Goal: Information Seeking & Learning: Learn about a topic

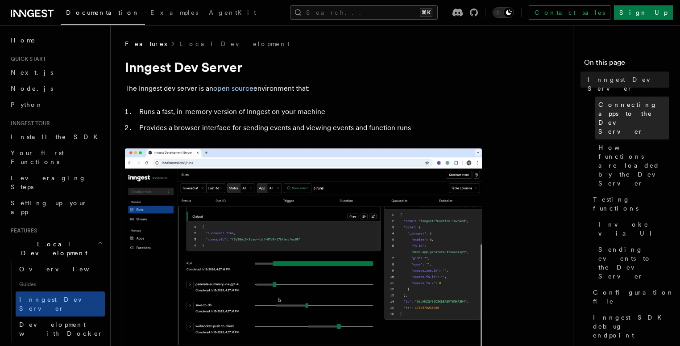
click at [612, 100] on span "Connecting apps to the Dev Server" at bounding box center [634, 118] width 71 height 36
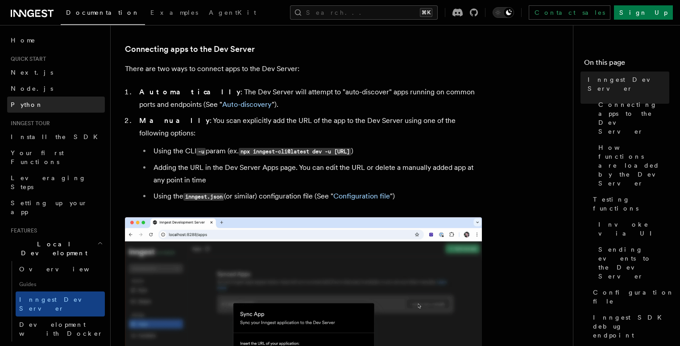
scroll to position [529, 0]
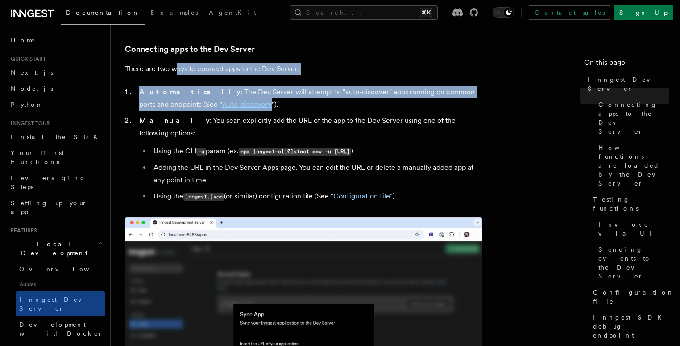
drag, startPoint x: 221, startPoint y: 92, endPoint x: 406, endPoint y: 171, distance: 201.8
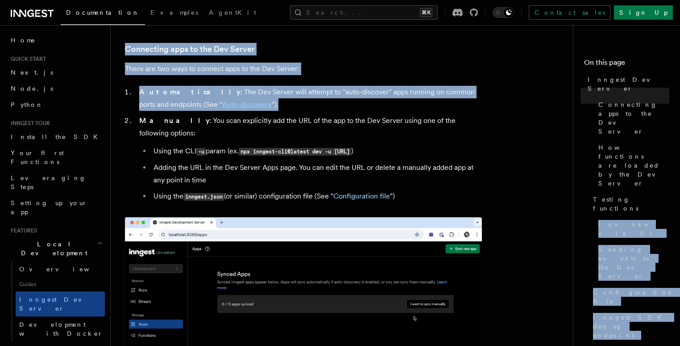
drag, startPoint x: 463, startPoint y: 129, endPoint x: 367, endPoint y: 61, distance: 118.5
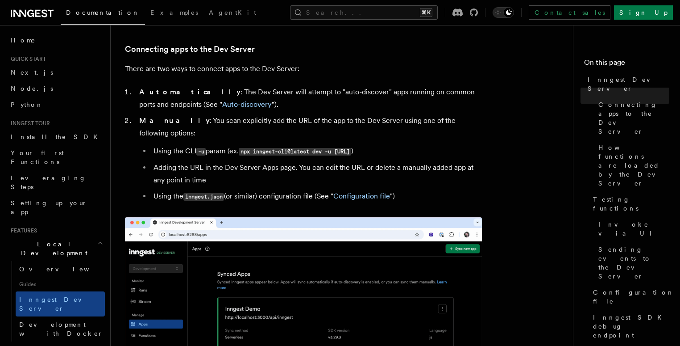
drag, startPoint x: 208, startPoint y: 102, endPoint x: 161, endPoint y: 84, distance: 50.8
click at [187, 96] on li "Automatically : The Dev Server will attempt to "auto-discover" apps running on …" at bounding box center [310, 98] width 346 height 25
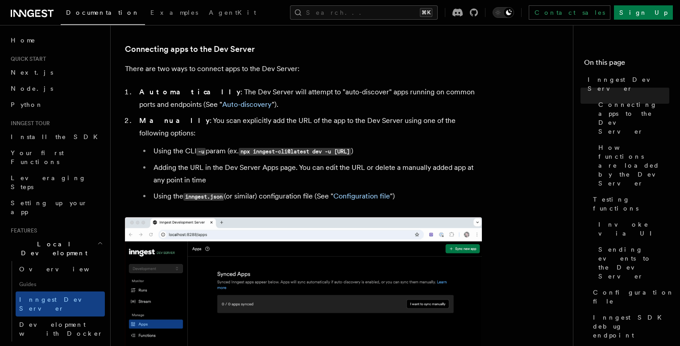
drag, startPoint x: 402, startPoint y: 105, endPoint x: 373, endPoint y: 65, distance: 49.2
click at [381, 88] on li "Automatically : The Dev Server will attempt to "auto-discover" apps running on …" at bounding box center [310, 98] width 346 height 25
drag, startPoint x: 373, startPoint y: 65, endPoint x: 385, endPoint y: 92, distance: 29.0
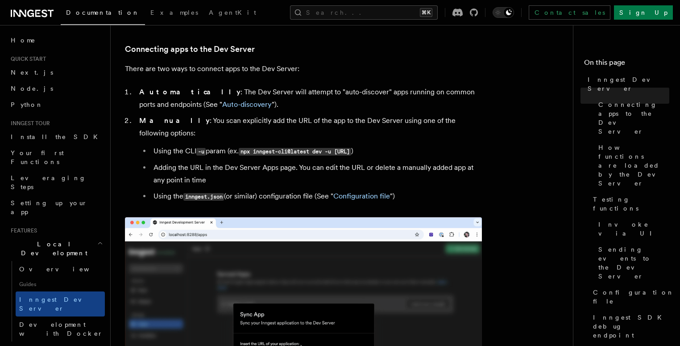
click at [375, 72] on p "There are two ways to connect apps to the Dev Server:" at bounding box center [303, 68] width 357 height 12
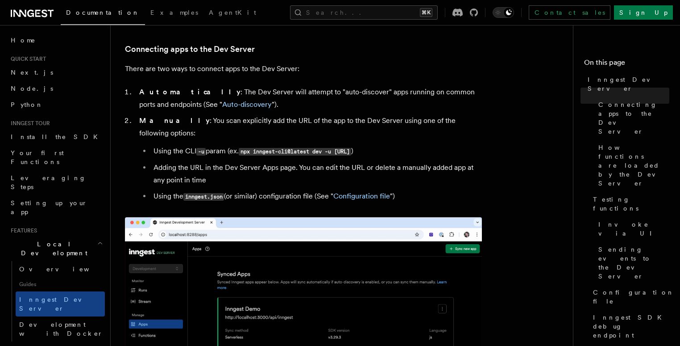
click at [388, 102] on li "Automatically : The Dev Server will attempt to "auto-discover" apps running on …" at bounding box center [310, 98] width 346 height 25
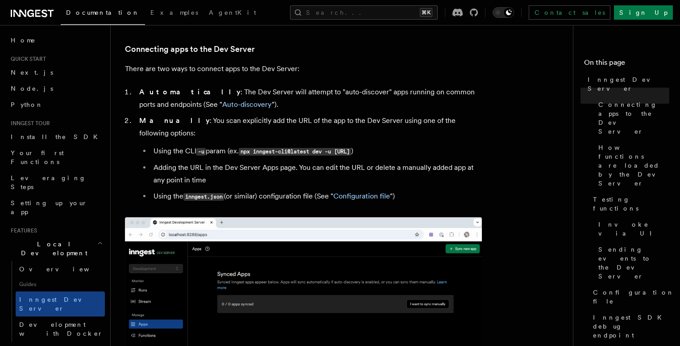
drag, startPoint x: 386, startPoint y: 80, endPoint x: 375, endPoint y: 85, distance: 11.8
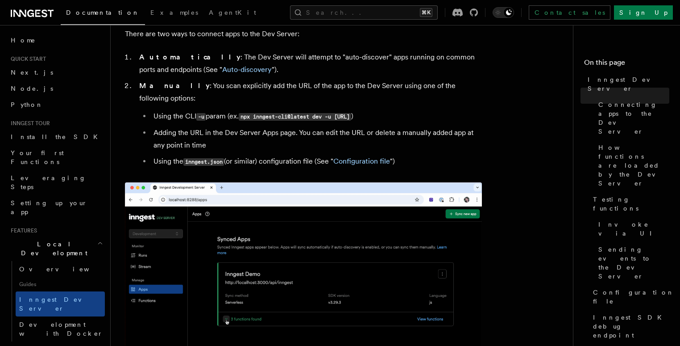
scroll to position [571, 0]
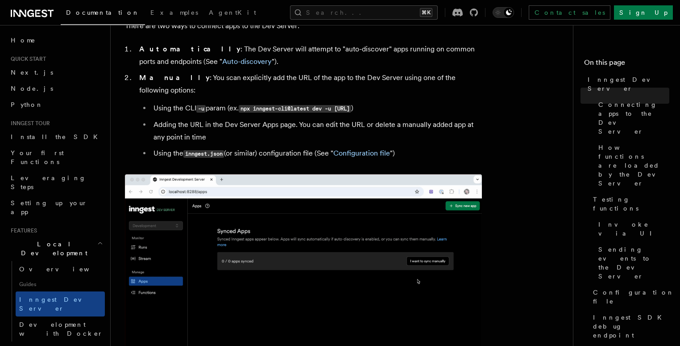
drag, startPoint x: 246, startPoint y: 96, endPoint x: 449, endPoint y: 98, distance: 203.1
click at [351, 105] on code "npx inngest-cli@latest dev -u [URL]" at bounding box center [295, 109] width 112 height 8
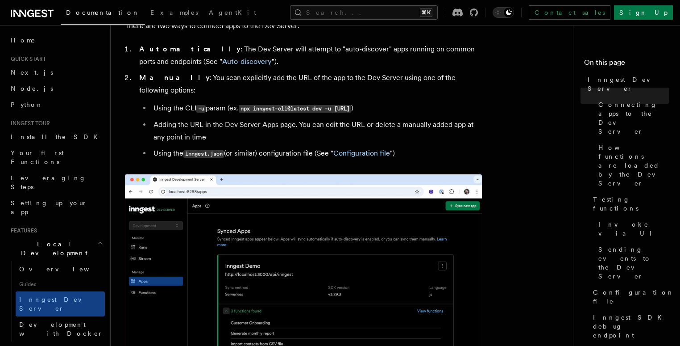
copy code "npx inngest-cli@latest dev -u [URL]"
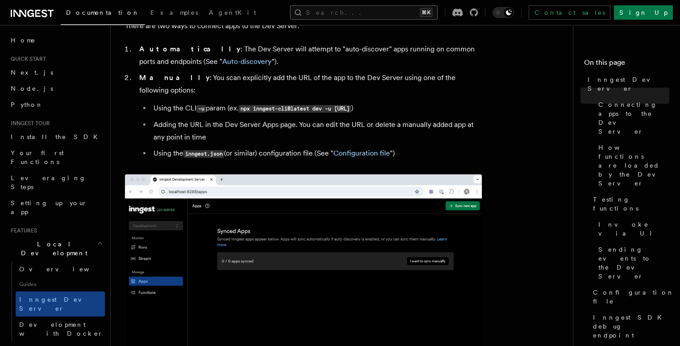
click at [417, 14] on button "Search... ⌘K" at bounding box center [364, 12] width 148 height 14
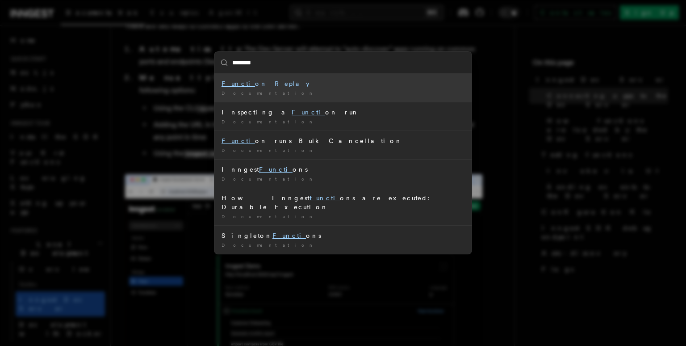
type input "*********"
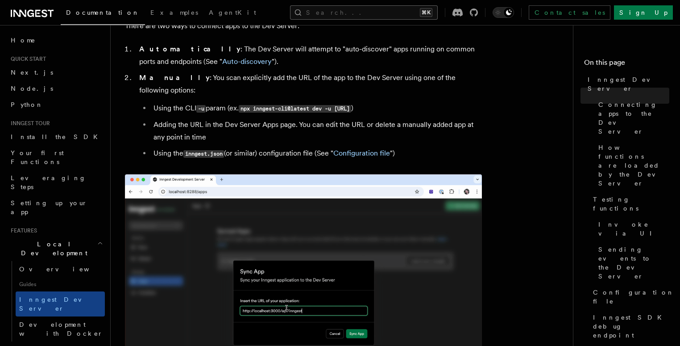
click at [438, 17] on button "Search... ⌘K" at bounding box center [364, 12] width 148 height 14
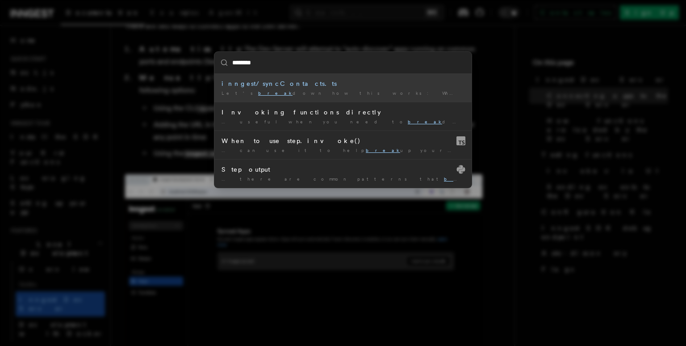
type input "********"
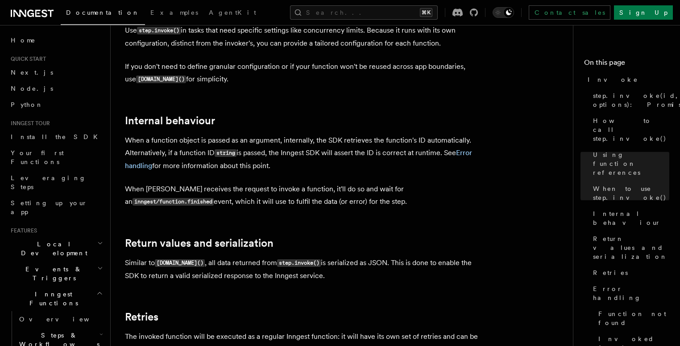
scroll to position [43, 0]
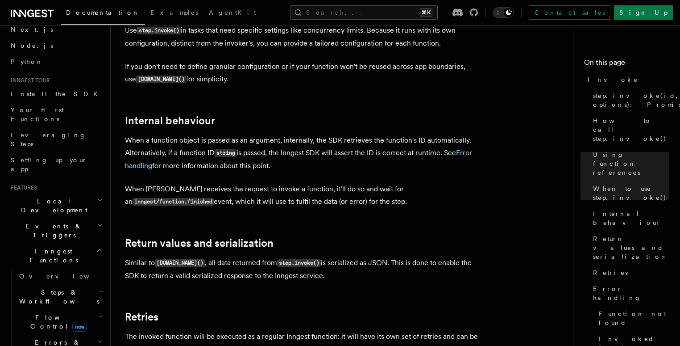
click at [67, 287] on span "Steps & Workflows" at bounding box center [58, 296] width 84 height 18
click at [65, 309] on link "Overview" at bounding box center [64, 317] width 81 height 16
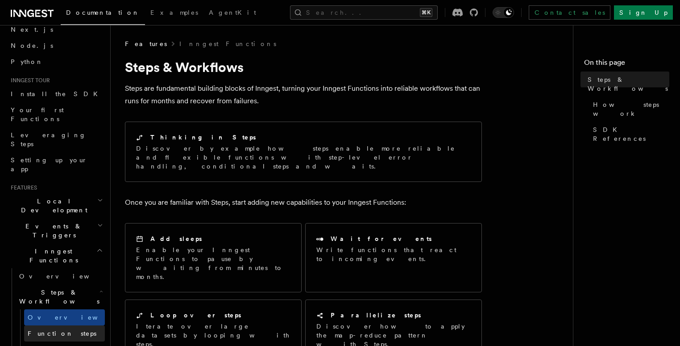
click at [62, 329] on span "Function steps" at bounding box center [62, 332] width 69 height 7
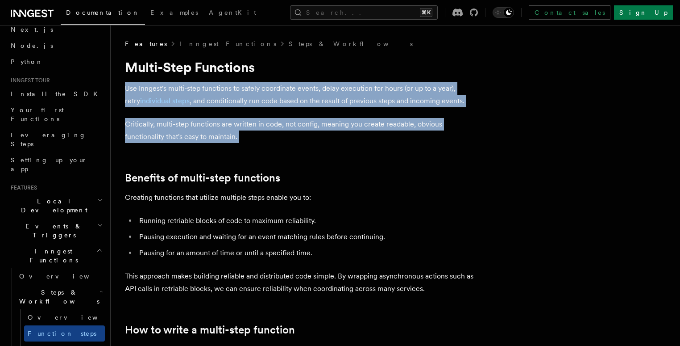
drag, startPoint x: 313, startPoint y: 143, endPoint x: 291, endPoint y: 39, distance: 105.9
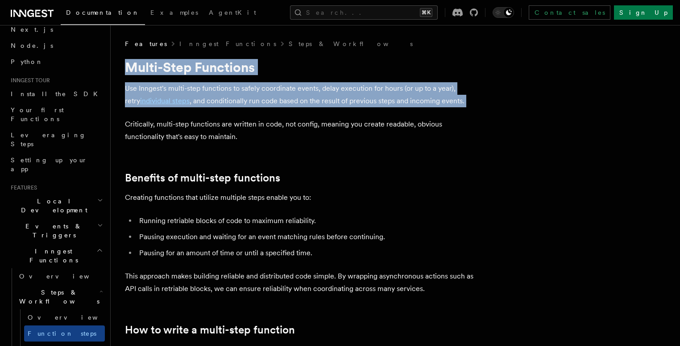
drag, startPoint x: 301, startPoint y: 44, endPoint x: 393, endPoint y: 192, distance: 174.6
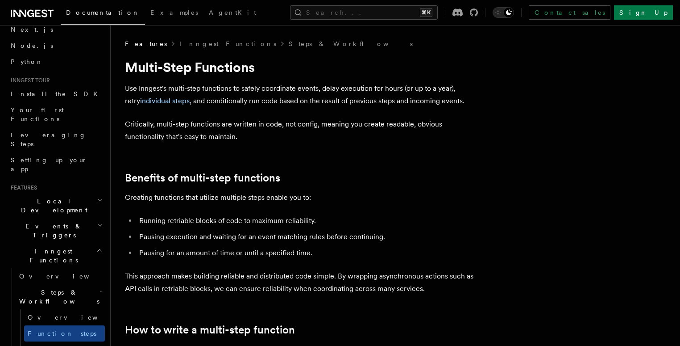
click at [379, 62] on h1 "Multi-Step Functions" at bounding box center [303, 67] width 357 height 16
drag, startPoint x: 383, startPoint y: 71, endPoint x: 397, endPoint y: 154, distance: 83.7
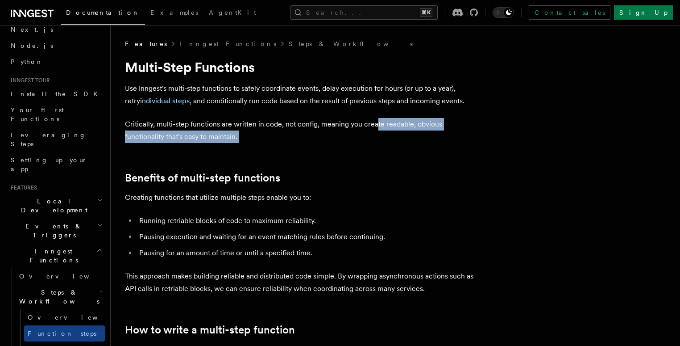
drag, startPoint x: 387, startPoint y: 122, endPoint x: 371, endPoint y: 51, distance: 72.7
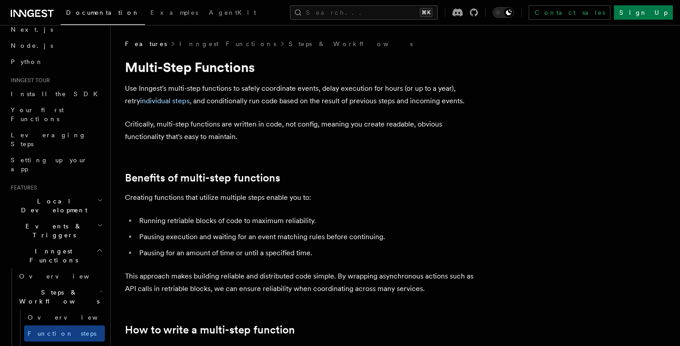
click at [371, 43] on div "Features Inngest Functions Steps & Workflows" at bounding box center [303, 43] width 357 height 9
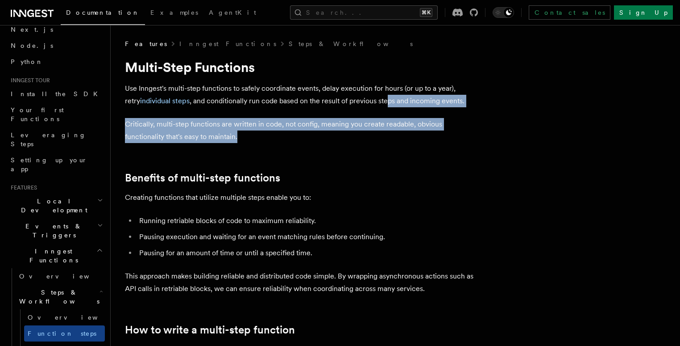
drag, startPoint x: 384, startPoint y: 121, endPoint x: 385, endPoint y: 158, distance: 37.1
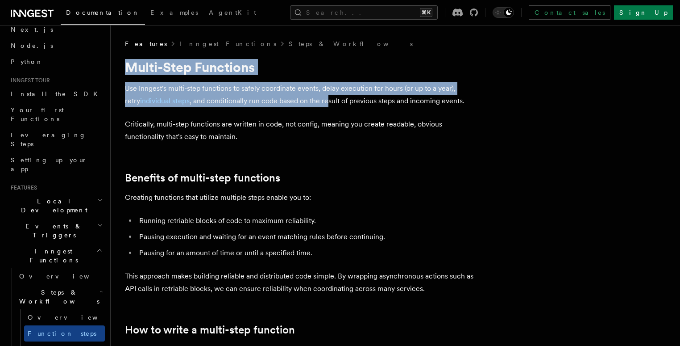
drag, startPoint x: 326, startPoint y: 68, endPoint x: 332, endPoint y: 159, distance: 90.8
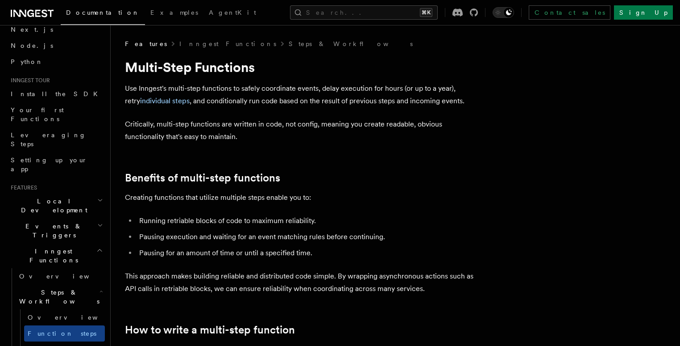
drag, startPoint x: 332, startPoint y: 159, endPoint x: 316, endPoint y: 100, distance: 61.0
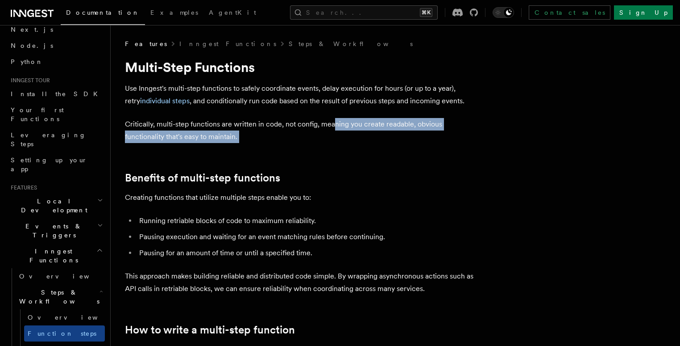
drag, startPoint x: 347, startPoint y: 142, endPoint x: 344, endPoint y: 55, distance: 86.2
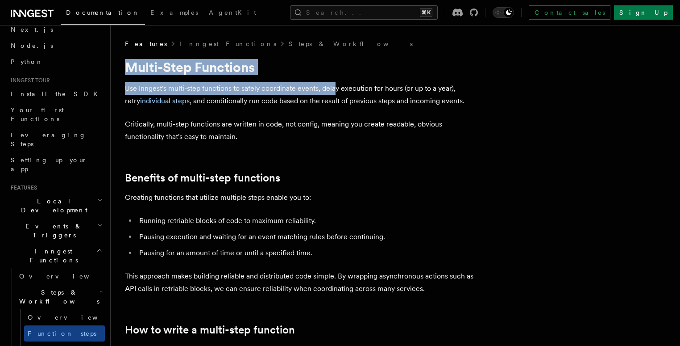
drag, startPoint x: 346, startPoint y: 83, endPoint x: 379, endPoint y: 171, distance: 93.5
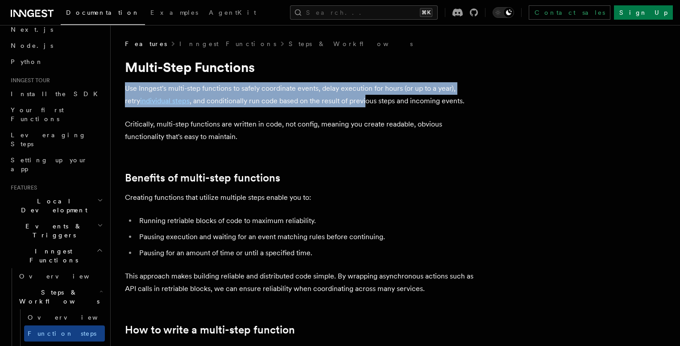
drag, startPoint x: 362, startPoint y: 121, endPoint x: 383, endPoint y: 179, distance: 60.9
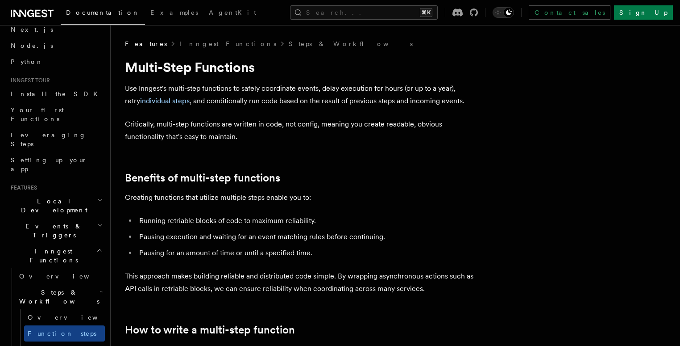
click at [379, 172] on h2 "Benefits of multi-step functions" at bounding box center [303, 177] width 357 height 12
click at [402, 2] on div "Documentation Examples AgentKit Search... ⌘K Contact sales Sign Up" at bounding box center [340, 12] width 680 height 25
click at [404, 6] on button "Search... ⌘K" at bounding box center [364, 12] width 148 height 14
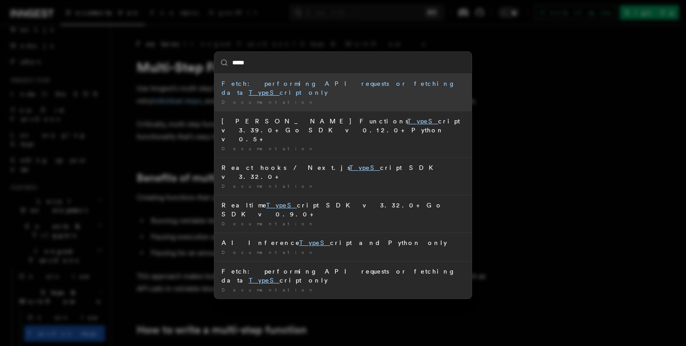
type input "*"
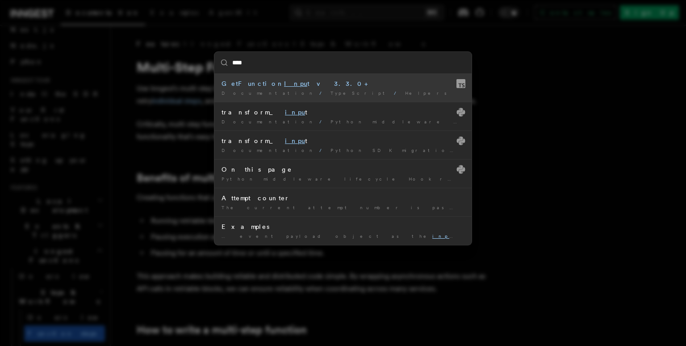
type input "*****"
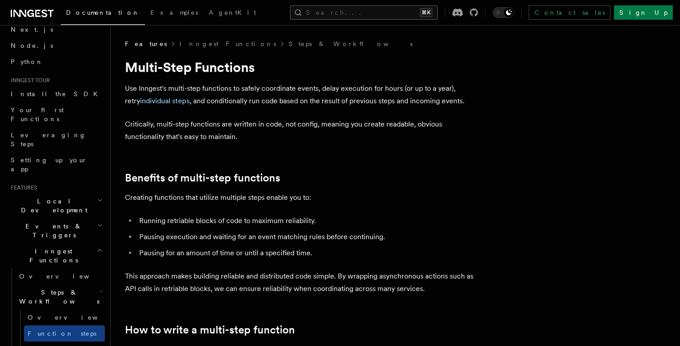
click at [426, 8] on button "Search... ⌘K" at bounding box center [364, 12] width 148 height 14
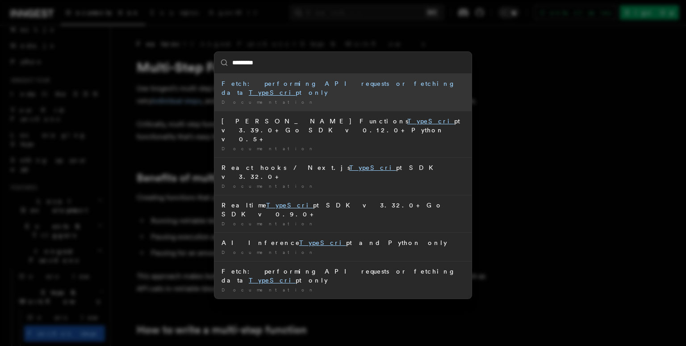
type input "**********"
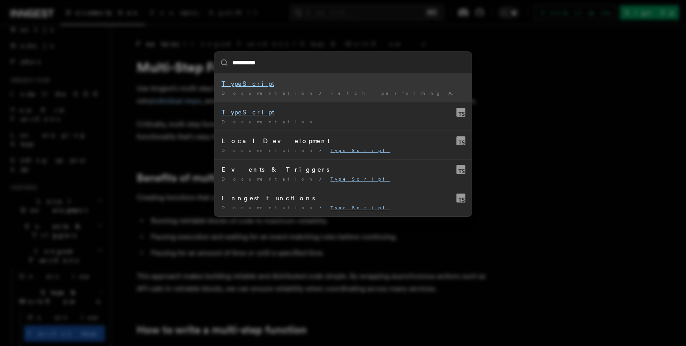
click at [261, 80] on div "TypeScript" at bounding box center [342, 83] width 243 height 9
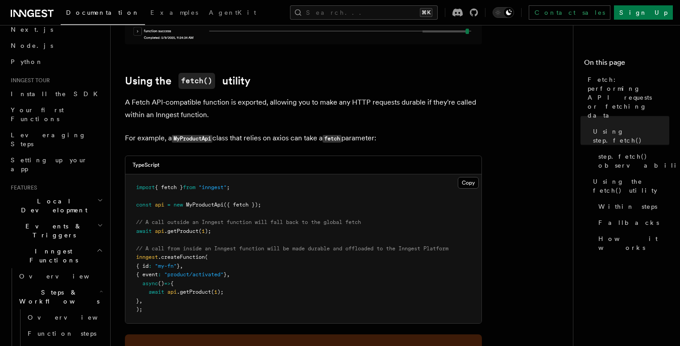
scroll to position [1004, 0]
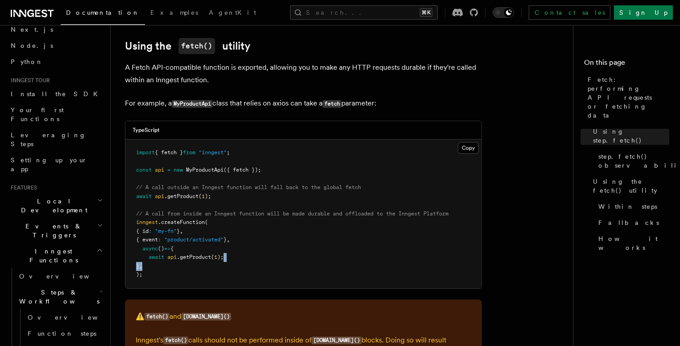
drag, startPoint x: 255, startPoint y: 253, endPoint x: 229, endPoint y: 203, distance: 55.9
click at [233, 217] on pre "import { fetch } from "inngest" ; const api = new MyProductApi ({ fetch }); // …" at bounding box center [303, 213] width 356 height 149
click at [229, 200] on pre "import { fetch } from "inngest" ; const api = new MyProductApi ({ fetch }); // …" at bounding box center [303, 213] width 356 height 149
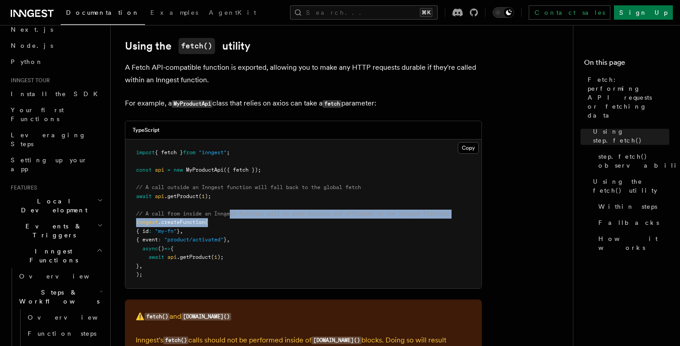
drag, startPoint x: 246, startPoint y: 221, endPoint x: 283, endPoint y: 264, distance: 57.0
click at [261, 241] on pre "import { fetch } from "inngest" ; const api = new MyProductApi ({ fetch }); // …" at bounding box center [303, 213] width 356 height 149
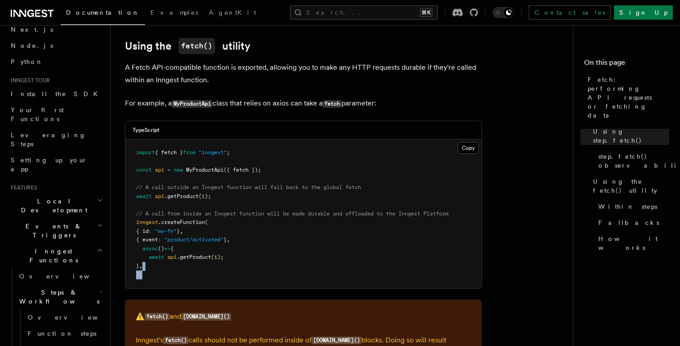
click at [271, 244] on pre "import { fetch } from "inngest" ; const api = new MyProductApi ({ fetch }); // …" at bounding box center [303, 213] width 356 height 149
click at [257, 210] on pre "import { fetch } from "inngest" ; const api = new MyProductApi ({ fetch }); // …" at bounding box center [303, 213] width 356 height 149
click at [258, 198] on pre "import { fetch } from "inngest" ; const api = new MyProductApi ({ fetch }); // …" at bounding box center [303, 213] width 356 height 149
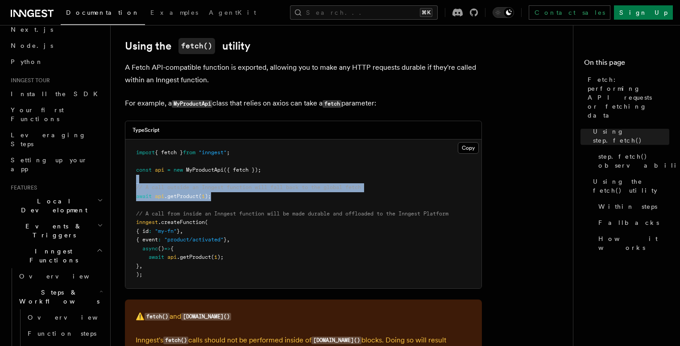
drag, startPoint x: 241, startPoint y: 183, endPoint x: 218, endPoint y: 173, distance: 25.6
click at [218, 174] on pre "import { fetch } from "inngest" ; const api = new MyProductApi ({ fetch }); // …" at bounding box center [303, 213] width 356 height 149
click at [218, 173] on pre "import { fetch } from "inngest" ; const api = new MyProductApi ({ fetch }); // …" at bounding box center [303, 213] width 356 height 149
drag, startPoint x: 218, startPoint y: 173, endPoint x: 250, endPoint y: 193, distance: 37.8
click at [244, 192] on pre "import { fetch } from "inngest" ; const api = new MyProductApi ({ fetch }); // …" at bounding box center [303, 213] width 356 height 149
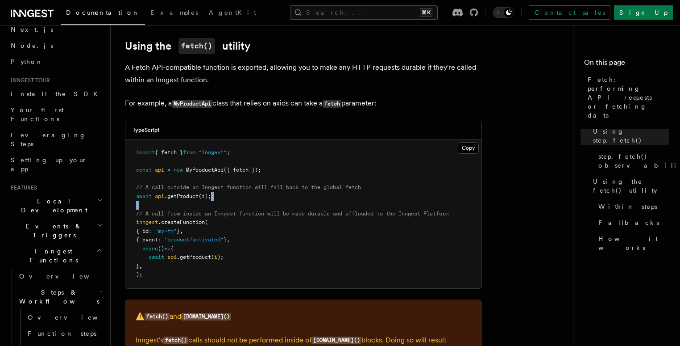
drag, startPoint x: 254, startPoint y: 194, endPoint x: 249, endPoint y: 166, distance: 28.1
click at [250, 180] on pre "import { fetch } from "inngest" ; const api = new MyProductApi ({ fetch }); // …" at bounding box center [303, 213] width 356 height 149
drag, startPoint x: 250, startPoint y: 153, endPoint x: 283, endPoint y: 196, distance: 55.0
click at [269, 188] on pre "import { fetch } from "inngest" ; const api = new MyProductApi ({ fetch }); // …" at bounding box center [303, 213] width 356 height 149
click at [285, 195] on pre "import { fetch } from "inngest" ; const api = new MyProductApi ({ fetch }); // …" at bounding box center [303, 213] width 356 height 149
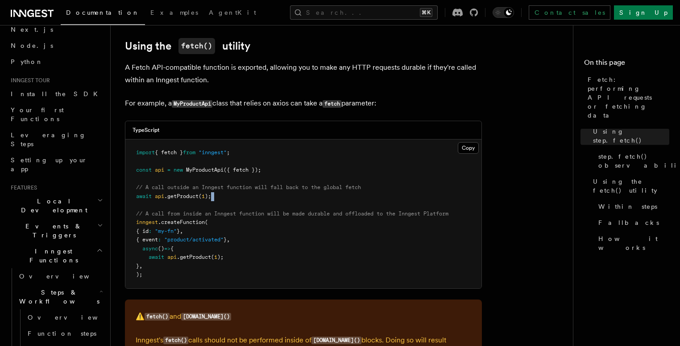
click at [269, 168] on pre "import { fetch } from "inngest" ; const api = new MyProductApi ({ fetch }); // …" at bounding box center [303, 213] width 356 height 149
click at [316, 149] on pre "import { fetch } from "inngest" ; const api = new MyProductApi ({ fetch }); // …" at bounding box center [303, 213] width 356 height 149
drag, startPoint x: 317, startPoint y: 159, endPoint x: 325, endPoint y: 181, distance: 22.9
click at [317, 164] on pre "import { fetch } from "inngest" ; const api = new MyProductApi ({ fetch }); // …" at bounding box center [303, 213] width 356 height 149
click at [340, 200] on pre "import { fetch } from "inngest" ; const api = new MyProductApi ({ fetch }); // …" at bounding box center [303, 213] width 356 height 149
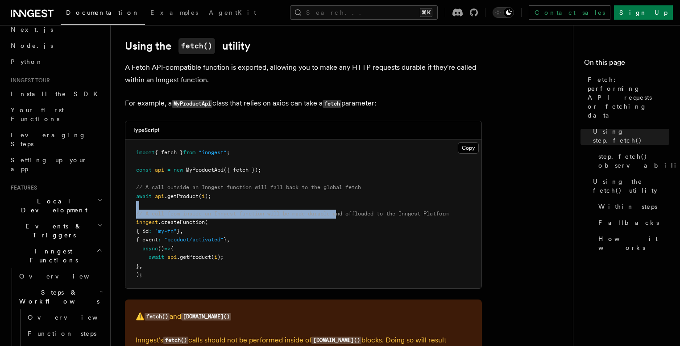
click at [340, 200] on pre "import { fetch } from "inngest" ; const api = new MyProductApi ({ fetch }); // …" at bounding box center [303, 213] width 356 height 149
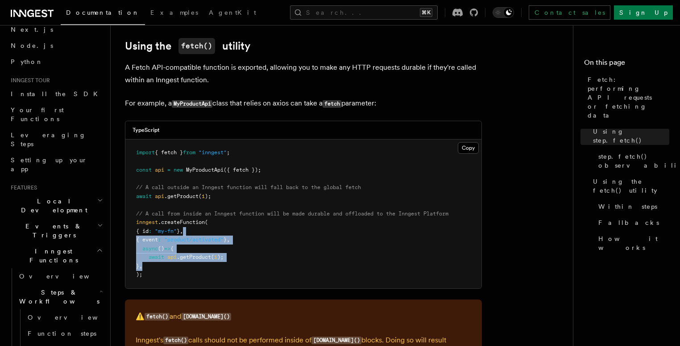
drag, startPoint x: 367, startPoint y: 257, endPoint x: 346, endPoint y: 205, distance: 56.5
click at [346, 211] on pre "import { fetch } from "inngest" ; const api = new MyProductApi ({ fetch }); // …" at bounding box center [303, 213] width 356 height 149
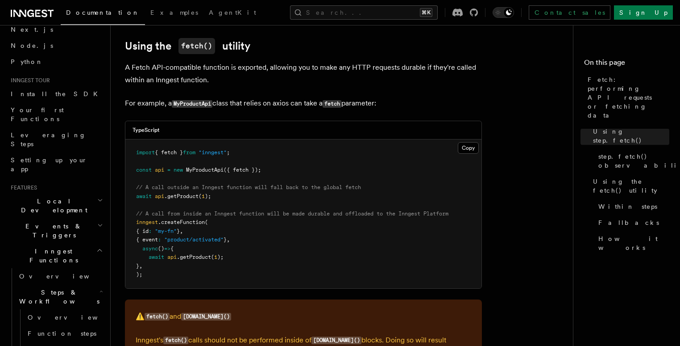
click at [344, 193] on pre "import { fetch } from "inngest" ; const api = new MyProductApi ({ fetch }); // …" at bounding box center [303, 213] width 356 height 149
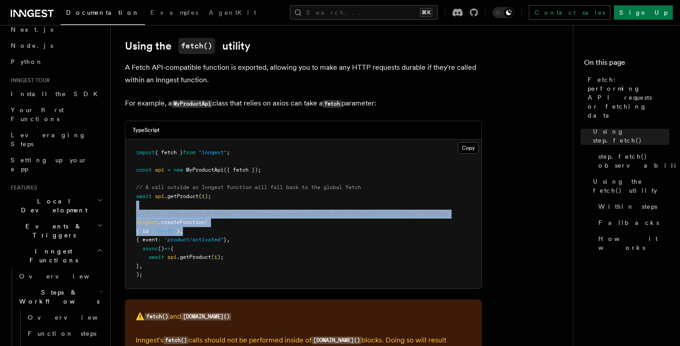
drag, startPoint x: 258, startPoint y: 194, endPoint x: 279, endPoint y: 242, distance: 52.0
click at [270, 229] on pre "import { fetch } from "inngest" ; const api = new MyProductApi ({ fetch }); // …" at bounding box center [303, 213] width 356 height 149
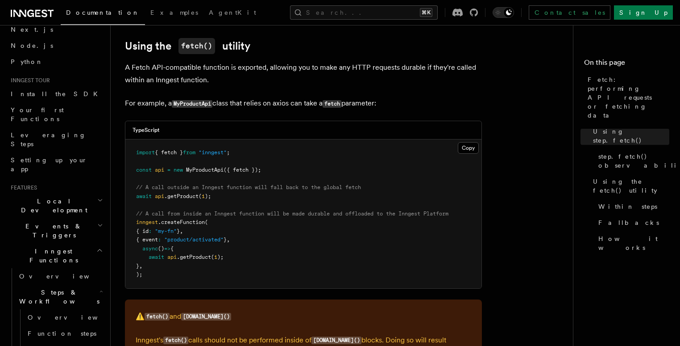
click at [285, 247] on pre "import { fetch } from "inngest" ; const api = new MyProductApi ({ fetch }); // …" at bounding box center [303, 213] width 356 height 149
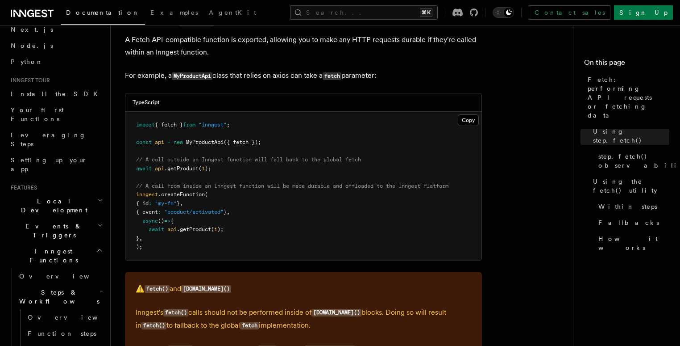
scroll to position [1138, 0]
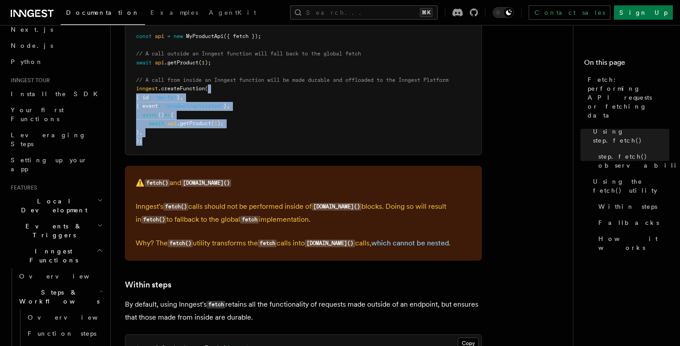
drag, startPoint x: 296, startPoint y: 132, endPoint x: 266, endPoint y: 48, distance: 89.2
click at [267, 54] on pre "import { fetch } from "inngest" ; const api = new MyProductApi ({ fetch }); // …" at bounding box center [303, 80] width 356 height 149
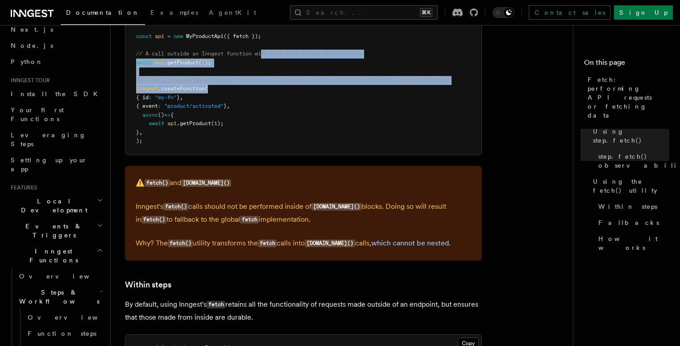
drag, startPoint x: 265, startPoint y: 42, endPoint x: 315, endPoint y: 119, distance: 91.8
click at [308, 112] on pre "import { fetch } from "inngest" ; const api = new MyProductApi ({ fetch }); // …" at bounding box center [303, 80] width 356 height 149
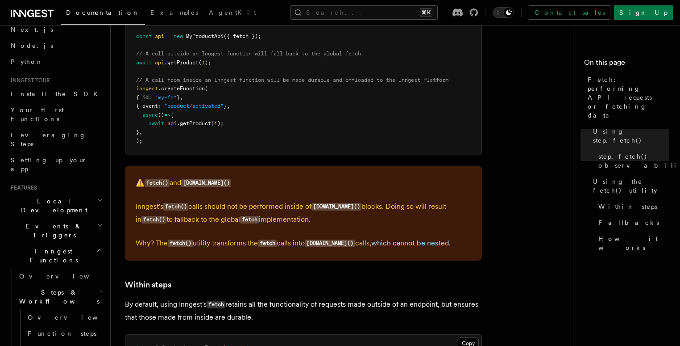
drag, startPoint x: 325, startPoint y: 123, endPoint x: 311, endPoint y: 85, distance: 40.0
click at [314, 96] on pre "import { fetch } from "inngest" ; const api = new MyProductApi ({ fetch }); // …" at bounding box center [303, 80] width 356 height 149
click at [298, 50] on span "// A call outside an Inngest function will fall back to the global fetch" at bounding box center [248, 53] width 225 height 6
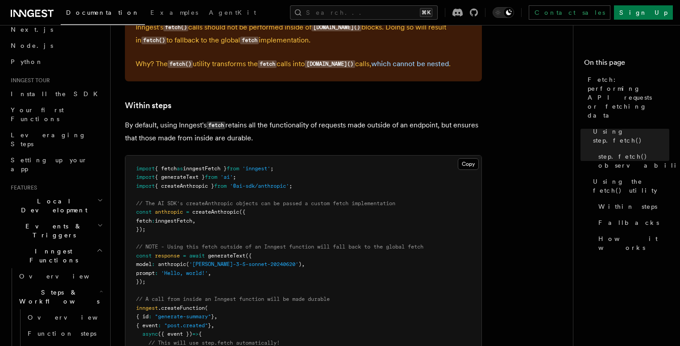
drag, startPoint x: 288, startPoint y: 63, endPoint x: 276, endPoint y: 44, distance: 22.1
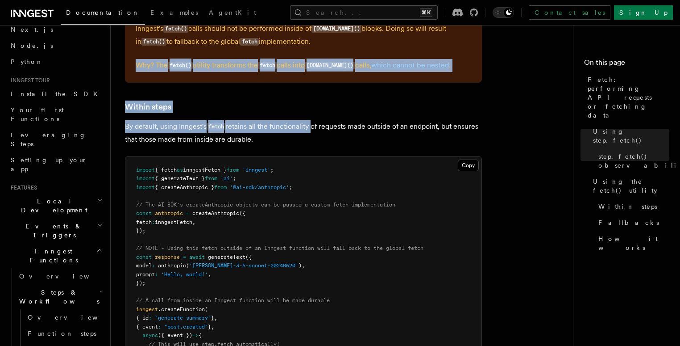
drag, startPoint x: 277, startPoint y: 46, endPoint x: 320, endPoint y: 134, distance: 98.2
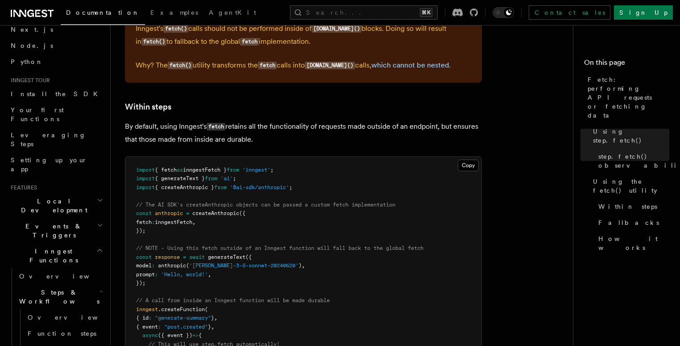
drag, startPoint x: 333, startPoint y: 150, endPoint x: 309, endPoint y: 81, distance: 72.7
click at [380, 9] on button "Search... ⌘K" at bounding box center [364, 12] width 148 height 14
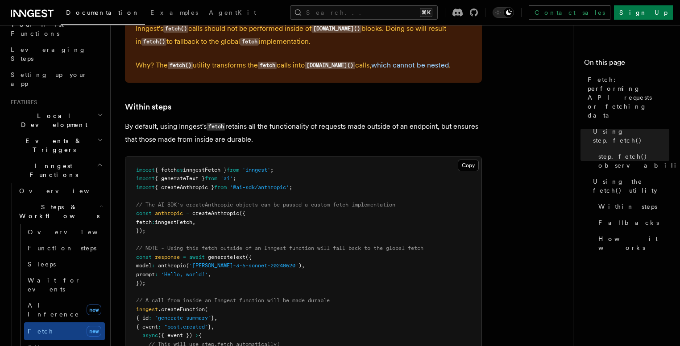
scroll to position [129, 0]
click at [48, 276] on span "Wait for events" at bounding box center [54, 284] width 53 height 16
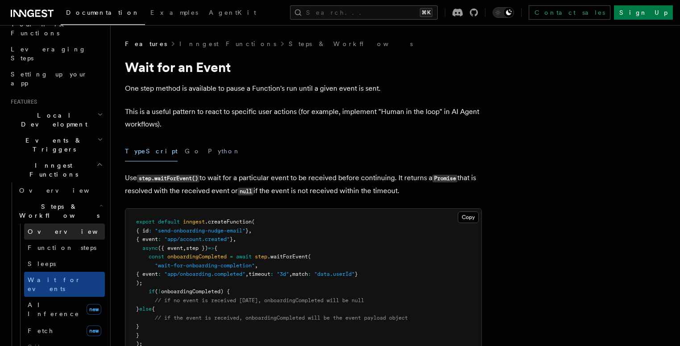
click at [52, 223] on link "Overview" at bounding box center [64, 231] width 81 height 16
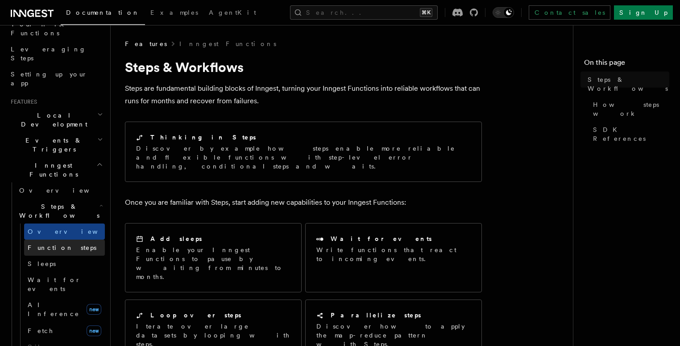
click at [56, 239] on link "Function steps" at bounding box center [64, 247] width 81 height 16
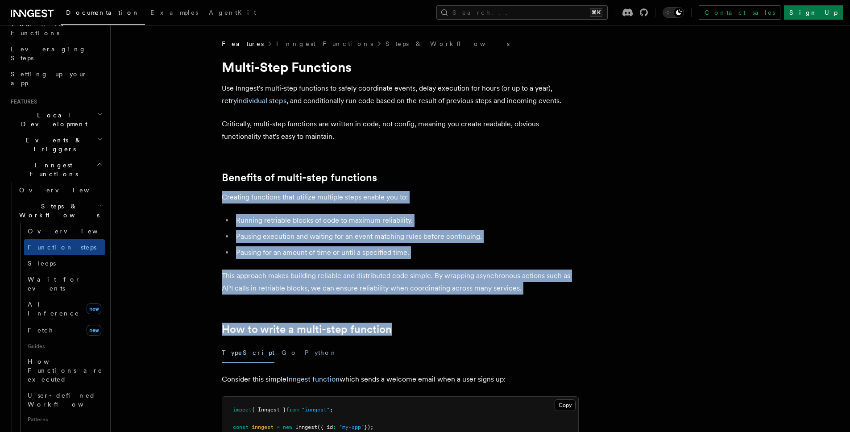
drag, startPoint x: 404, startPoint y: 195, endPoint x: 480, endPoint y: 346, distance: 169.3
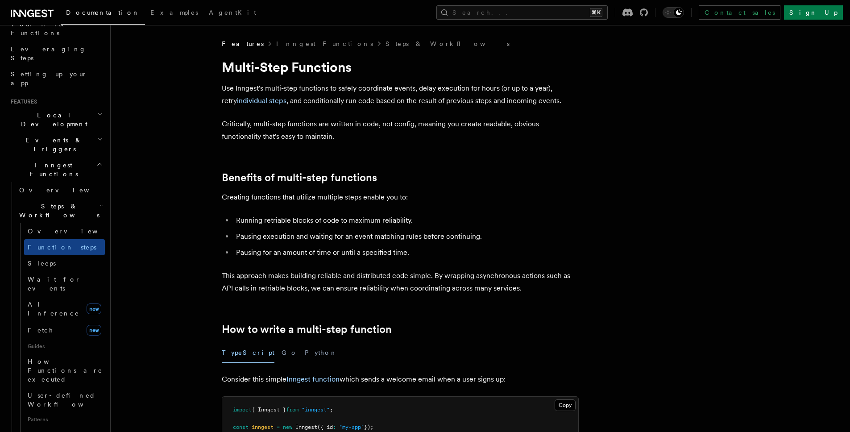
drag, startPoint x: 559, startPoint y: 315, endPoint x: 480, endPoint y: 161, distance: 173.5
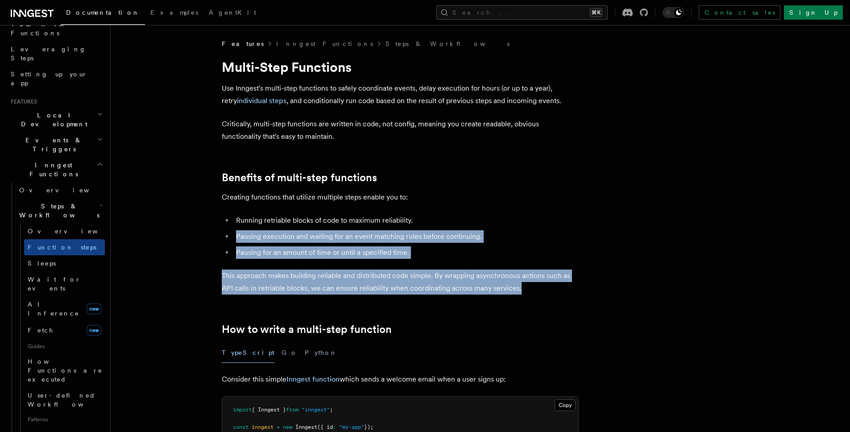
drag, startPoint x: 521, startPoint y: 269, endPoint x: 429, endPoint y: 136, distance: 160.8
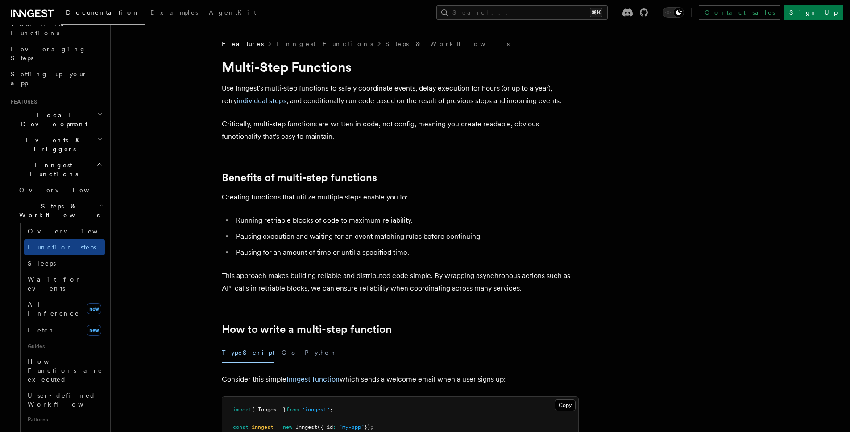
click at [430, 137] on p "Critically, multi-step functions are written in code, not config, meaning you c…" at bounding box center [400, 130] width 357 height 25
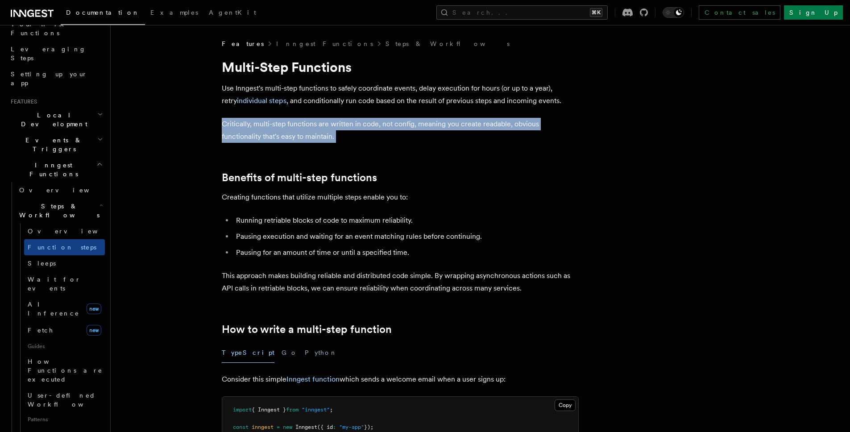
drag, startPoint x: 462, startPoint y: 199, endPoint x: 533, endPoint y: 301, distance: 123.9
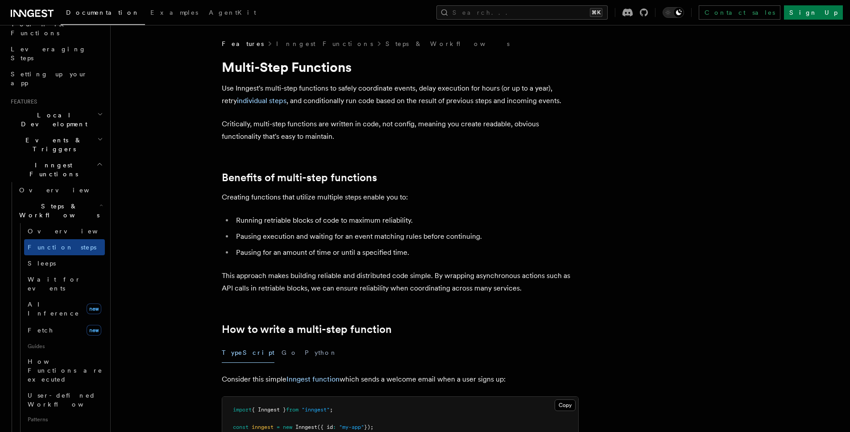
click at [559, 285] on p "This approach makes building reliable and distributed code simple. By wrapping …" at bounding box center [400, 282] width 357 height 25
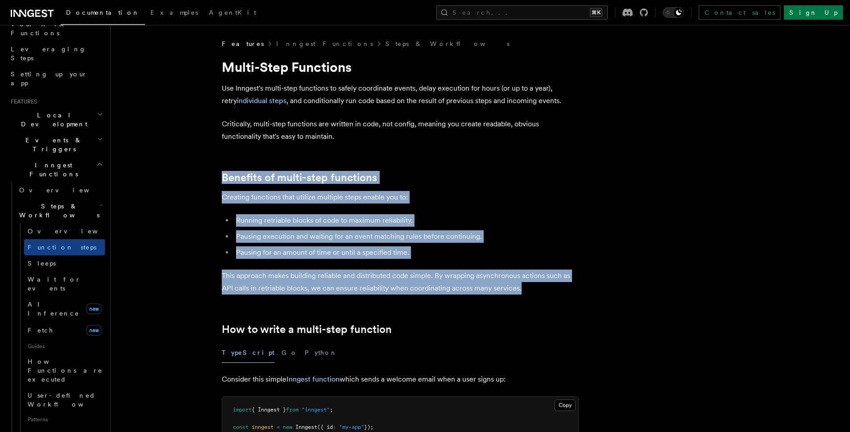
drag, startPoint x: 562, startPoint y: 285, endPoint x: 408, endPoint y: 100, distance: 240.7
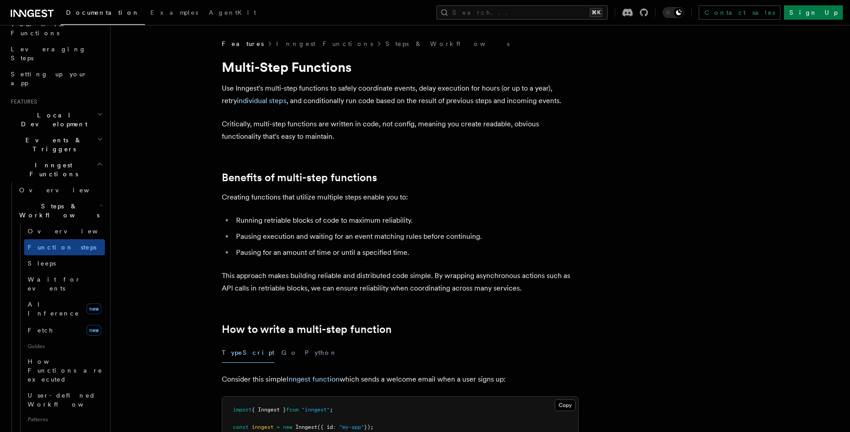
click at [409, 92] on p "Use Inngest's multi-step functions to safely coordinate events, delay execution…" at bounding box center [400, 94] width 357 height 25
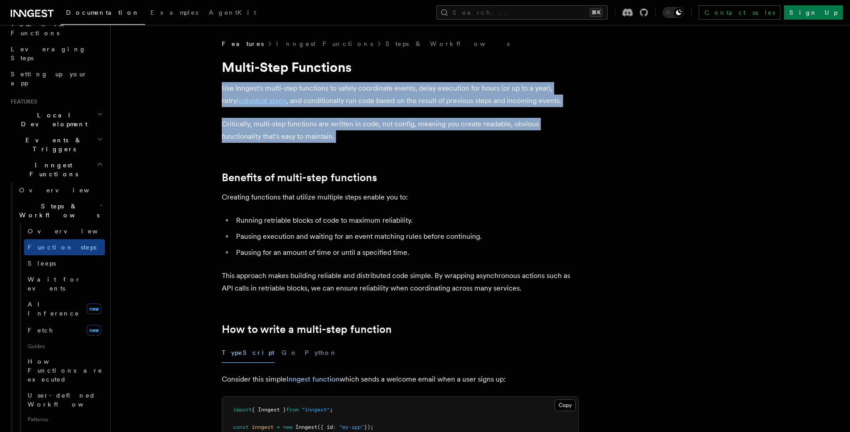
drag, startPoint x: 401, startPoint y: 71, endPoint x: 516, endPoint y: 257, distance: 217.9
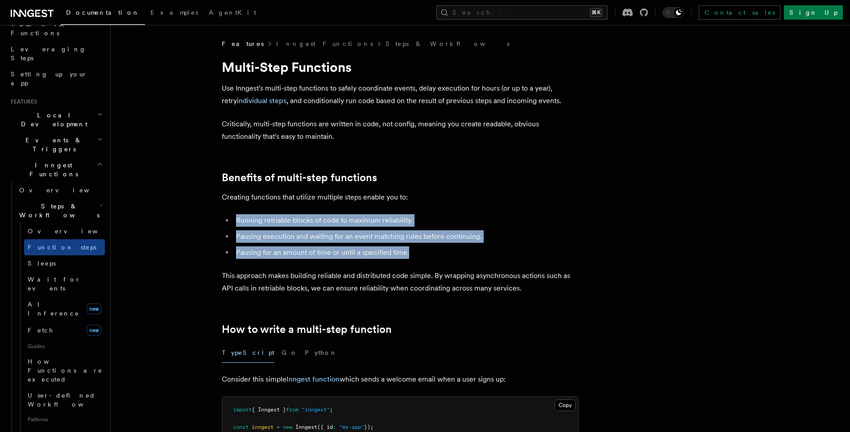
drag, startPoint x: 518, startPoint y: 240, endPoint x: 471, endPoint y: 135, distance: 114.7
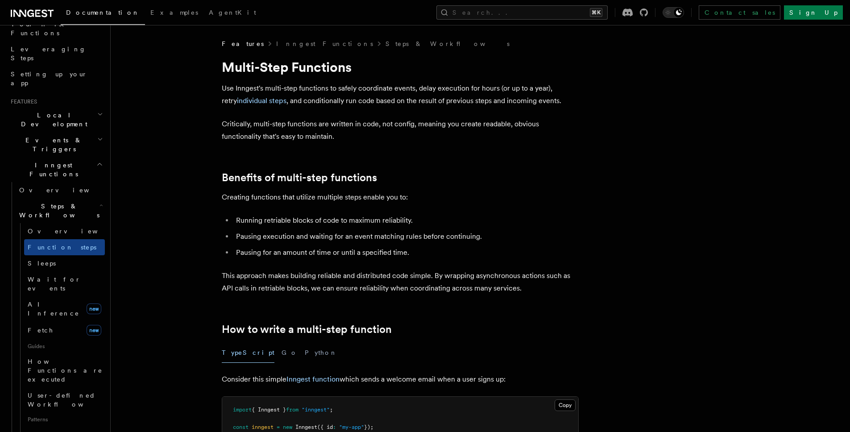
drag, startPoint x: 458, startPoint y: 41, endPoint x: 473, endPoint y: 59, distance: 23.8
click at [458, 43] on div "Features Inngest Functions Steps & Workflows" at bounding box center [400, 43] width 357 height 9
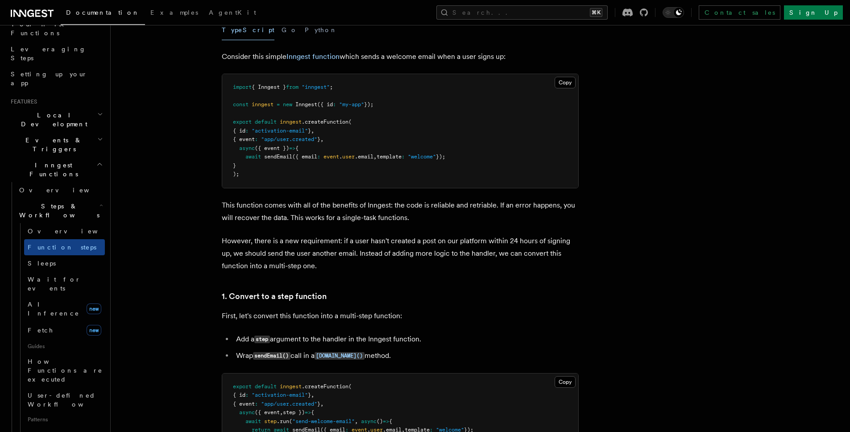
scroll to position [441, 0]
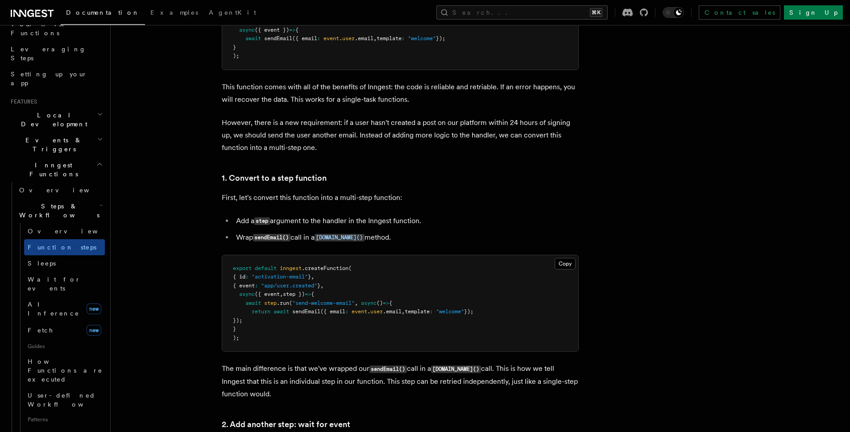
click at [473, 229] on ul "Add a step argument to the handler in the Inngest function. Wrap sendEmail() ca…" at bounding box center [400, 229] width 357 height 29
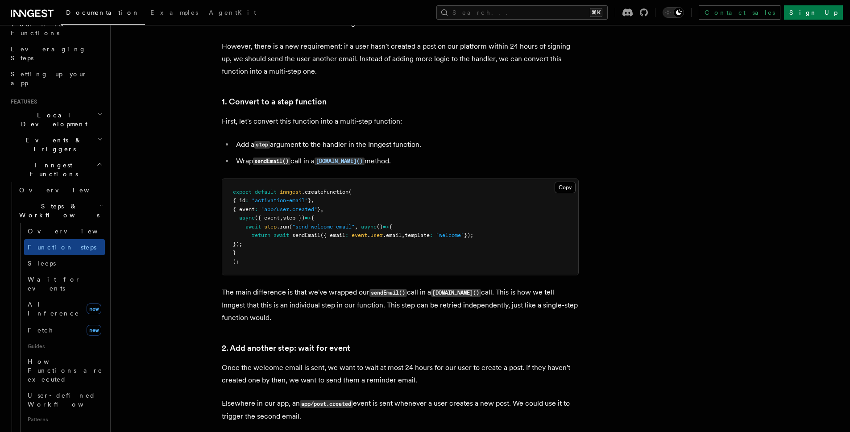
scroll to position [602, 0]
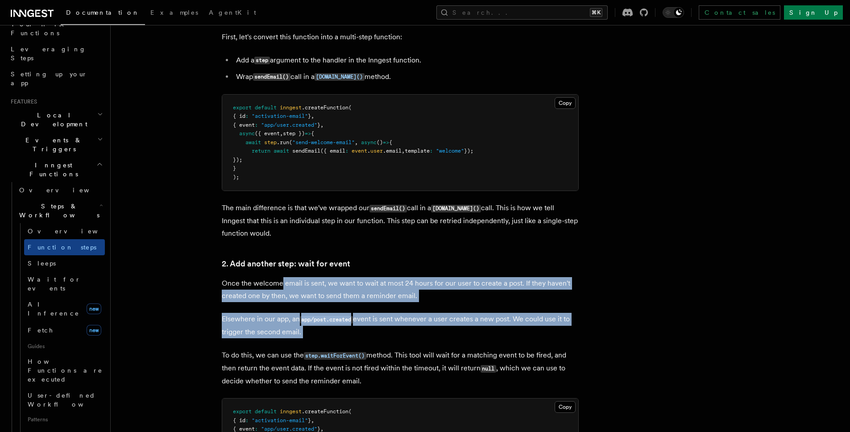
drag, startPoint x: 280, startPoint y: 288, endPoint x: 357, endPoint y: 371, distance: 113.1
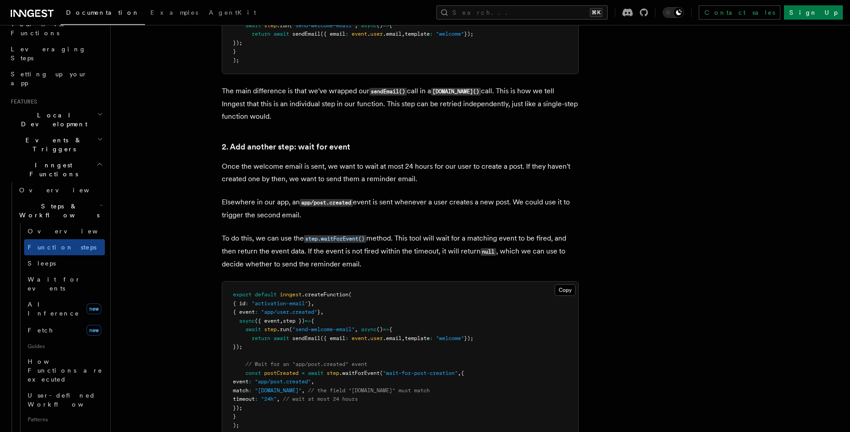
scroll to position [762, 0]
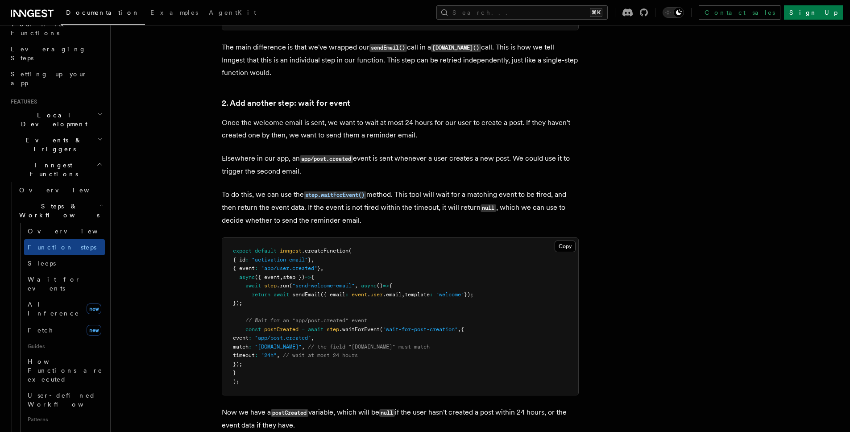
drag, startPoint x: 374, startPoint y: 199, endPoint x: 408, endPoint y: 227, distance: 43.4
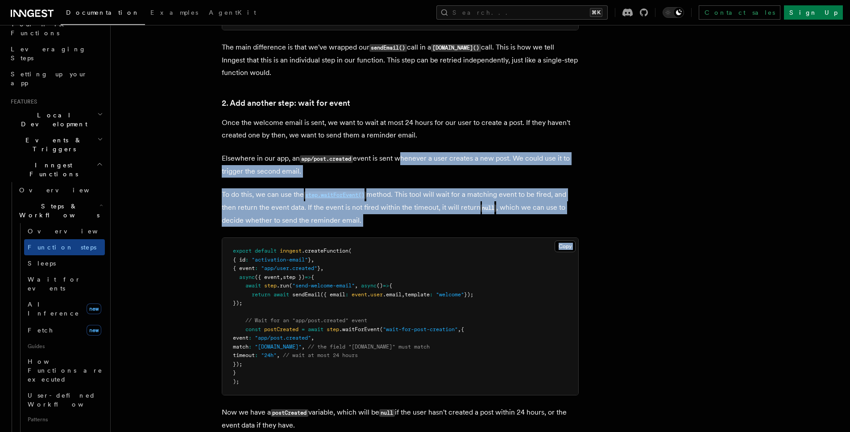
drag, startPoint x: 410, startPoint y: 204, endPoint x: 400, endPoint y: 137, distance: 67.7
drag, startPoint x: 401, startPoint y: 133, endPoint x: 428, endPoint y: 182, distance: 56.3
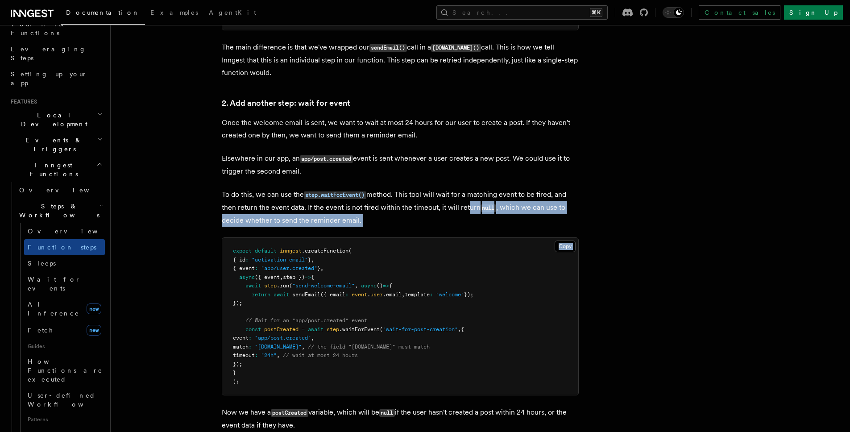
drag, startPoint x: 468, startPoint y: 222, endPoint x: 448, endPoint y: 127, distance: 97.7
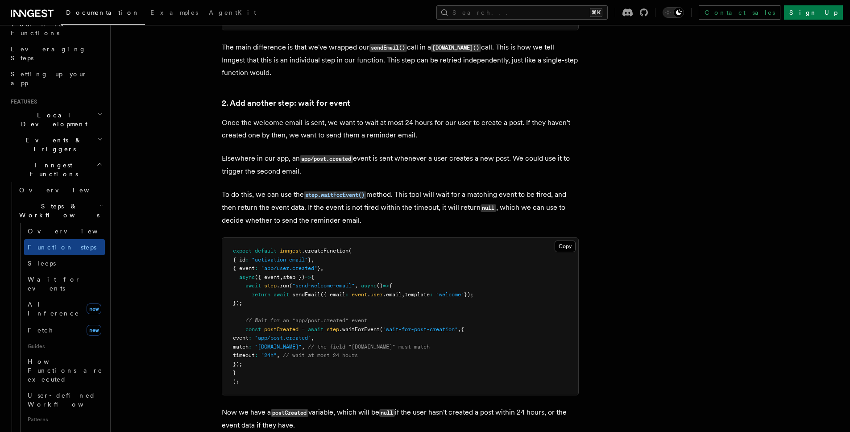
drag, startPoint x: 471, startPoint y: 195, endPoint x: 499, endPoint y: 240, distance: 53.3
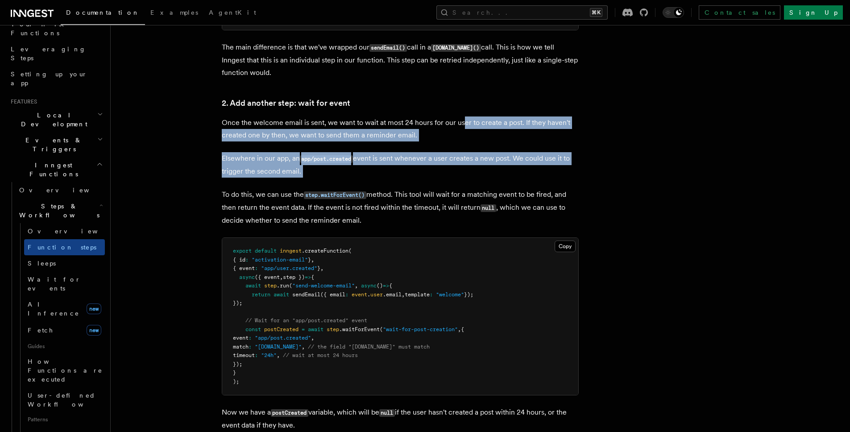
drag, startPoint x: 463, startPoint y: 163, endPoint x: 472, endPoint y: 252, distance: 88.8
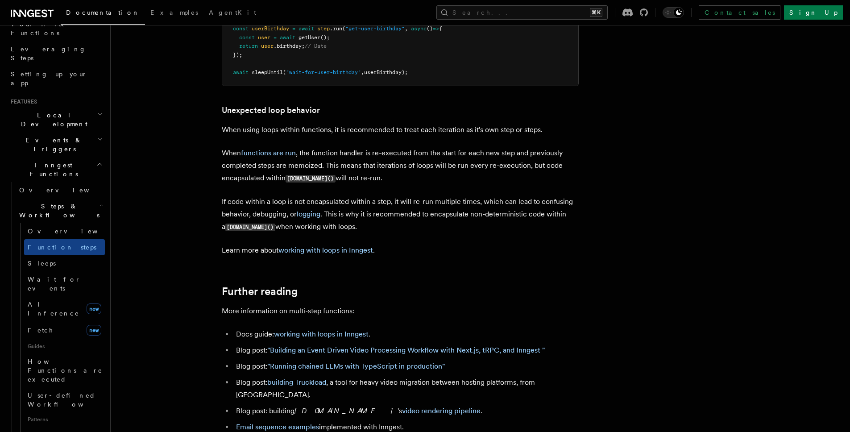
scroll to position [2791, 0]
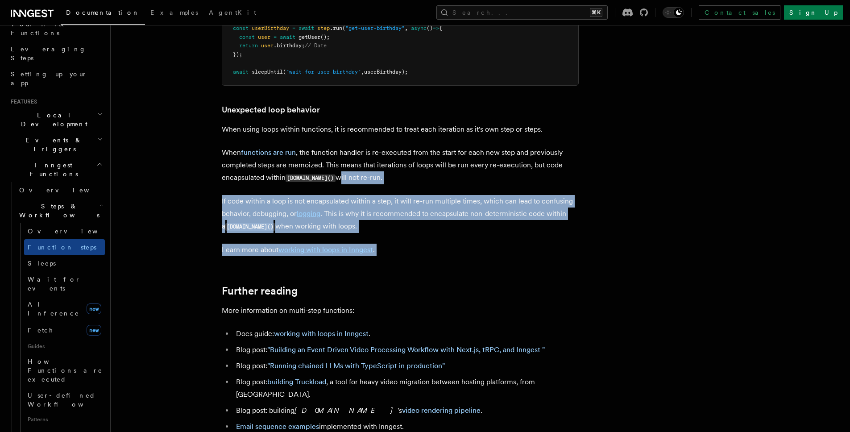
drag, startPoint x: 421, startPoint y: 266, endPoint x: 291, endPoint y: 149, distance: 174.8
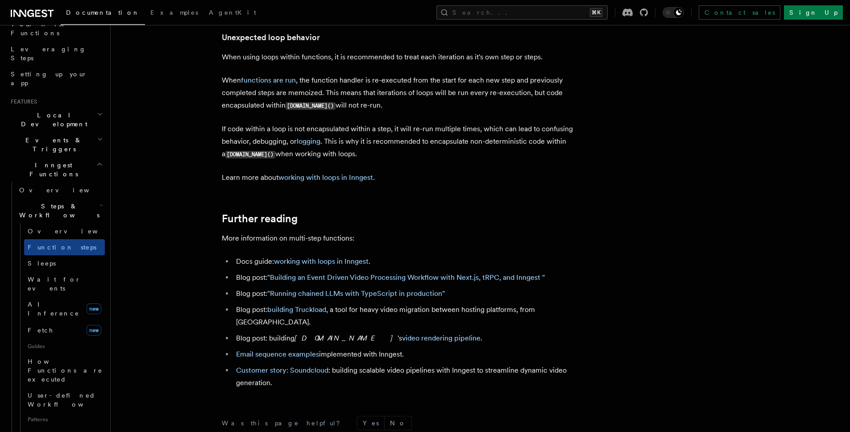
scroll to position [2951, 0]
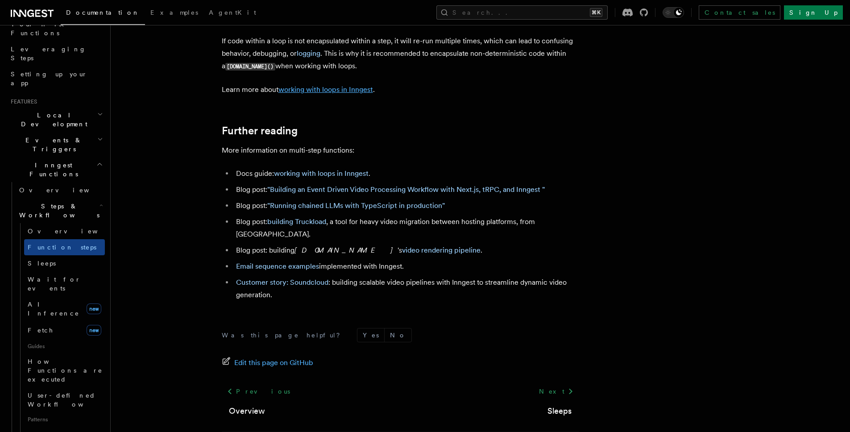
click at [330, 92] on link "working with loops in Inngest" at bounding box center [326, 89] width 95 height 8
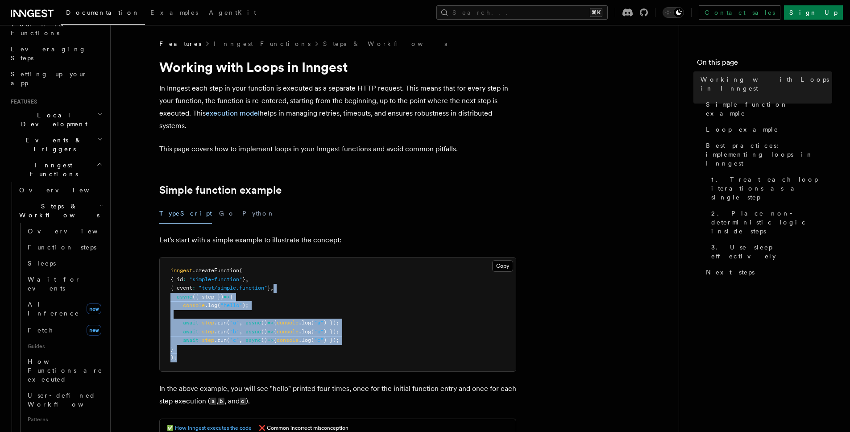
drag, startPoint x: 352, startPoint y: 358, endPoint x: 312, endPoint y: 256, distance: 109.5
click at [317, 280] on pre "inngest .createFunction ( { id : "simple-function" } , { event : "test/simple.f…" at bounding box center [338, 315] width 356 height 114
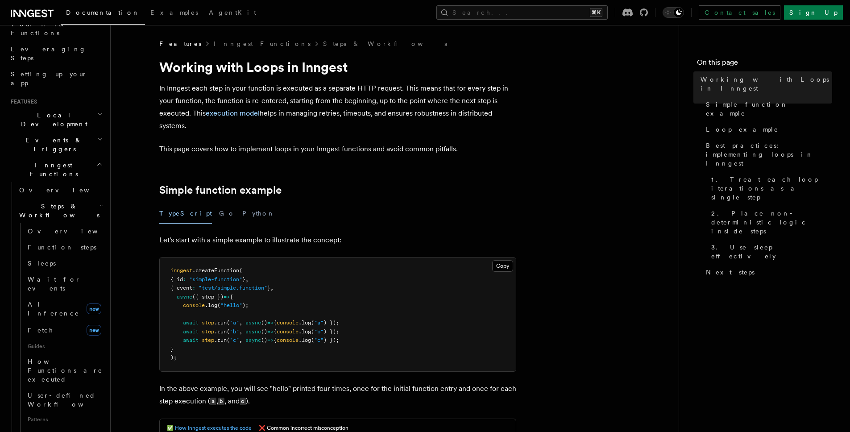
click at [349, 184] on h2 "Simple function example" at bounding box center [337, 190] width 357 height 12
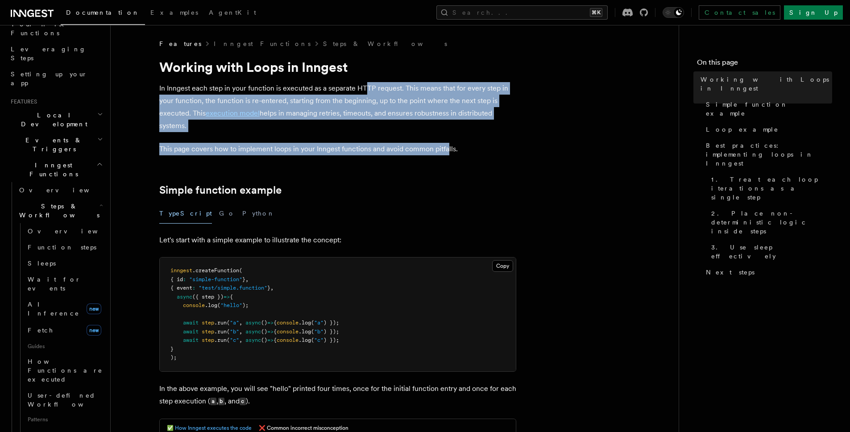
drag, startPoint x: 411, startPoint y: 117, endPoint x: 354, endPoint y: 64, distance: 78.3
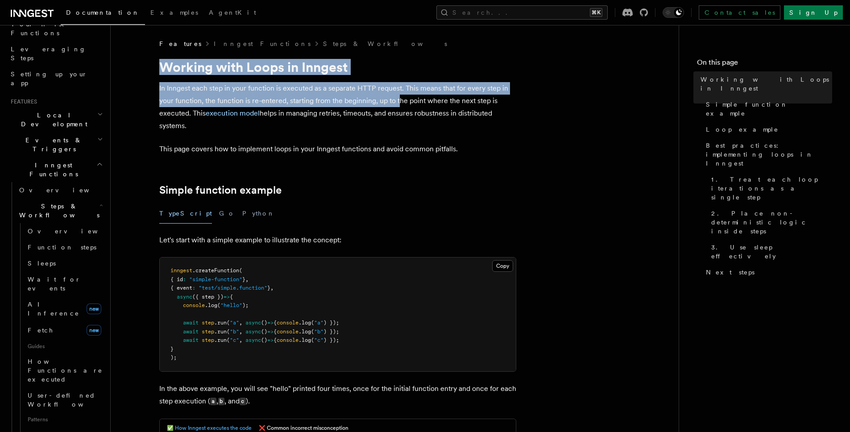
drag, startPoint x: 367, startPoint y: 56, endPoint x: 472, endPoint y: 175, distance: 159.4
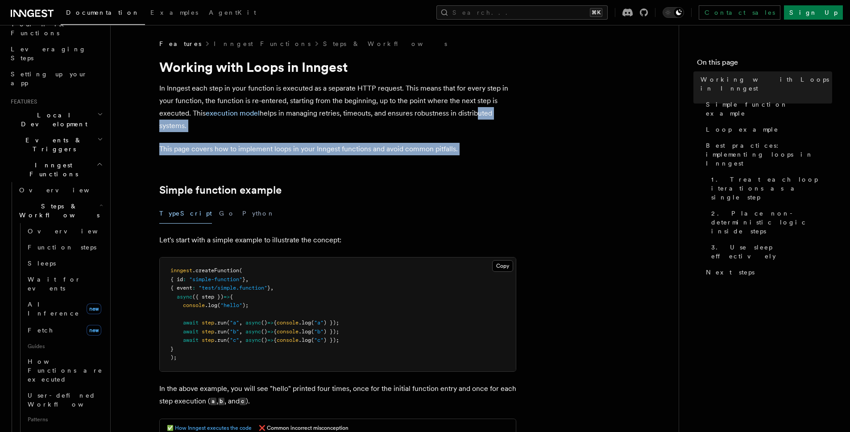
drag, startPoint x: 488, startPoint y: 148, endPoint x: 471, endPoint y: 103, distance: 48.5
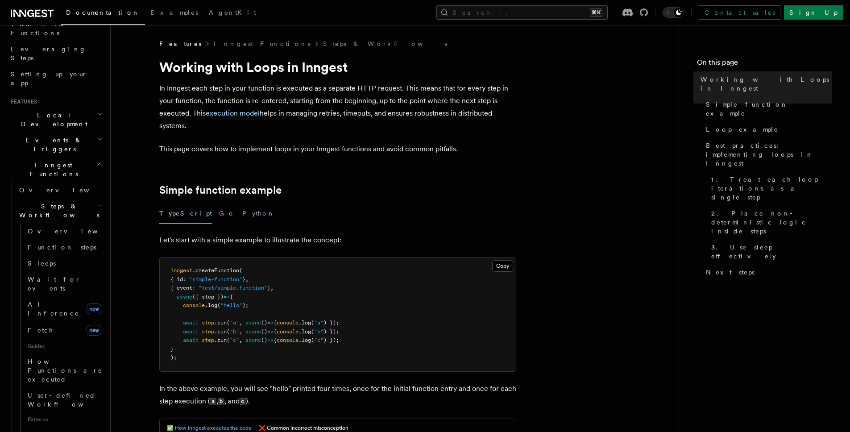
click at [458, 42] on div "Features Inngest Functions Steps & Workflows" at bounding box center [337, 43] width 357 height 9
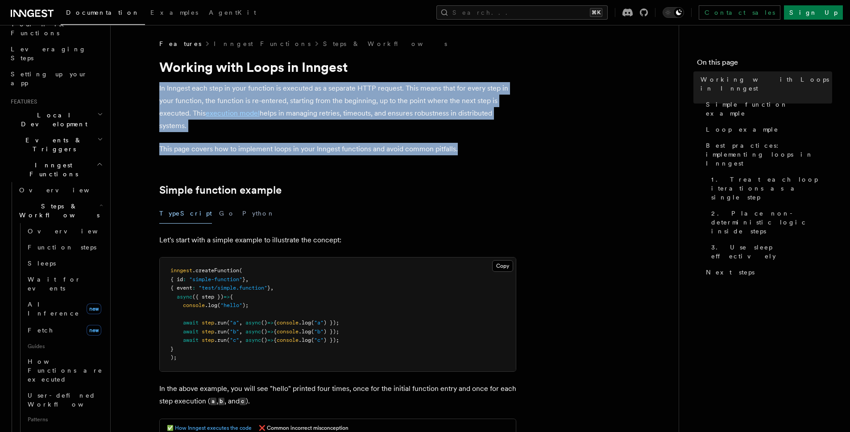
drag, startPoint x: 483, startPoint y: 148, endPoint x: 487, endPoint y: 160, distance: 12.6
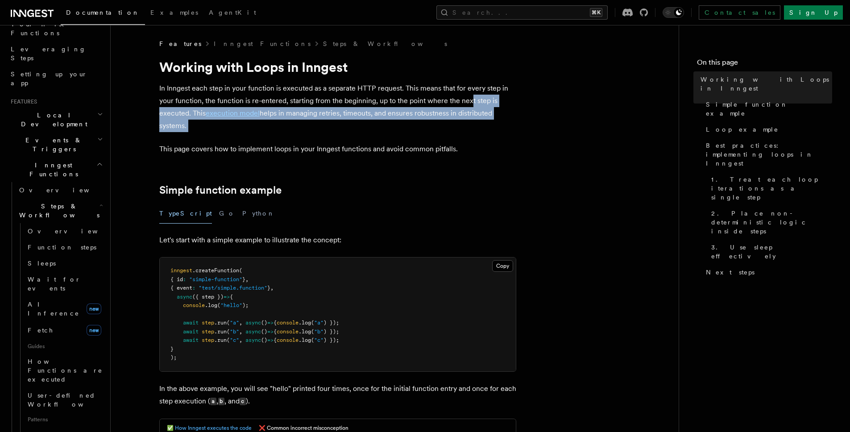
drag, startPoint x: 476, startPoint y: 135, endPoint x: 488, endPoint y: 168, distance: 35.7
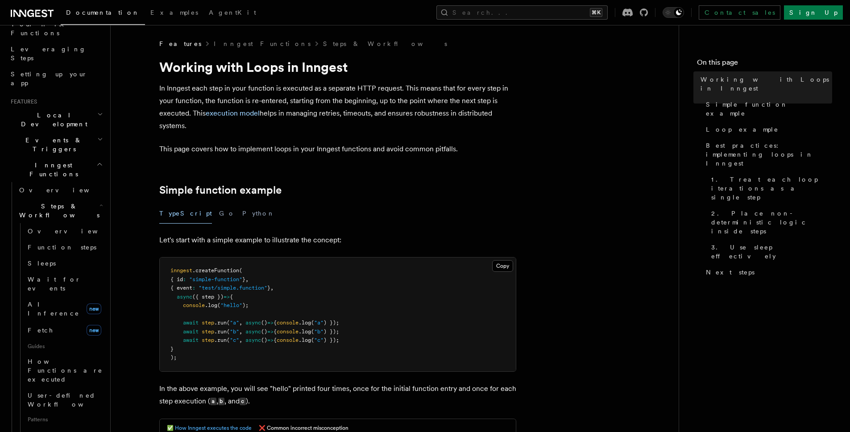
drag, startPoint x: 488, startPoint y: 168, endPoint x: 450, endPoint y: 69, distance: 106.7
click at [450, 68] on h1 "Working with Loops in Inngest" at bounding box center [337, 67] width 357 height 16
click at [439, 99] on p "In Inngest each step in your function is executed as a separate HTTP request. T…" at bounding box center [337, 107] width 357 height 50
click at [430, 63] on h1 "Working with Loops in Inngest" at bounding box center [337, 67] width 357 height 16
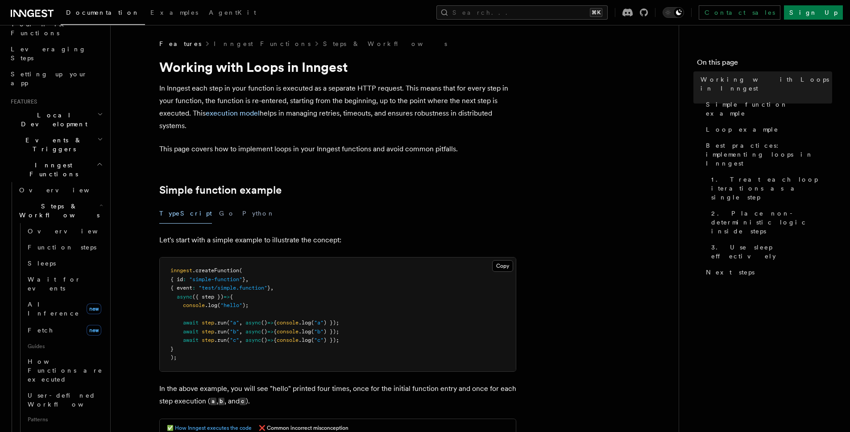
drag, startPoint x: 518, startPoint y: 154, endPoint x: 489, endPoint y: 74, distance: 84.7
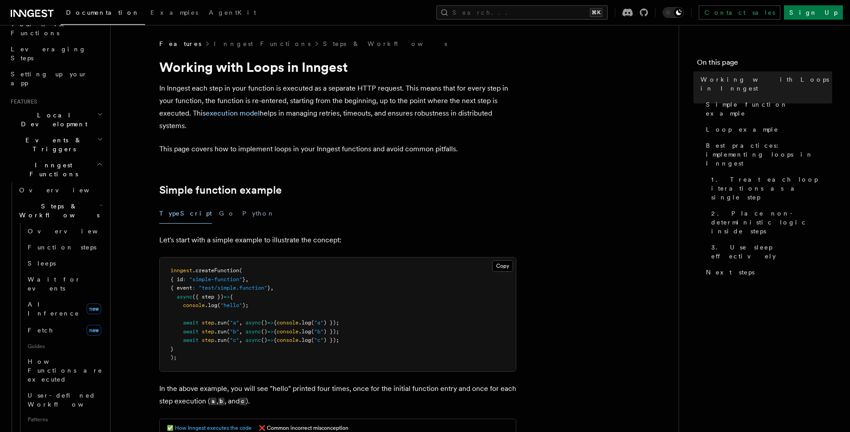
click at [442, 64] on h1 "Working with Loops in Inngest" at bounding box center [337, 67] width 357 height 16
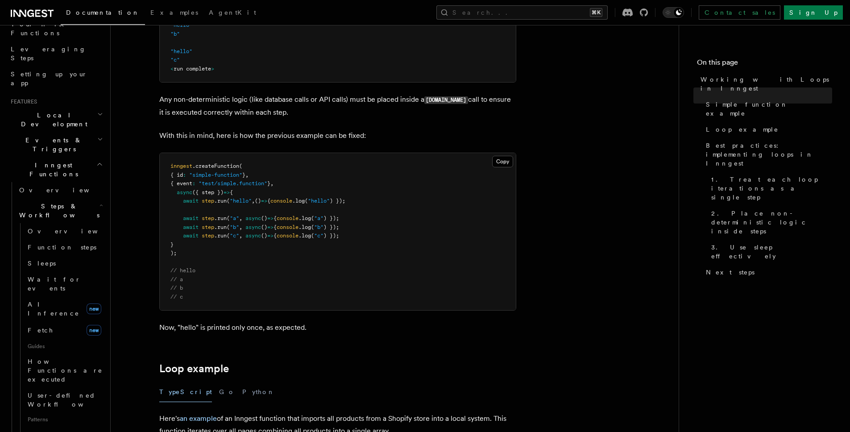
scroll to position [507, 0]
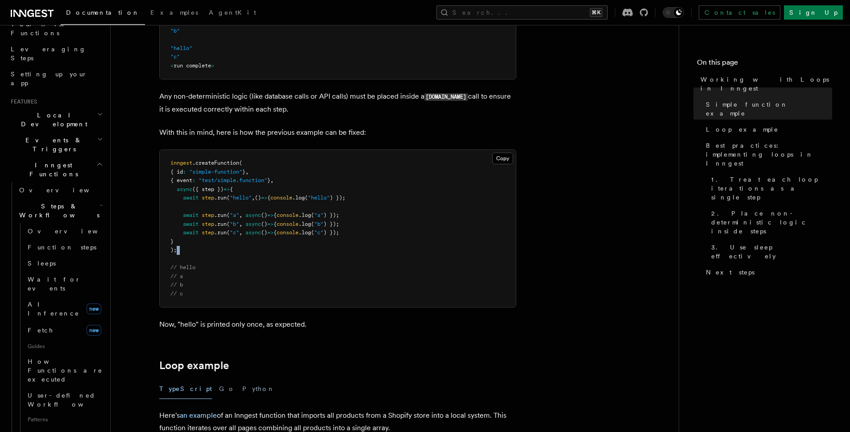
drag, startPoint x: 477, startPoint y: 237, endPoint x: 484, endPoint y: 161, distance: 75.8
click at [470, 207] on pre "inngest .createFunction ( { id : "simple-function" } , { event : "test/simple.f…" at bounding box center [338, 228] width 356 height 157
drag, startPoint x: 492, startPoint y: 152, endPoint x: 581, endPoint y: 158, distance: 88.6
click at [493, 152] on pre "inngest .createFunction ( { id : "simple-function" } , { event : "test/simple.f…" at bounding box center [338, 228] width 356 height 157
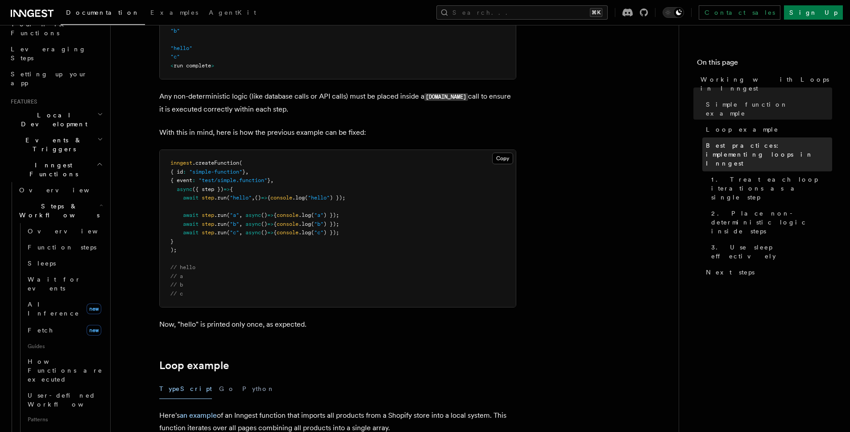
click at [680, 137] on link "Best practices: implementing loops in Inngest" at bounding box center [768, 154] width 130 height 34
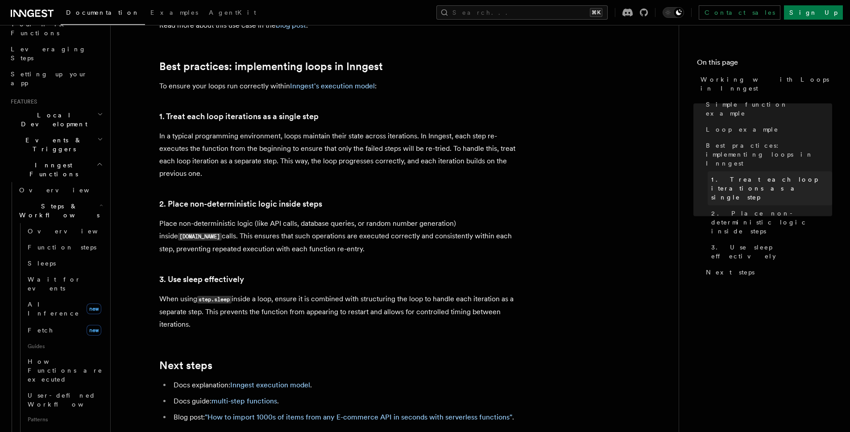
click at [680, 175] on span "1. Treat each loop iterations as a single step" at bounding box center [772, 188] width 121 height 27
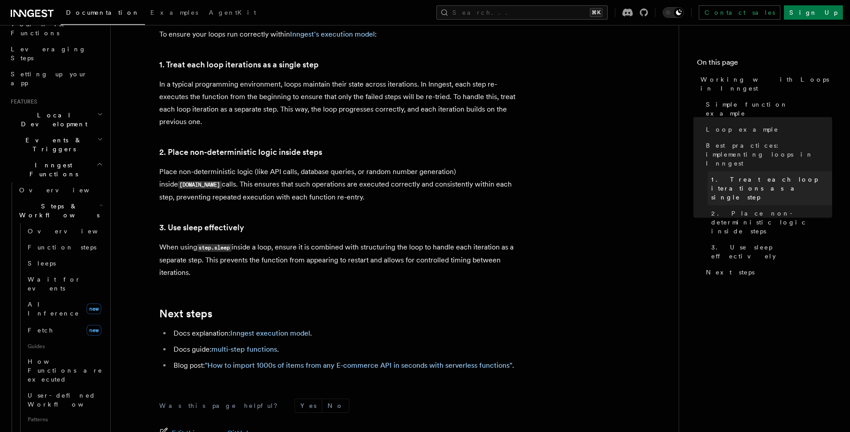
scroll to position [1432, 0]
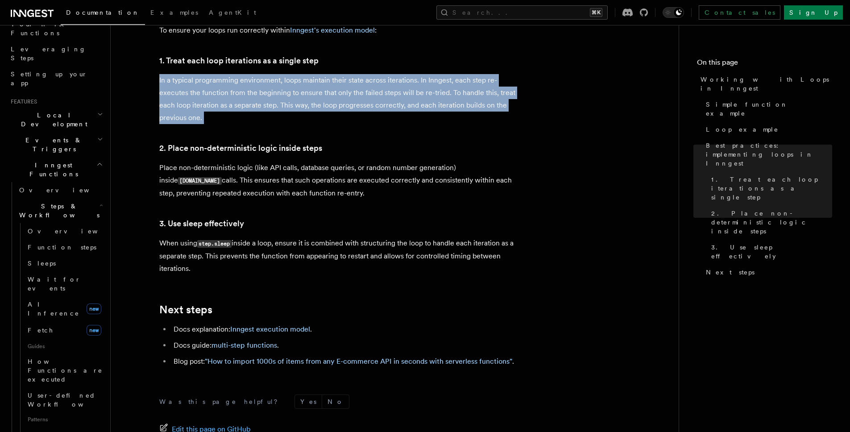
drag, startPoint x: 345, startPoint y: 115, endPoint x: 134, endPoint y: 60, distance: 217.3
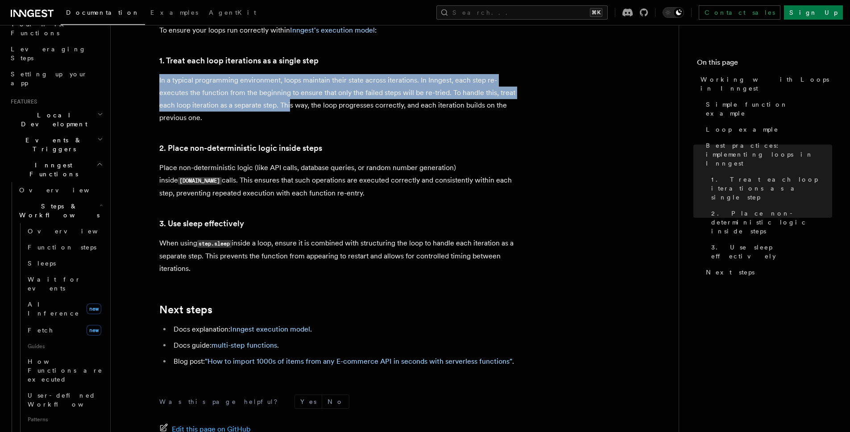
drag, startPoint x: 134, startPoint y: 60, endPoint x: 321, endPoint y: 102, distance: 191.3
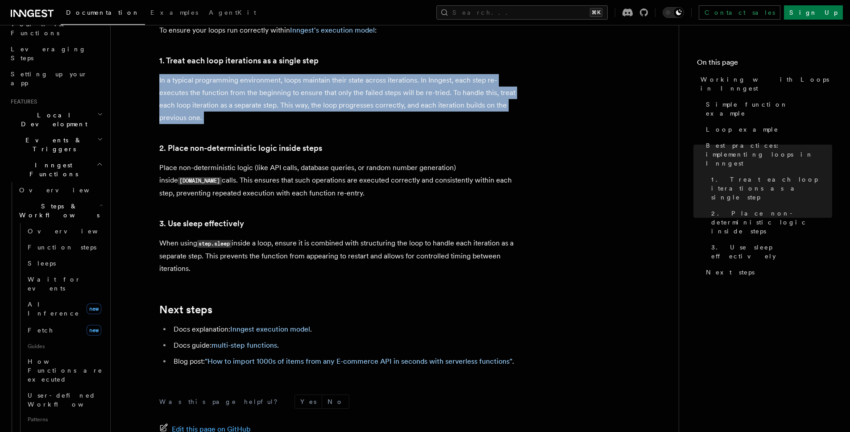
drag, startPoint x: 347, startPoint y: 122, endPoint x: 350, endPoint y: 43, distance: 78.6
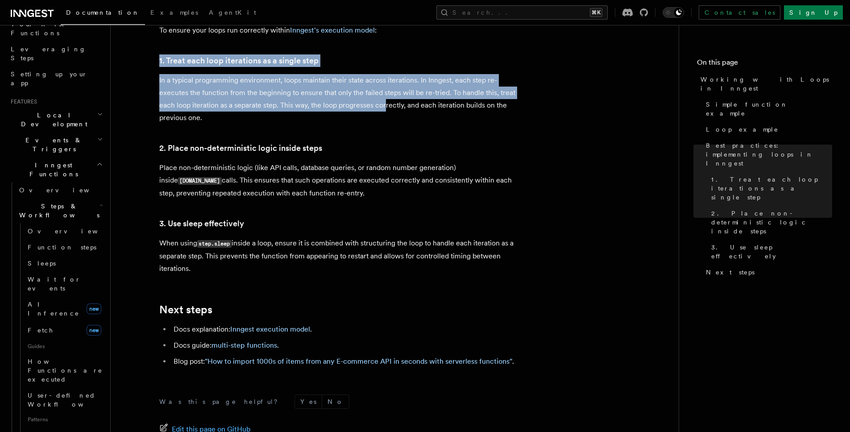
drag, startPoint x: 355, startPoint y: 42, endPoint x: 407, endPoint y: 122, distance: 94.8
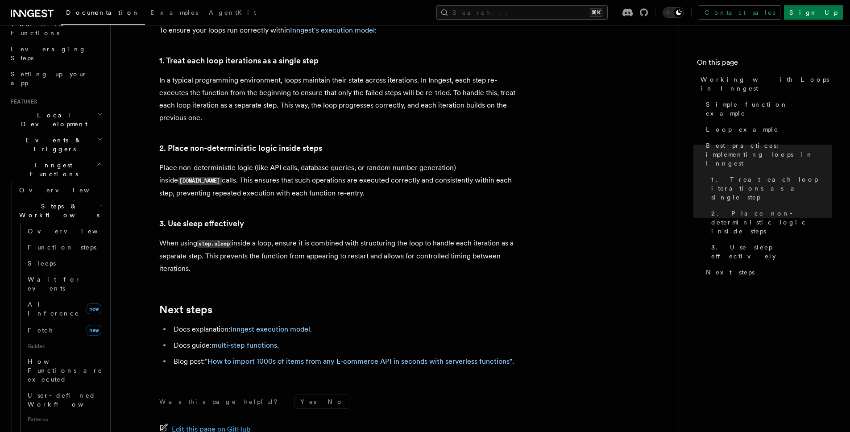
drag
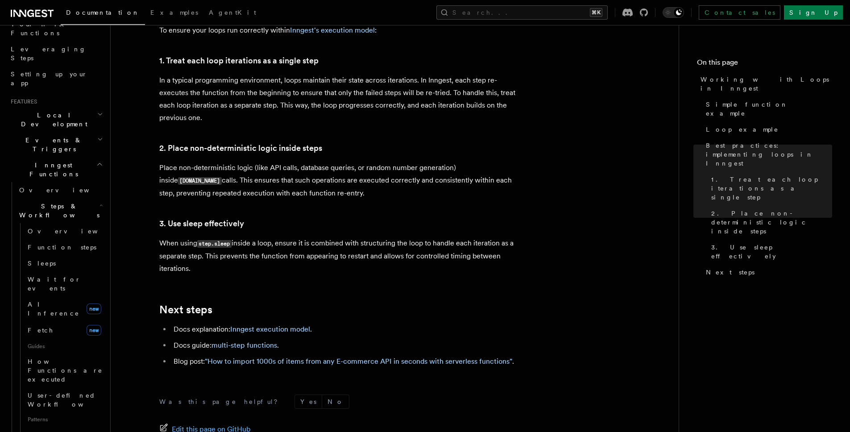
click at [412, 22] on div "Documentation Examples AgentKit Search... ⌘K Contact sales Sign Up" at bounding box center [425, 12] width 850 height 25
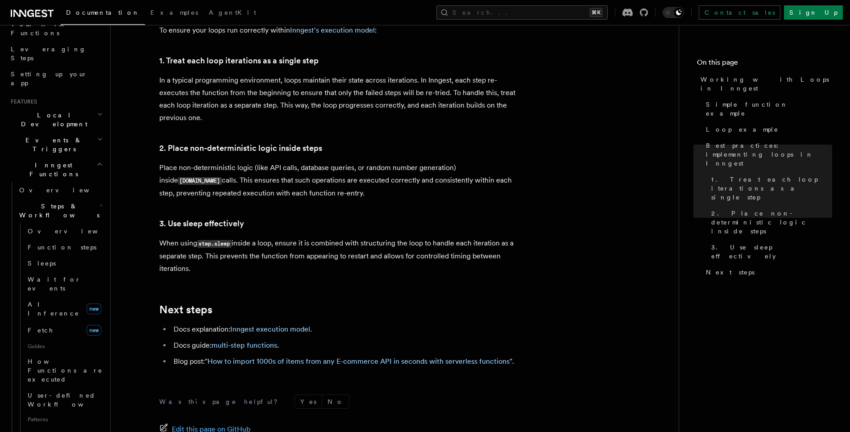
click at [415, 181] on p "Place non-deterministic logic (like API calls, database queries, or random numb…" at bounding box center [337, 181] width 357 height 38
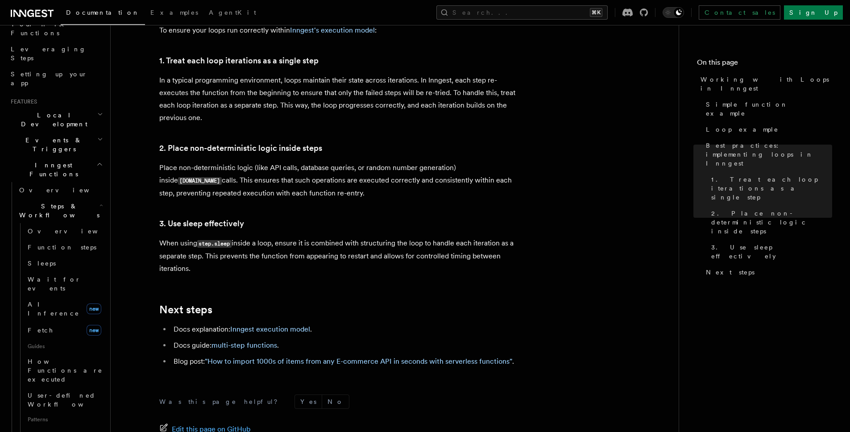
click at [436, 178] on p "Place non-deterministic logic (like API calls, database queries, or random numb…" at bounding box center [337, 181] width 357 height 38
click at [461, 168] on p "Place non-deterministic logic (like API calls, database queries, or random numb…" at bounding box center [337, 181] width 357 height 38
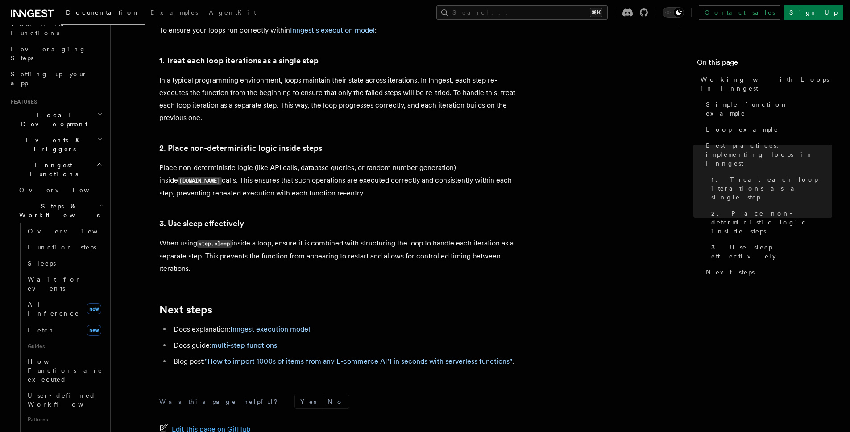
click at [484, 187] on p "Place non-deterministic logic (like API calls, database queries, or random numb…" at bounding box center [337, 181] width 357 height 38
click at [471, 184] on p "Place non-deterministic logic (like API calls, database queries, or random numb…" at bounding box center [337, 181] width 357 height 38
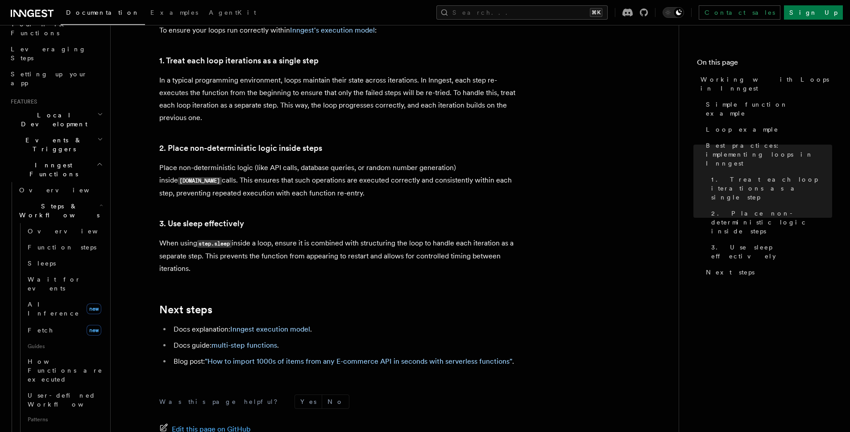
click at [471, 181] on p "Place non-deterministic logic (like API calls, database queries, or random numb…" at bounding box center [337, 181] width 357 height 38
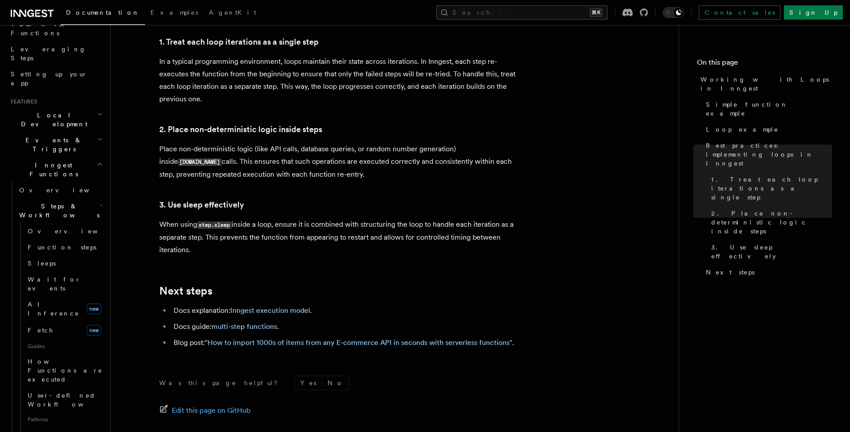
scroll to position [1485, 0]
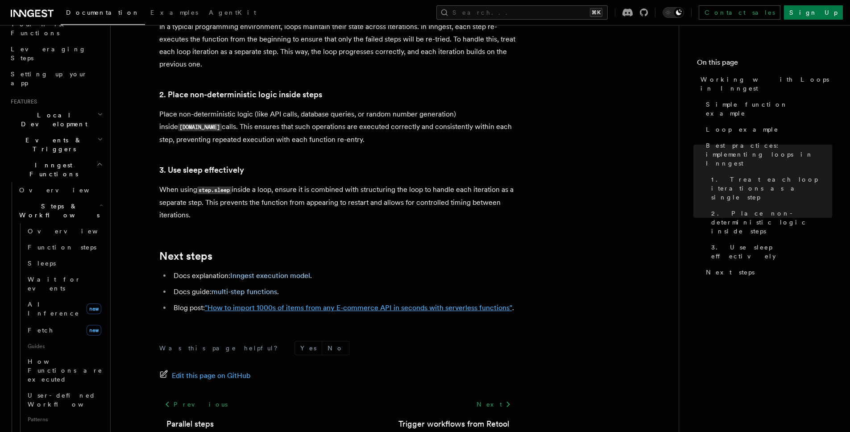
click at [267, 304] on link ""How to import 1000s of items from any E-commerce API in seconds with serverles…" at bounding box center [359, 308] width 308 height 8
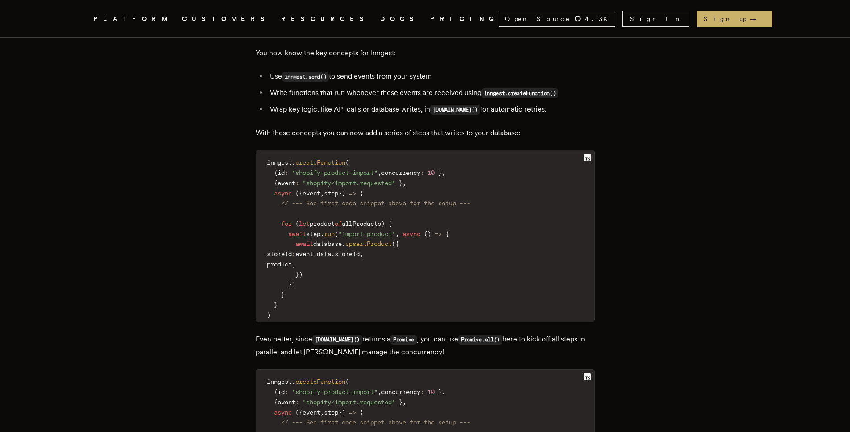
scroll to position [1812, 0]
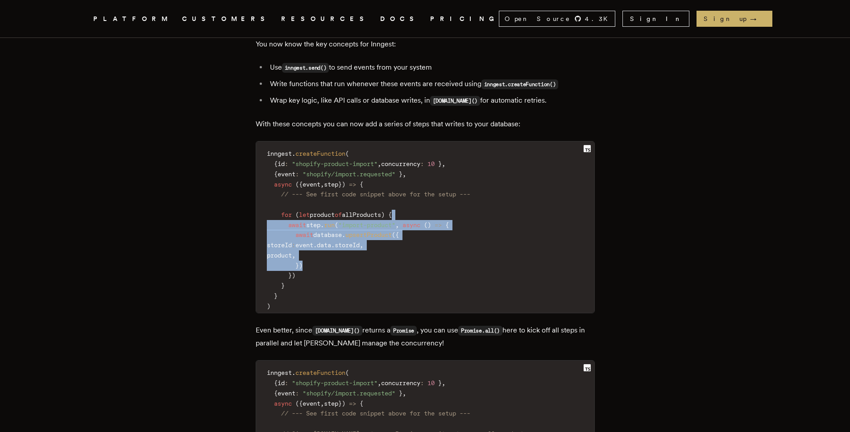
click at [434, 180] on code "inngest . createFunction ( { id : "shopify-product-import" , concurrency : 10 }…" at bounding box center [425, 230] width 338 height 166
click at [535, 253] on code "inngest . createFunction ( { id : "shopify-product-import" , concurrency : 10 }…" at bounding box center [425, 230] width 338 height 166
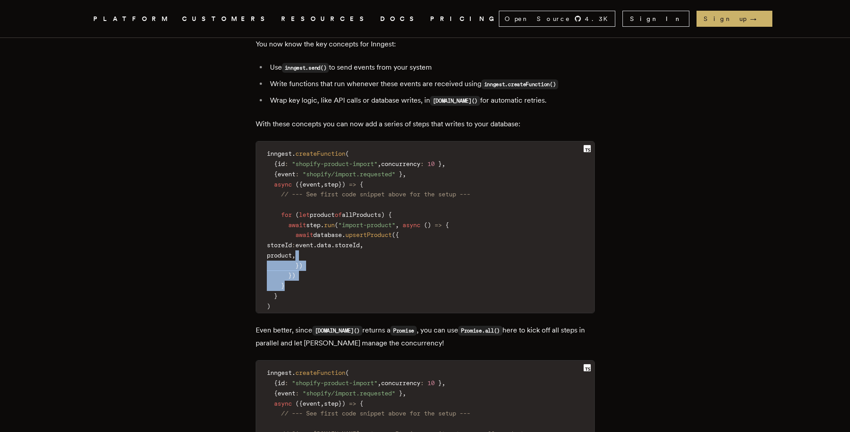
click at [534, 213] on code "inngest . createFunction ( { id : "shopify-product-import" , concurrency : 10 }…" at bounding box center [425, 230] width 338 height 166
click at [529, 162] on code "inngest . createFunction ( { id : "shopify-product-import" , concurrency : 10 }…" at bounding box center [425, 230] width 338 height 166
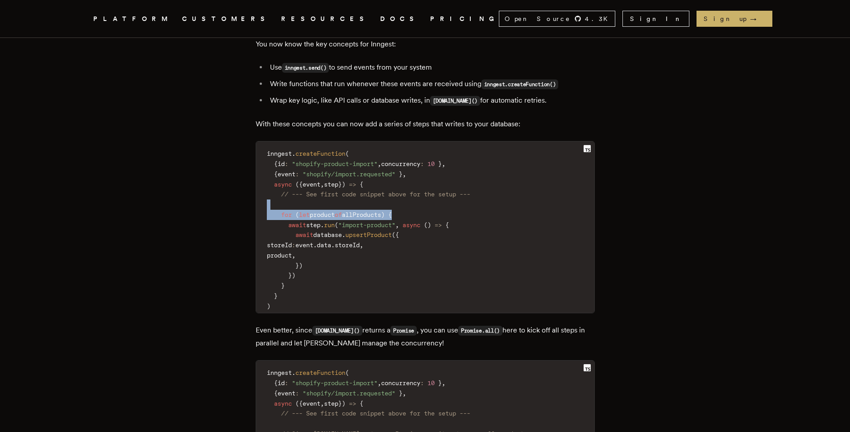
click at [531, 263] on code "inngest . createFunction ( { id : "shopify-product-import" , concurrency : 10 }…" at bounding box center [425, 230] width 338 height 166
click at [520, 216] on code "inngest . createFunction ( { id : "shopify-product-import" , concurrency : 10 }…" at bounding box center [425, 230] width 338 height 166
click at [521, 174] on code "inngest . createFunction ( { id : "shopify-product-import" , concurrency : 10 }…" at bounding box center [425, 230] width 338 height 166
click at [504, 147] on code "inngest . createFunction ( { id : "shopify-product-import" , concurrency : 10 }…" at bounding box center [425, 230] width 338 height 166
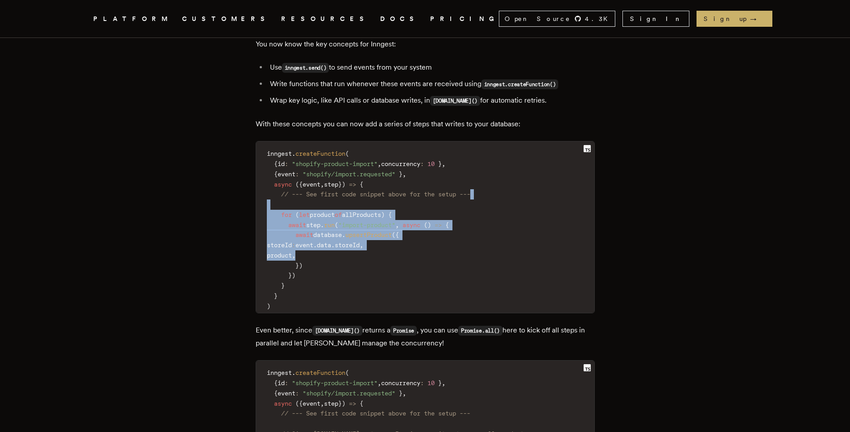
click at [498, 273] on code "inngest . createFunction ( { id : "shopify-product-import" , concurrency : 10 }…" at bounding box center [425, 230] width 338 height 166
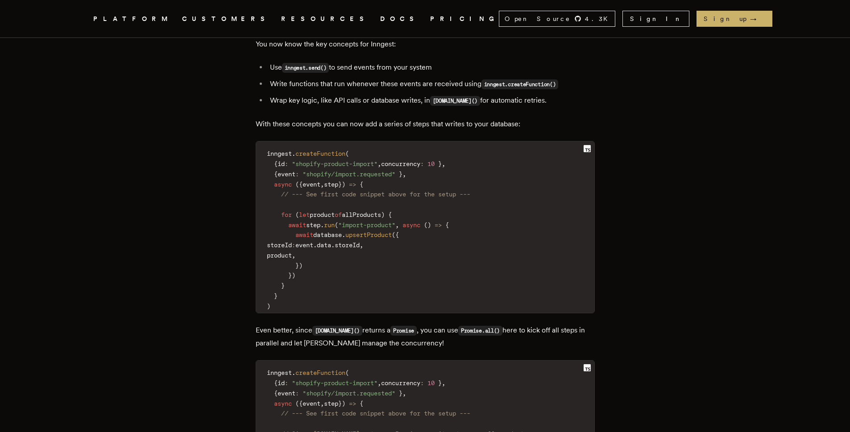
click at [475, 147] on code "inngest . createFunction ( { id : "shopify-product-import" , concurrency : 10 }…" at bounding box center [425, 230] width 338 height 166
click at [185, 173] on article "How to import 1000s of items from any E-commerce API in seconds with serverless…" at bounding box center [425, 16] width 643 height 3581
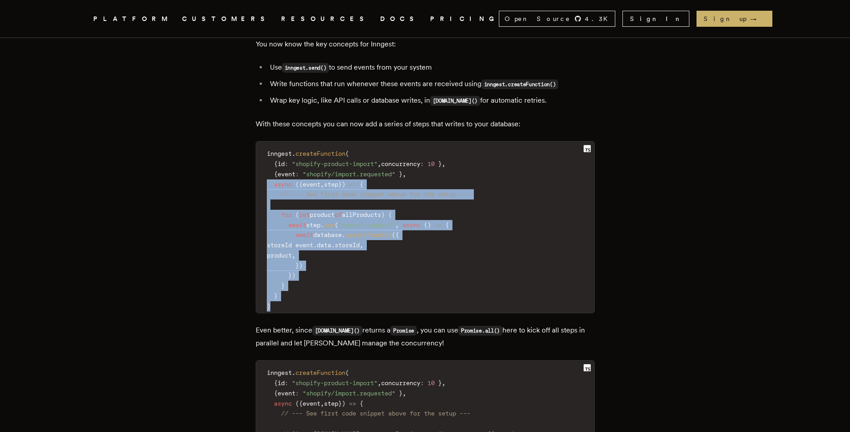
click at [434, 316] on div "How to import 1000s of items from any E-commerce API in seconds with serverless…" at bounding box center [425, 16] width 714 height 3581
click at [240, 193] on article "How to import 1000s of items from any E-commerce API in seconds with serverless…" at bounding box center [425, 16] width 643 height 3581
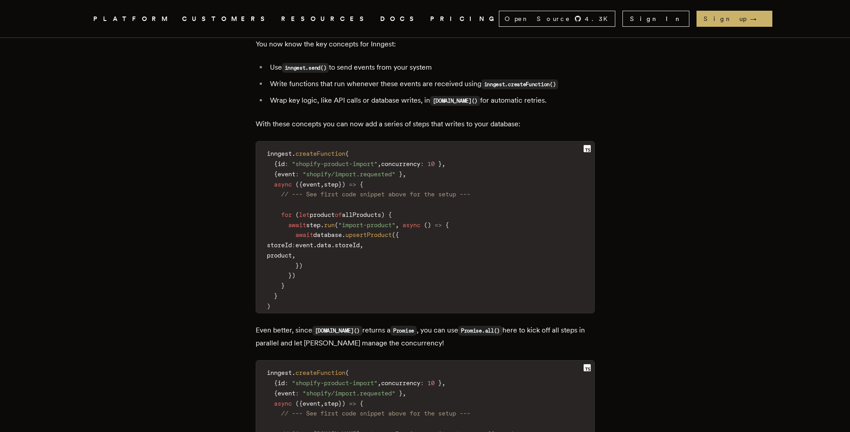
click at [131, 128] on article "How to import 1000s of items from any E-commerce API in seconds with serverless…" at bounding box center [425, 16] width 643 height 3581
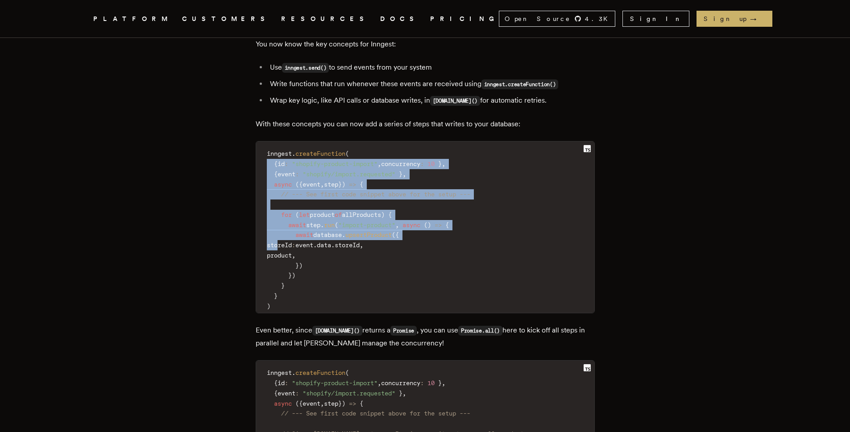
click at [500, 342] on article "How to import 1000s of items from any E-commerce API in seconds with serverless…" at bounding box center [425, 16] width 643 height 3581
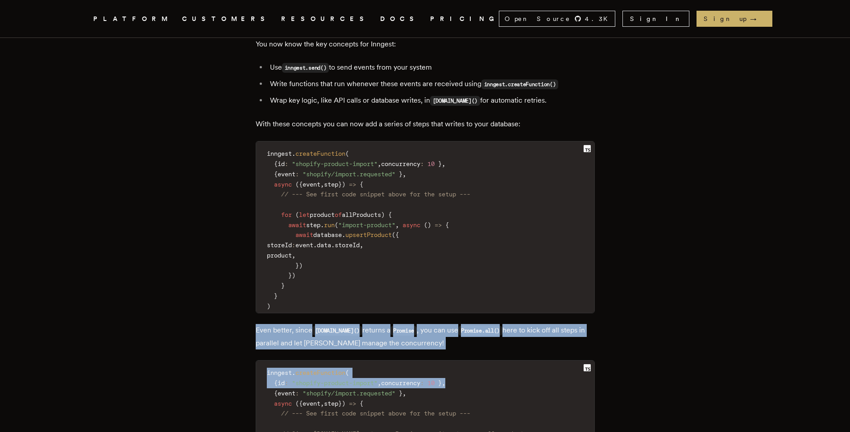
click at [310, 210] on div "Reliably and efficiently importing thousands of products from e-commerce APIs i…" at bounding box center [425, 100] width 339 height 3065
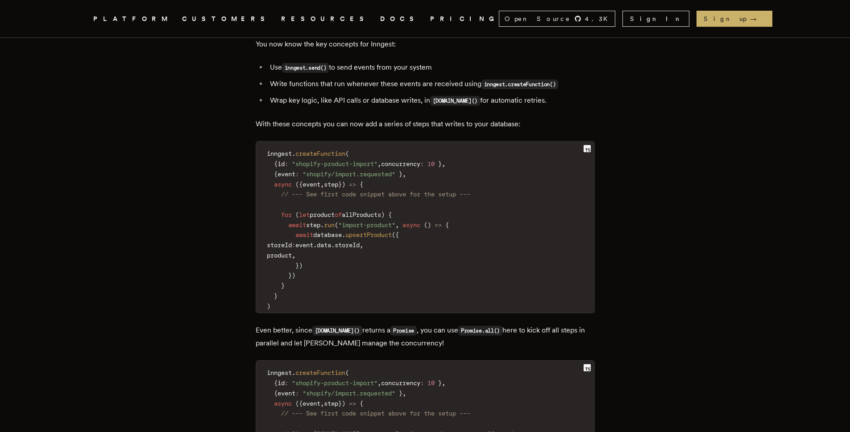
click at [187, 149] on article "How to import 1000s of items from any E-commerce API in seconds with serverless…" at bounding box center [425, 16] width 643 height 3581
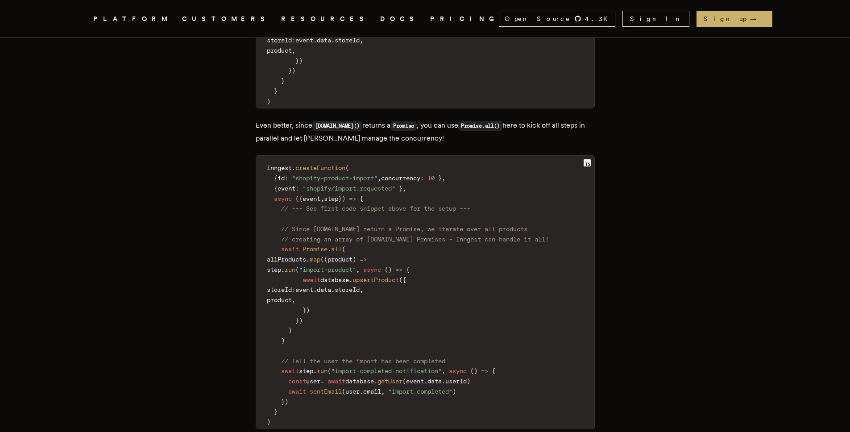
scroll to position [2026, 0]
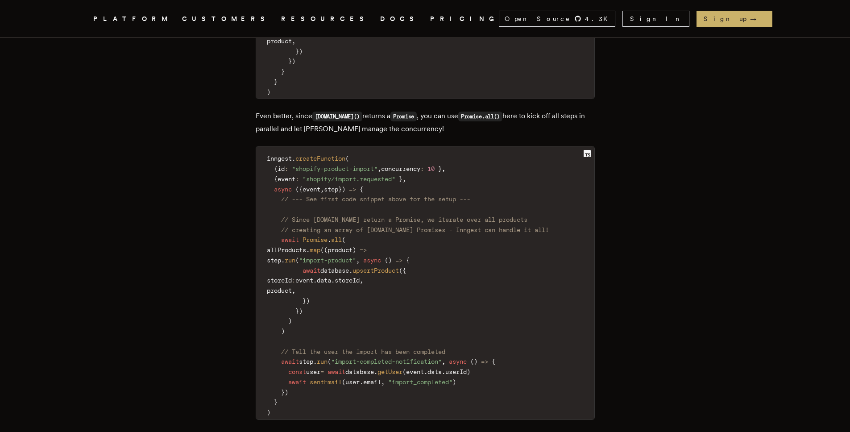
click at [308, 188] on code "inngest . createFunction ( { id : "shopify-product-import" , concurrency : 10 }…" at bounding box center [425, 286] width 338 height 268
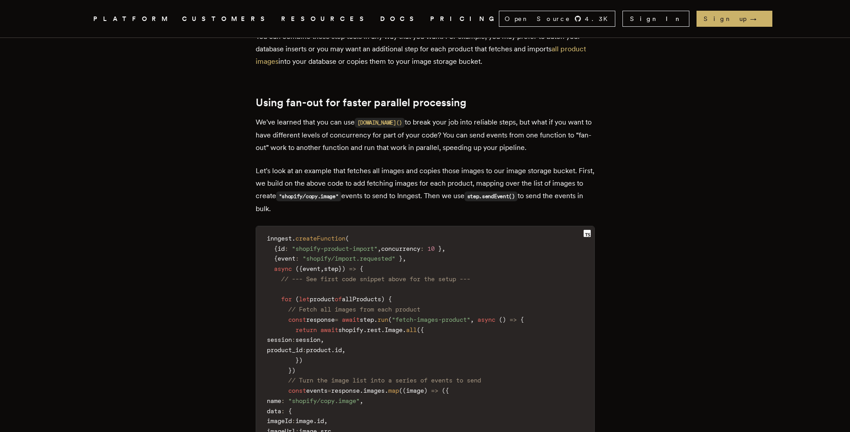
scroll to position [2454, 0]
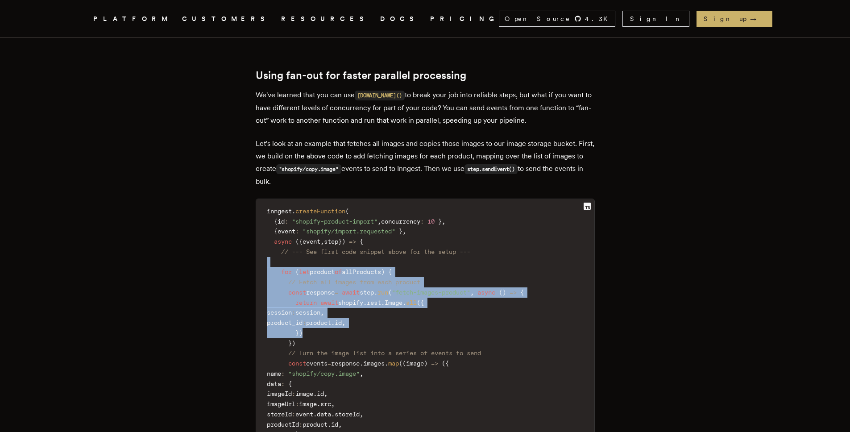
click at [439, 333] on code "inngest . createFunction ( { id : "shopify-product-import" , concurrency : 10 }…" at bounding box center [425, 353] width 338 height 298
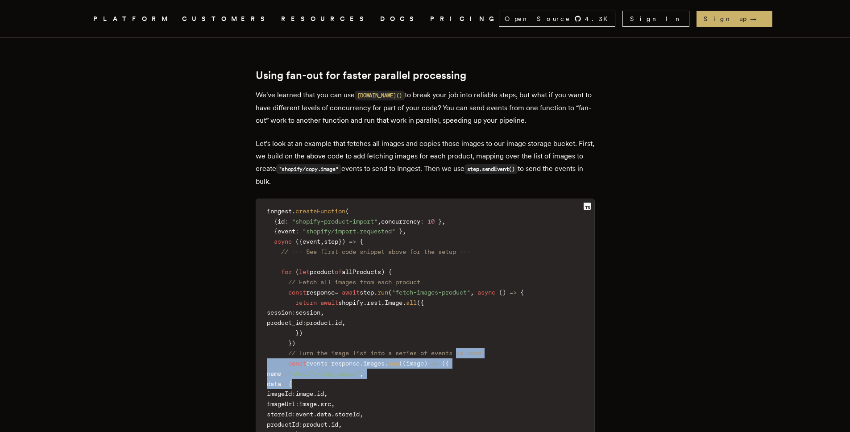
click at [440, 271] on code "inngest . createFunction ( { id : "shopify-product-import" , concurrency : 10 }…" at bounding box center [425, 353] width 338 height 298
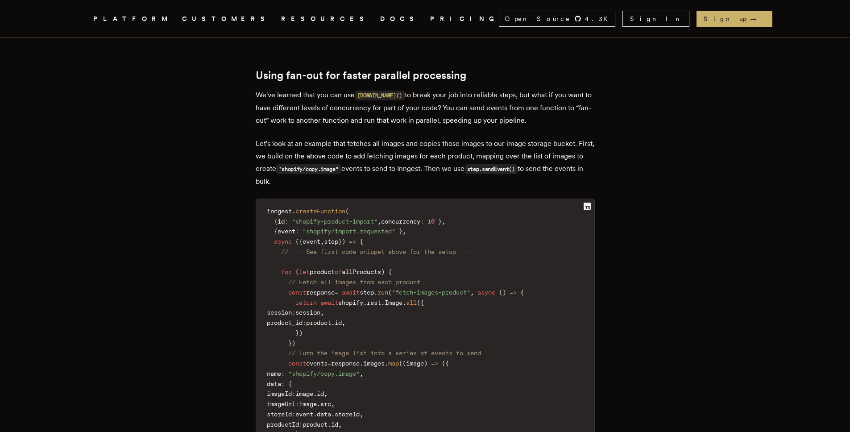
click at [406, 228] on span "," at bounding box center [405, 231] width 4 height 7
click at [441, 283] on code "inngest . createFunction ( { id : "shopify-product-import" , concurrency : 10 }…" at bounding box center [425, 353] width 338 height 298
click at [415, 248] on span "// --- See first code snippet above for the setup ---" at bounding box center [375, 251] width 189 height 7
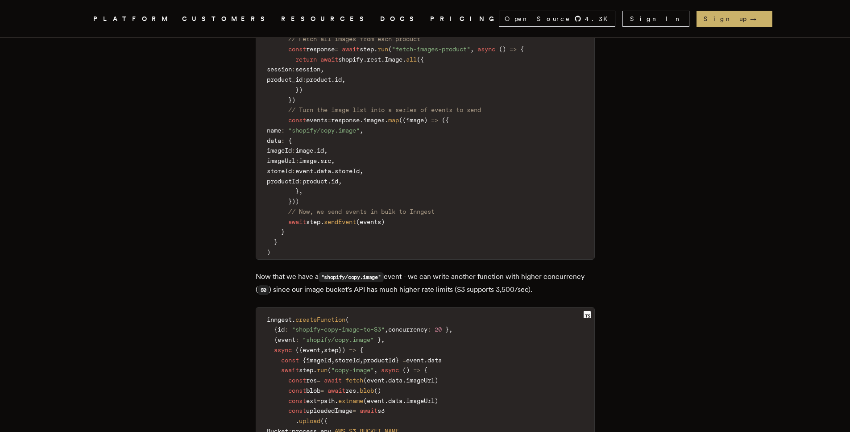
scroll to position [2739, 0]
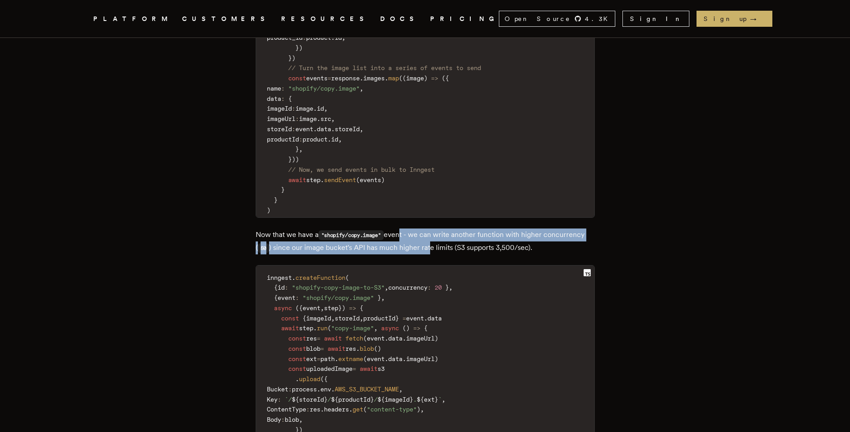
click at [446, 229] on p "Now that we have a "shopify/copy.image" event - we can write another function w…" at bounding box center [425, 242] width 339 height 26
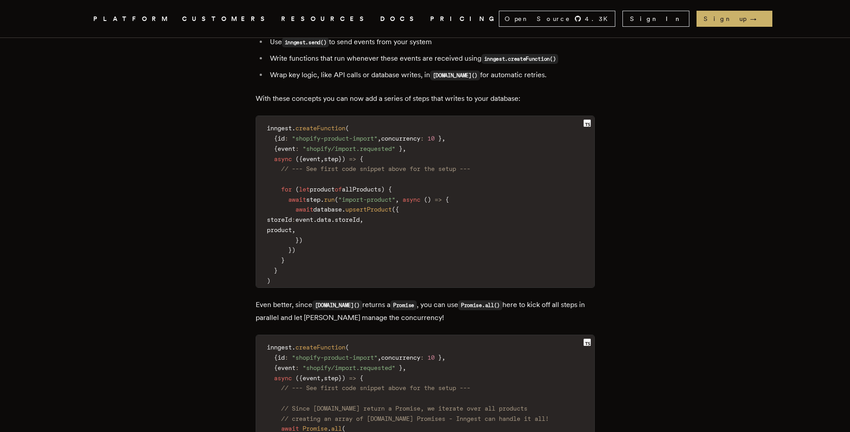
scroll to position [1820, 0]
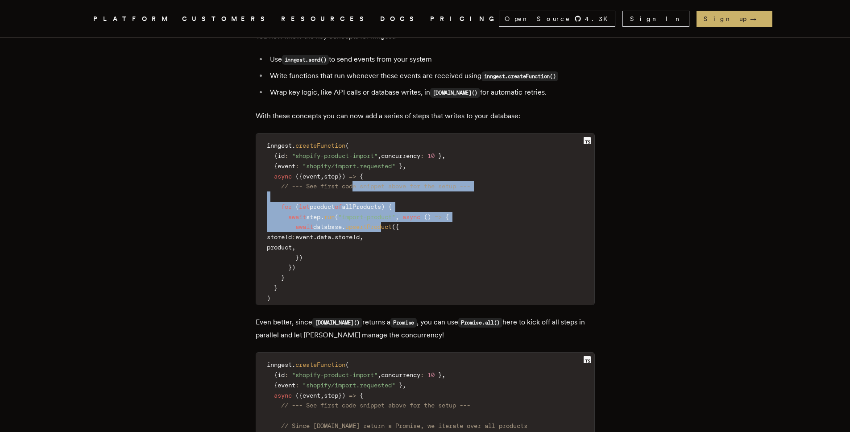
click at [407, 222] on code "inngest . createFunction ( { id : "shopify-product-import" , concurrency : 10 }…" at bounding box center [425, 222] width 338 height 166
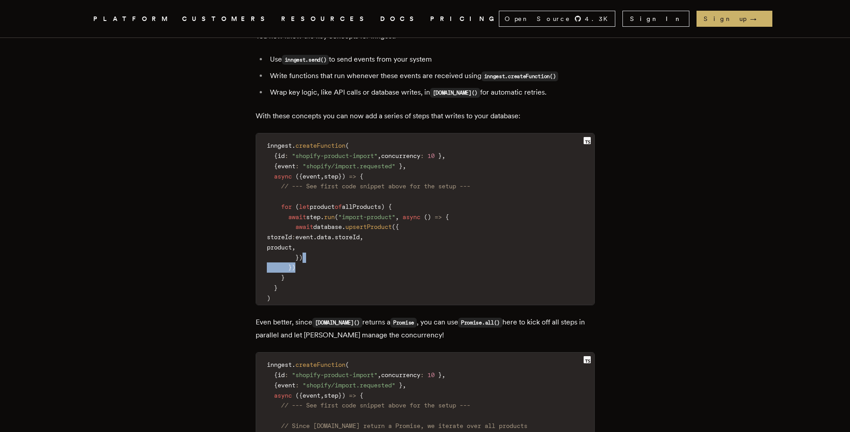
click at [384, 183] on code "inngest . createFunction ( { id : "shopify-product-import" , concurrency : 10 }…" at bounding box center [425, 222] width 338 height 166
click at [349, 173] on span at bounding box center [348, 176] width 4 height 7
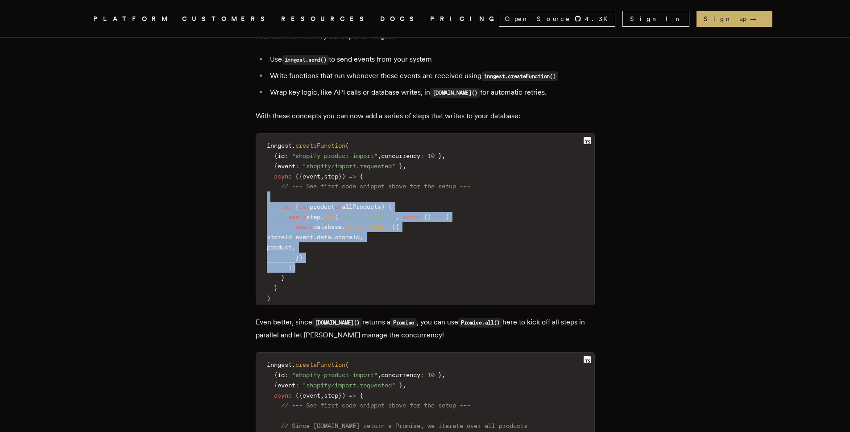
click at [417, 242] on code "inngest . createFunction ( { id : "shopify-product-import" , concurrency : 10 }…" at bounding box center [425, 222] width 338 height 166
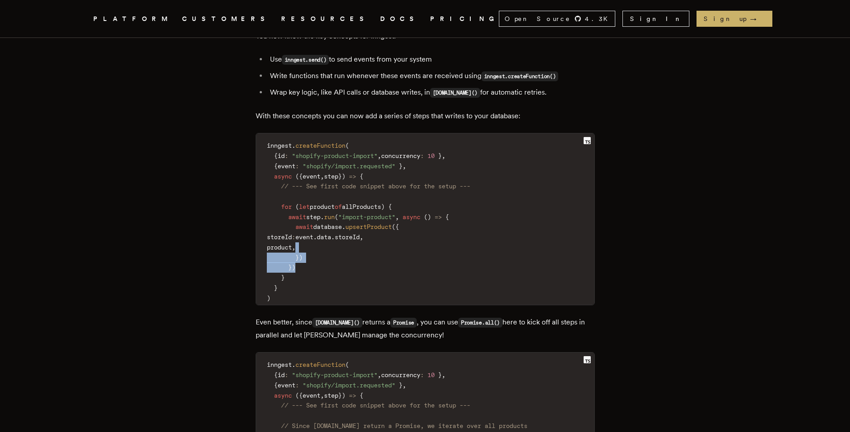
click at [386, 187] on code "inngest . createFunction ( { id : "shopify-product-import" , concurrency : 10 }…" at bounding box center [425, 222] width 338 height 166
click at [371, 183] on span "// --- See first code snippet above for the setup ---" at bounding box center [375, 186] width 189 height 7
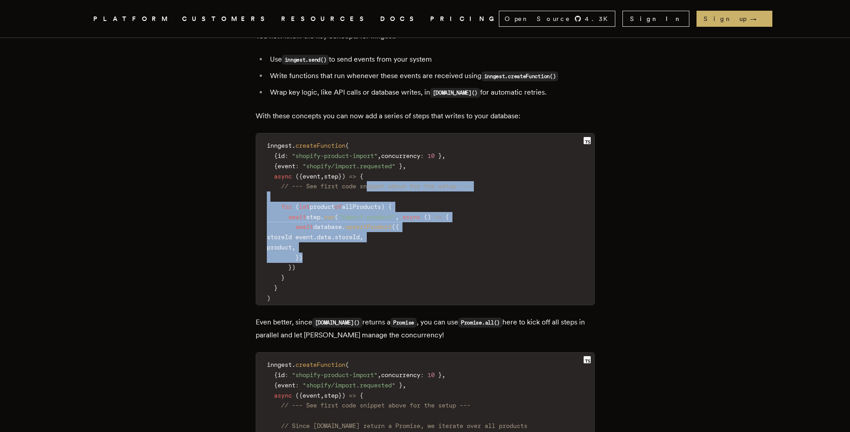
click at [417, 243] on code "inngest . createFunction ( { id : "shopify-product-import" , concurrency : 10 }…" at bounding box center [425, 222] width 338 height 166
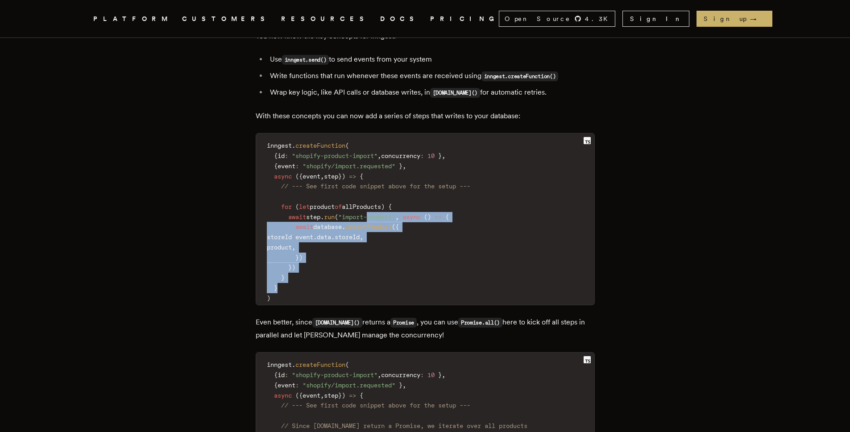
click at [351, 171] on code "inngest . createFunction ( { id : "shopify-product-import" , concurrency : 10 }…" at bounding box center [425, 222] width 338 height 166
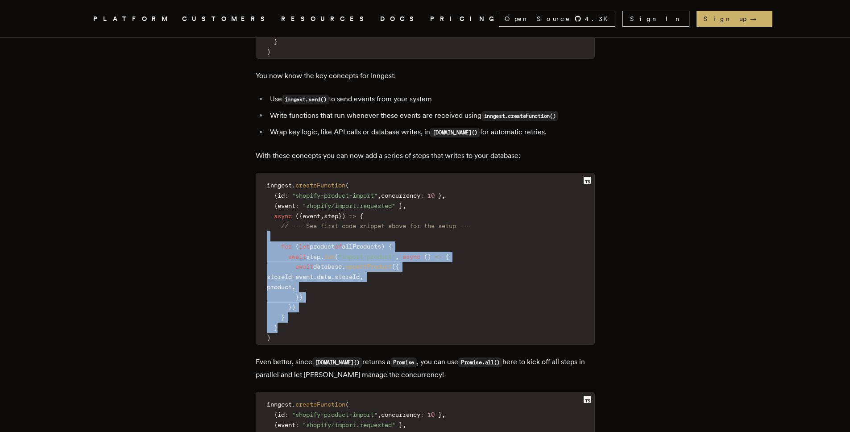
scroll to position [1766, 0]
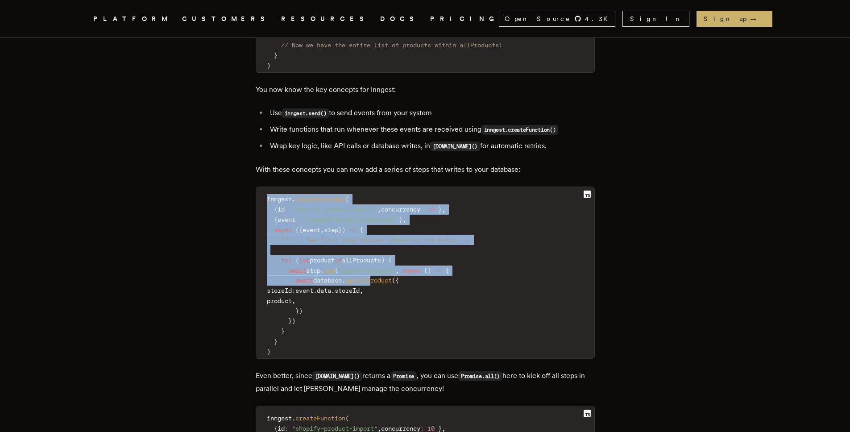
click at [401, 278] on pre "inngest . createFunction ( { id : "shopify-product-import" , concurrency : 10 }…" at bounding box center [425, 272] width 338 height 171
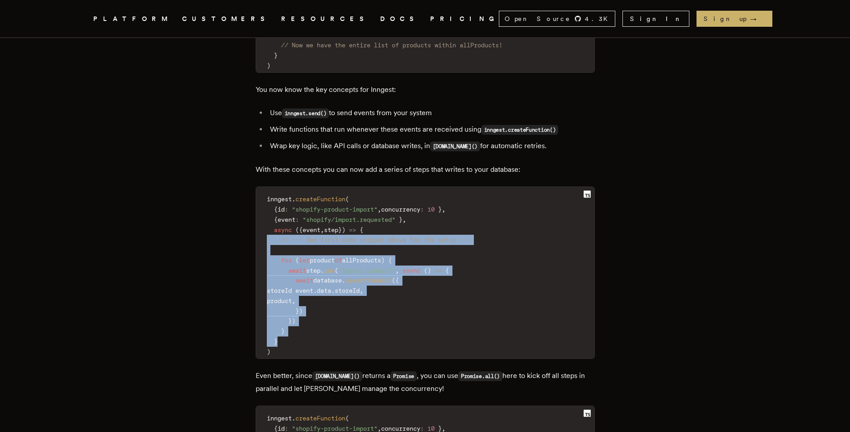
click at [133, 188] on article "How to import 1000s of items from any E-commerce API in seconds with serverless…" at bounding box center [425, 61] width 643 height 3581
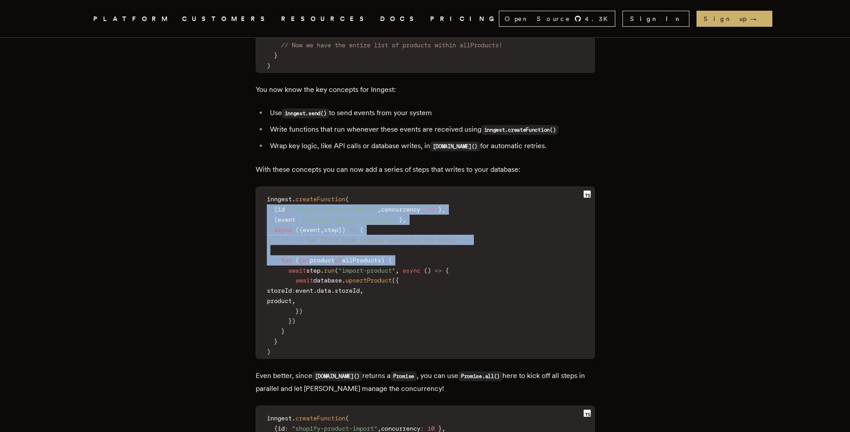
click at [330, 287] on article "How to import 1000s of items from any E-commerce API in seconds with serverless…" at bounding box center [425, 61] width 643 height 3581
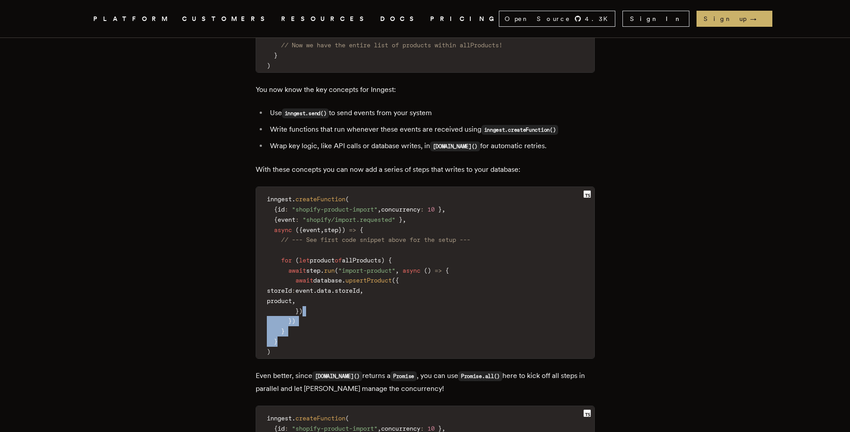
click at [179, 210] on article "How to import 1000s of items from any E-commerce API in seconds with serverless…" at bounding box center [425, 61] width 643 height 3581
click at [94, 176] on div "How to import 1000s of items from any E-commerce API in seconds with serverless…" at bounding box center [425, 61] width 714 height 3581
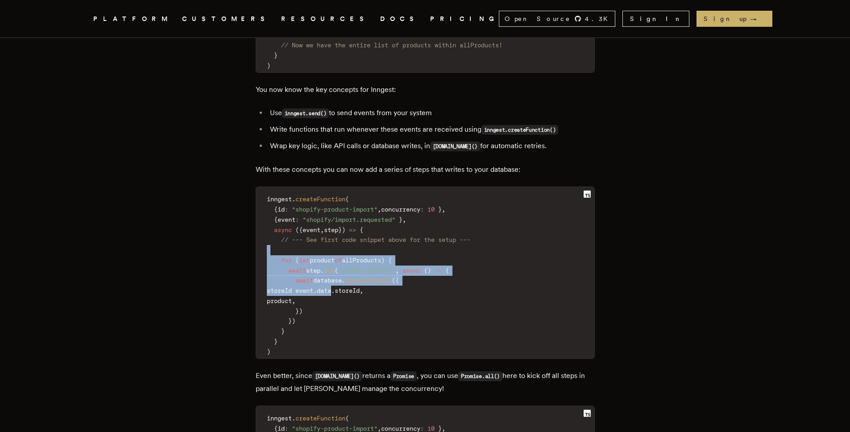
click at [428, 280] on code "inngest . createFunction ( { id : "shopify-product-import" , concurrency : 10 }…" at bounding box center [425, 275] width 338 height 166
click at [278, 213] on code "inngest . createFunction ( { id : "shopify-product-import" , concurrency : 10 }…" at bounding box center [425, 275] width 338 height 166
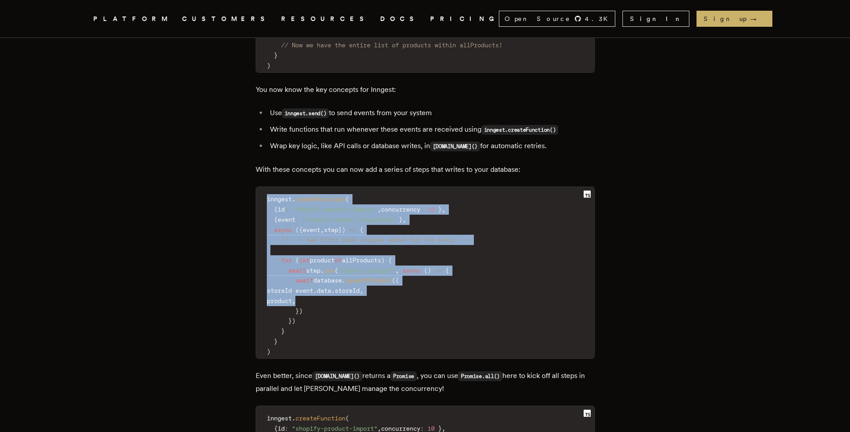
click at [475, 332] on article "How to import 1000s of items from any E-commerce API in seconds with serverless…" at bounding box center [425, 61] width 643 height 3581
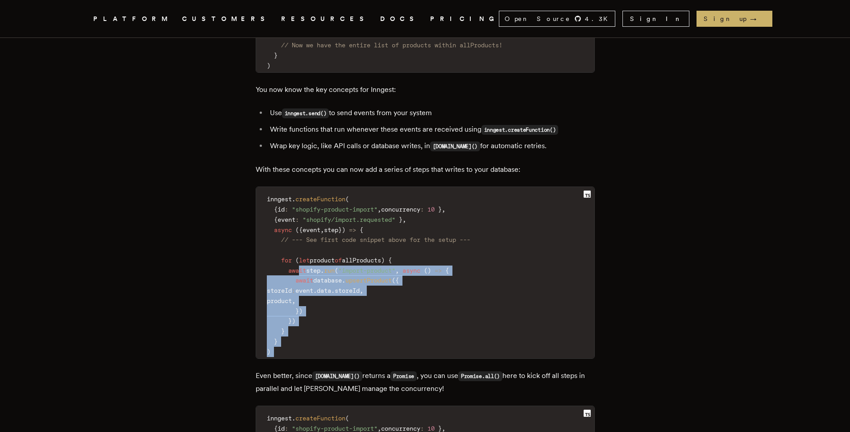
click at [306, 250] on div "Reliably and efficiently importing thousands of products from e-commerce APIs i…" at bounding box center [425, 146] width 339 height 3065
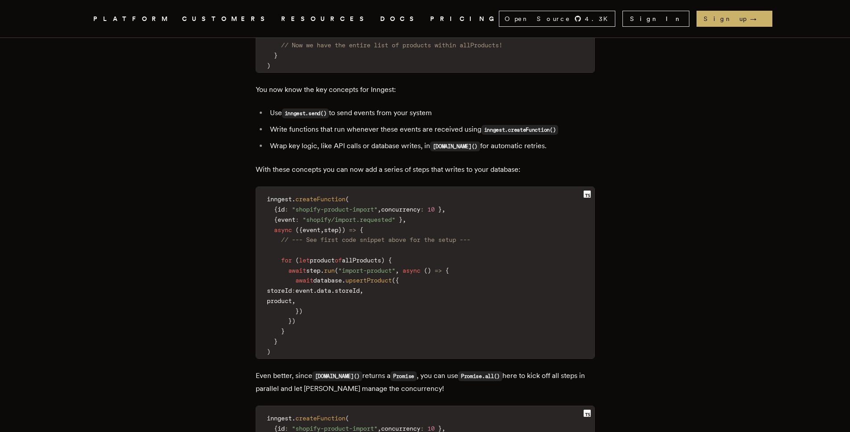
click at [118, 137] on article "How to import 1000s of items from any E-commerce API in seconds with serverless…" at bounding box center [425, 61] width 643 height 3581
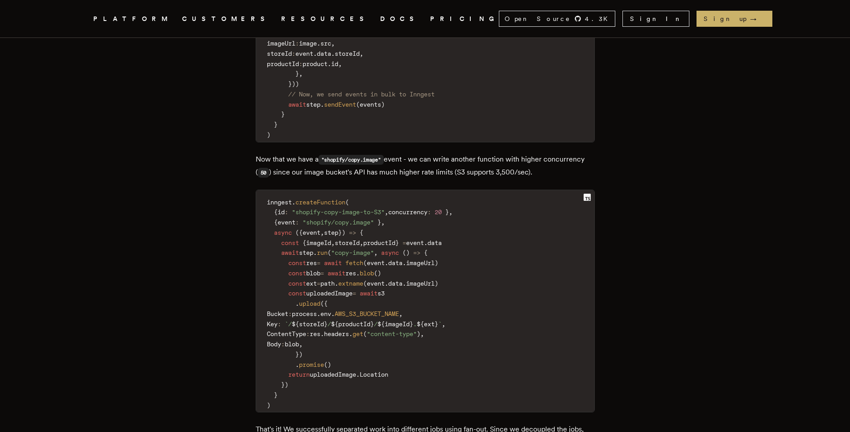
scroll to position [2644, 0]
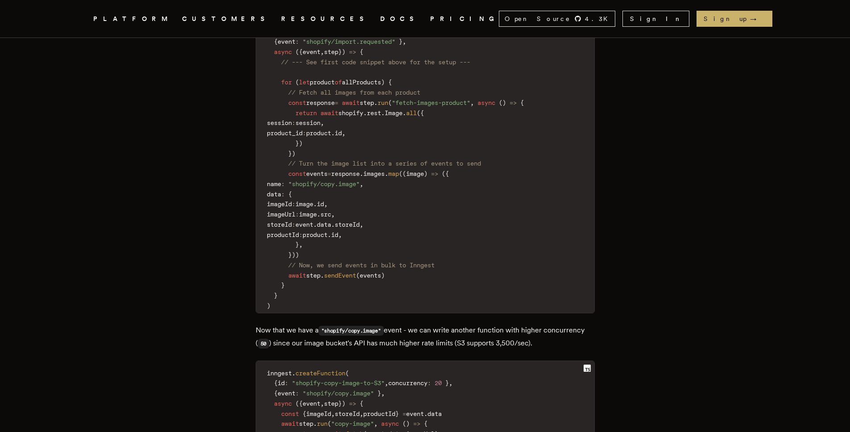
click at [368, 72] on code "inngest . createFunction ( { id : "shopify-product-import" , concurrency : 10 }…" at bounding box center [425, 164] width 338 height 298
click at [333, 20] on div "PLATFORM CUSTOMERS RESOURCES DOCS PRICING" at bounding box center [296, 18] width 406 height 11
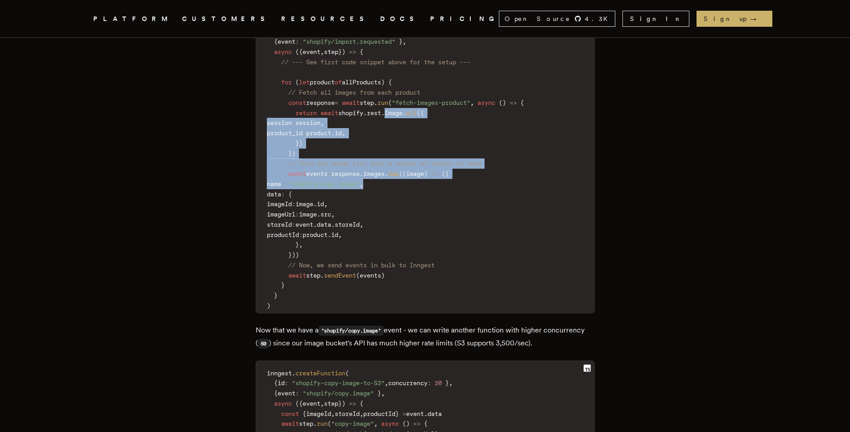
click at [442, 193] on code "inngest . createFunction ( { id : "shopify-product-import" , concurrency : 10 }…" at bounding box center [425, 164] width 338 height 298
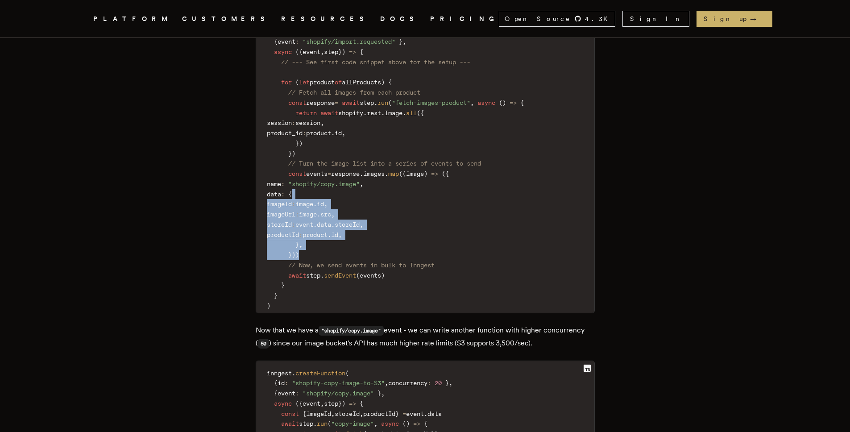
click at [396, 97] on code "inngest . createFunction ( { id : "shopify-product-import" , concurrency : 10 }…" at bounding box center [425, 164] width 338 height 298
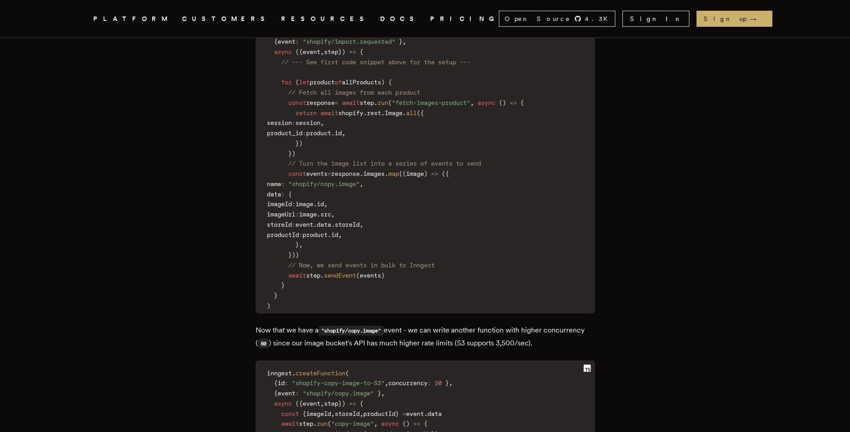
click at [367, 33] on nav "Inngest .cls-1 { fill: #FAFAF9; } PLATFORM CUSTOMERS RESOURCES DOCS PRICING Ope…" at bounding box center [425, 18] width 714 height 37
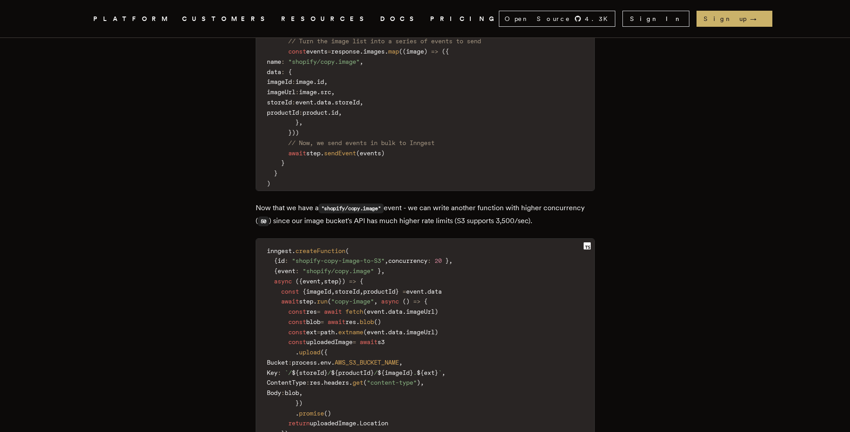
scroll to position [2895, 0]
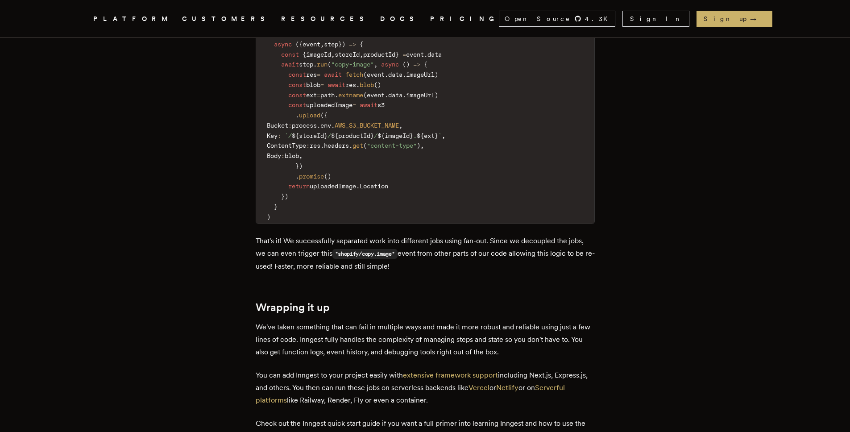
scroll to position [3157, 0]
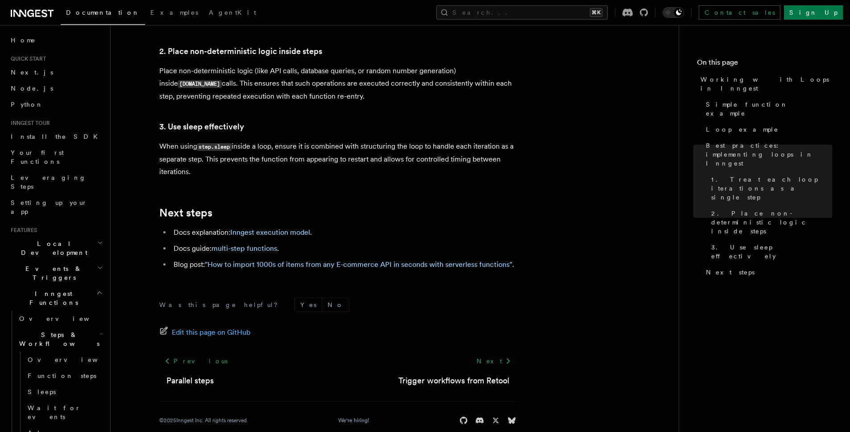
scroll to position [1478, 0]
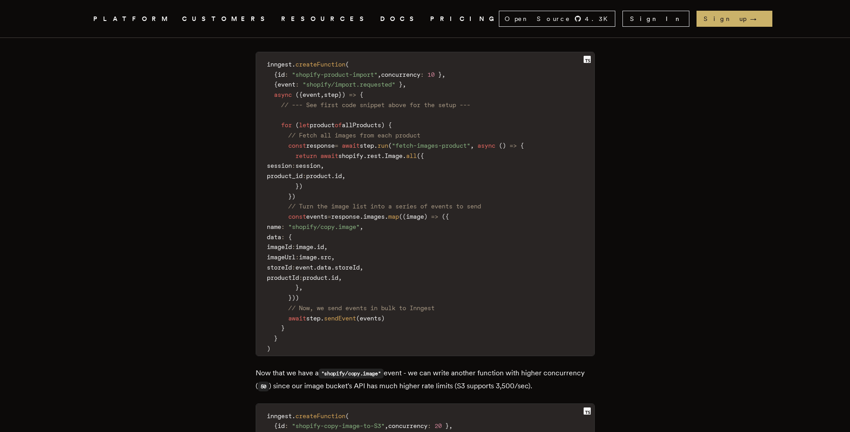
scroll to position [2495, 0]
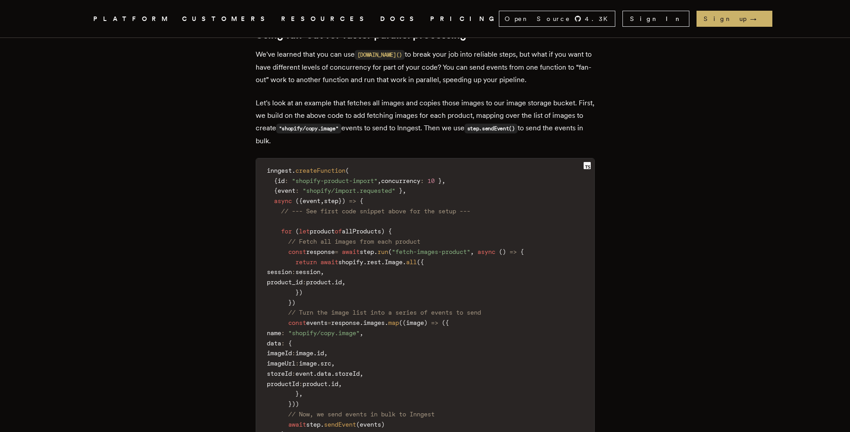
click at [522, 223] on code "inngest . createFunction ( { id : "shopify-product-import" , concurrency : 10 }…" at bounding box center [425, 313] width 338 height 298
click at [515, 187] on code "inngest . createFunction ( { id : "shopify-product-import" , concurrency : 10 }…" at bounding box center [425, 313] width 338 height 298
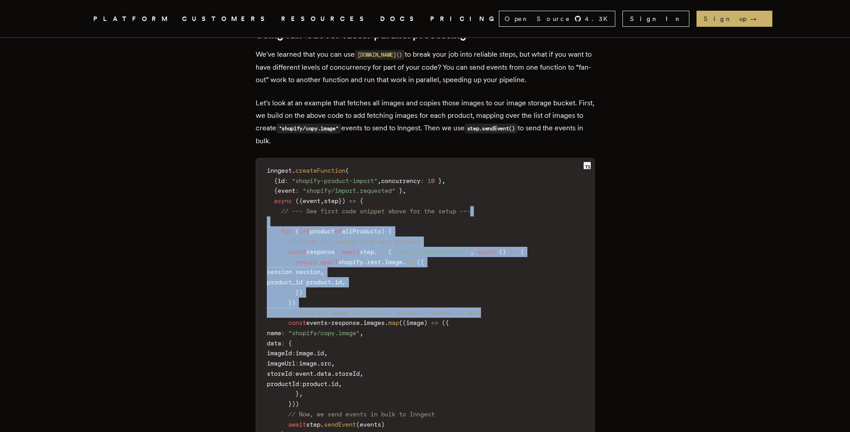
click at [533, 297] on code "inngest . createFunction ( { id : "shopify-product-import" , concurrency : 10 }…" at bounding box center [425, 313] width 338 height 298
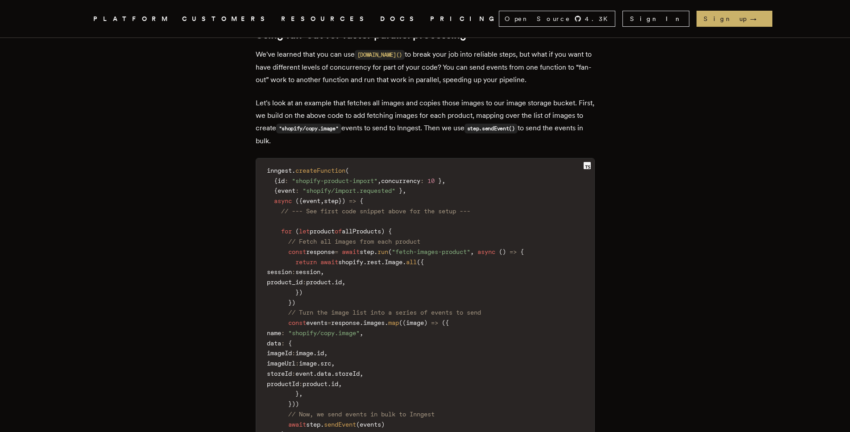
click at [525, 287] on code "inngest . createFunction ( { id : "shopify-product-import" , concurrency : 10 }…" at bounding box center [425, 313] width 338 height 298
click at [380, 18] on link "DOCS" at bounding box center [399, 18] width 39 height 11
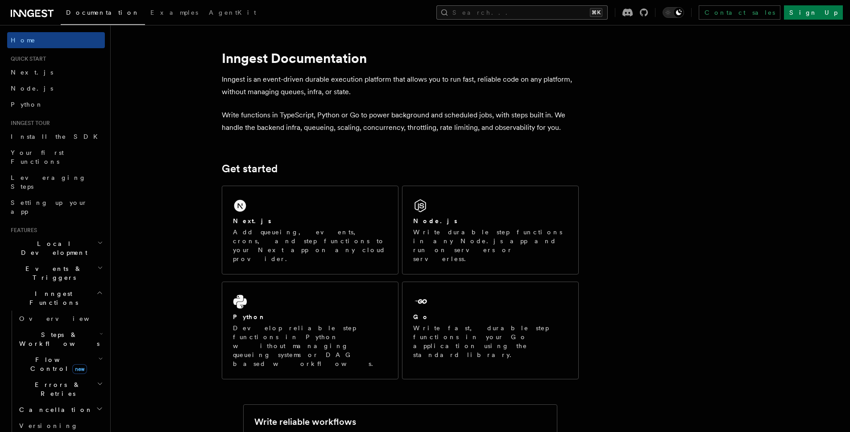
click at [604, 16] on button "Search... ⌘K" at bounding box center [522, 12] width 171 height 14
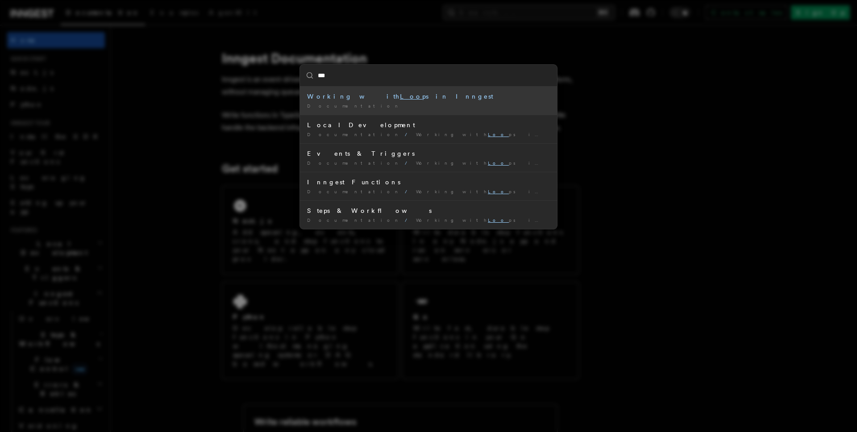
type input "****"
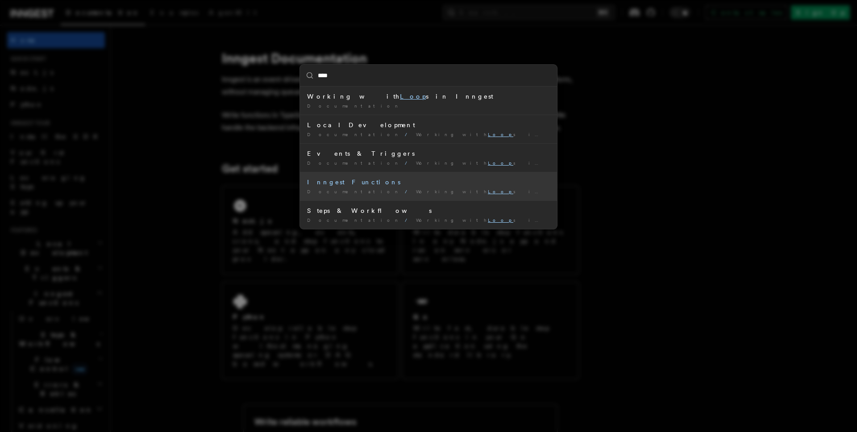
click at [343, 186] on div "Inngest Functions" at bounding box center [428, 182] width 243 height 9
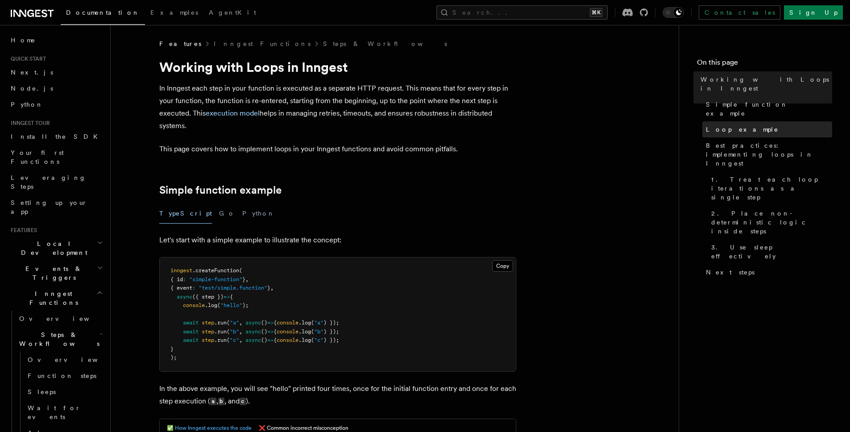
click at [727, 125] on span "Loop example" at bounding box center [742, 129] width 73 height 9
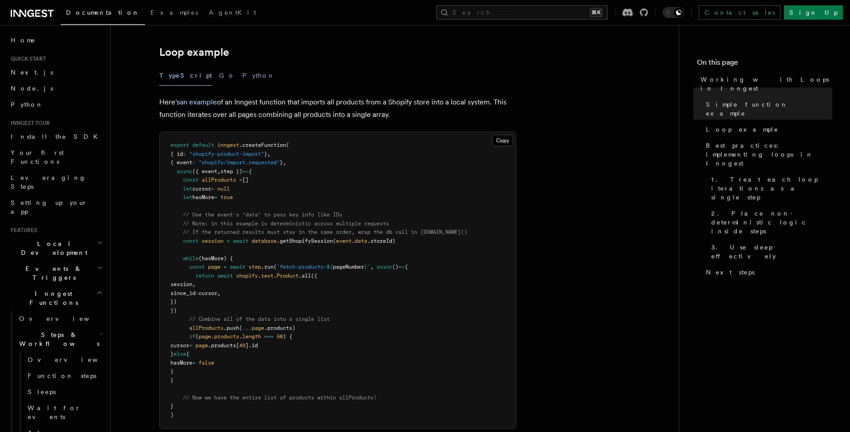
scroll to position [824, 0]
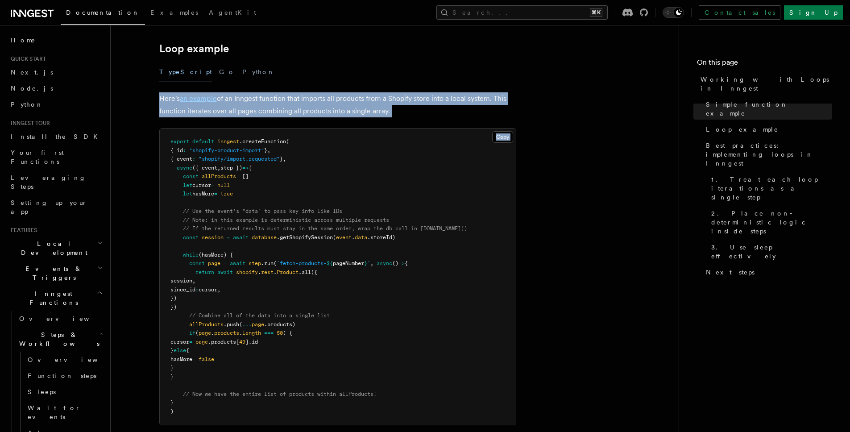
drag, startPoint x: 327, startPoint y: 74, endPoint x: 358, endPoint y: 139, distance: 71.9
click at [347, 118] on article "Features Inngest Functions Steps & Workflows Working with Loops in Inngest In I…" at bounding box center [395, 184] width 540 height 1936
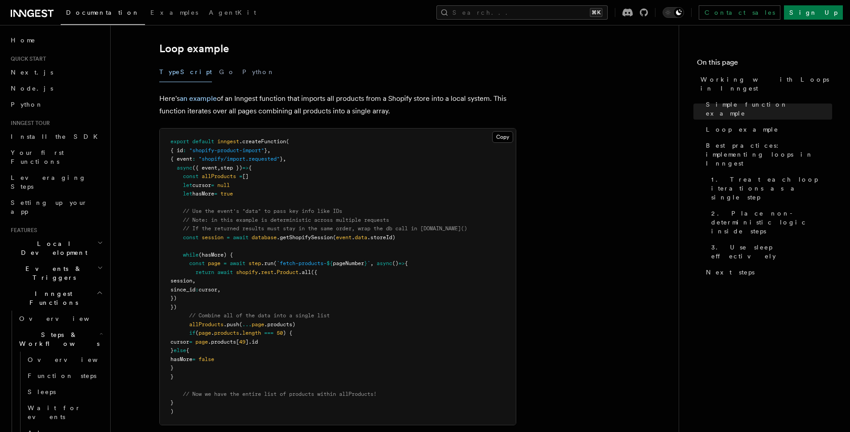
click at [373, 163] on pre "export default inngest .createFunction ( { id : "shopify-product-import" } , { …" at bounding box center [338, 277] width 356 height 296
click at [229, 242] on pre "export default inngest .createFunction ( { id : "shopify-product-import" } , { …" at bounding box center [338, 277] width 356 height 296
click at [327, 201] on pre "export default inngest .createFunction ( { id : "shopify-product-import" } , { …" at bounding box center [338, 277] width 356 height 296
drag, startPoint x: 366, startPoint y: 222, endPoint x: 433, endPoint y: 333, distance: 129.4
click at [398, 312] on pre "export default inngest .createFunction ( { id : "shopify-product-import" } , { …" at bounding box center [338, 277] width 356 height 296
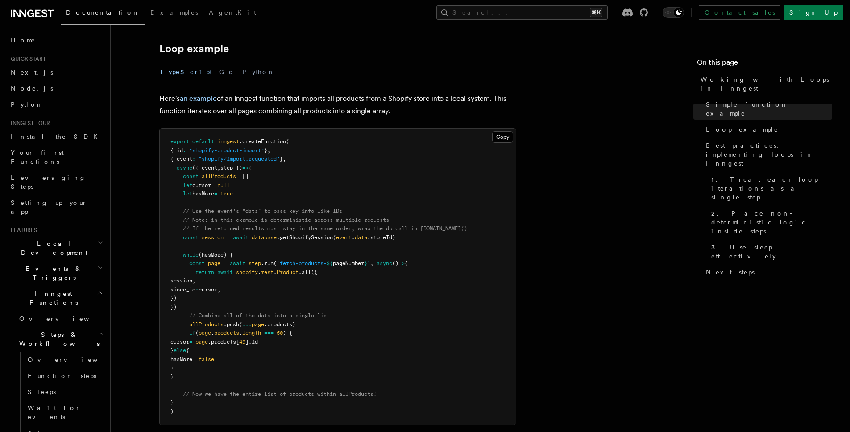
drag, startPoint x: 418, startPoint y: 226, endPoint x: 416, endPoint y: 192, distance: 34.0
click at [416, 208] on pre "export default inngest .createFunction ( { id : "shopify-product-import" } , { …" at bounding box center [338, 277] width 356 height 296
click at [426, 154] on pre "export default inngest .createFunction ( { id : "shopify-product-import" } , { …" at bounding box center [338, 277] width 356 height 296
drag, startPoint x: 354, startPoint y: 183, endPoint x: 387, endPoint y: 312, distance: 133.3
click at [380, 300] on pre "export default inngest .createFunction ( { id : "shopify-product-import" } , { …" at bounding box center [338, 277] width 356 height 296
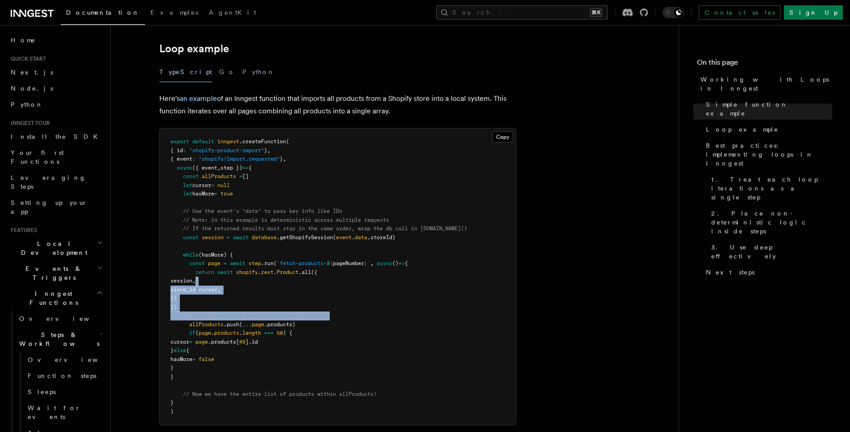
click at [362, 231] on pre "export default inngest .createFunction ( { id : "shopify-product-import" } , { …" at bounding box center [338, 277] width 356 height 296
click at [353, 183] on pre "export default inngest .createFunction ( { id : "shopify-product-import" } , { …" at bounding box center [338, 277] width 356 height 296
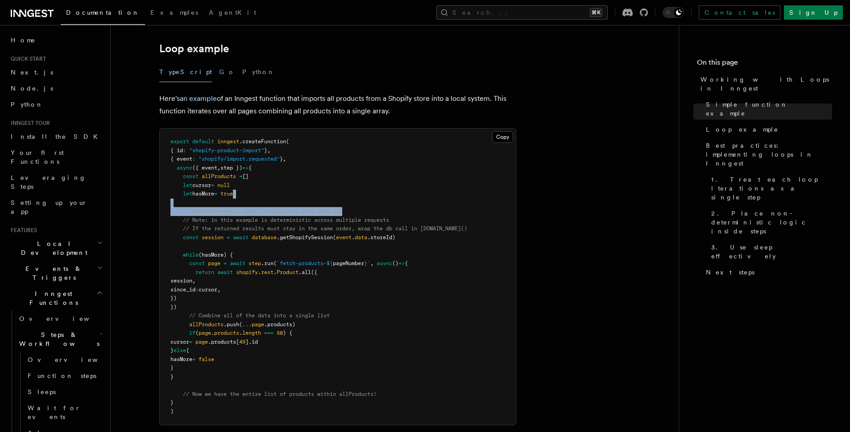
drag, startPoint x: 352, startPoint y: 214, endPoint x: 379, endPoint y: 279, distance: 70.4
click at [366, 256] on pre "export default inngest .createFunction ( { id : "shopify-product-import" } , { …" at bounding box center [338, 277] width 356 height 296
click at [361, 208] on pre "export default inngest .createFunction ( { id : "shopify-product-import" } , { …" at bounding box center [338, 277] width 356 height 296
click at [346, 167] on pre "export default inngest .createFunction ( { id : "shopify-product-import" } , { …" at bounding box center [338, 277] width 356 height 296
drag, startPoint x: 415, startPoint y: 250, endPoint x: 349, endPoint y: 184, distance: 93.1
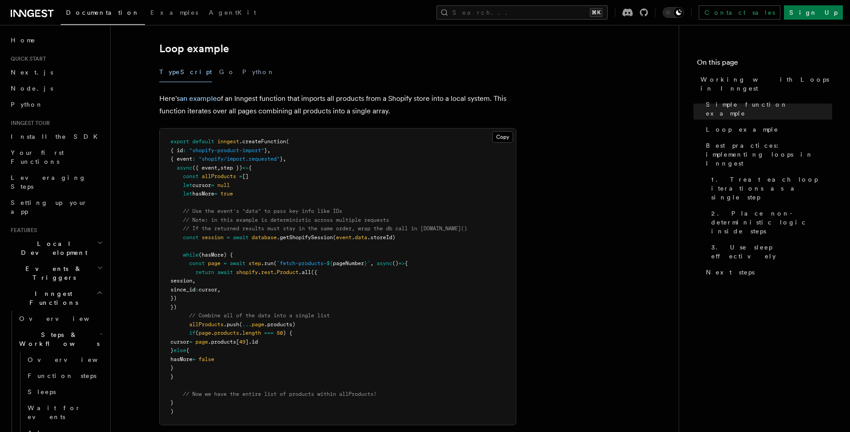
click at [360, 199] on pre "export default inngest .createFunction ( { id : "shopify-product-import" } , { …" at bounding box center [338, 277] width 356 height 296
click at [348, 180] on pre "export default inngest .createFunction ( { id : "shopify-product-import" } , { …" at bounding box center [338, 277] width 356 height 296
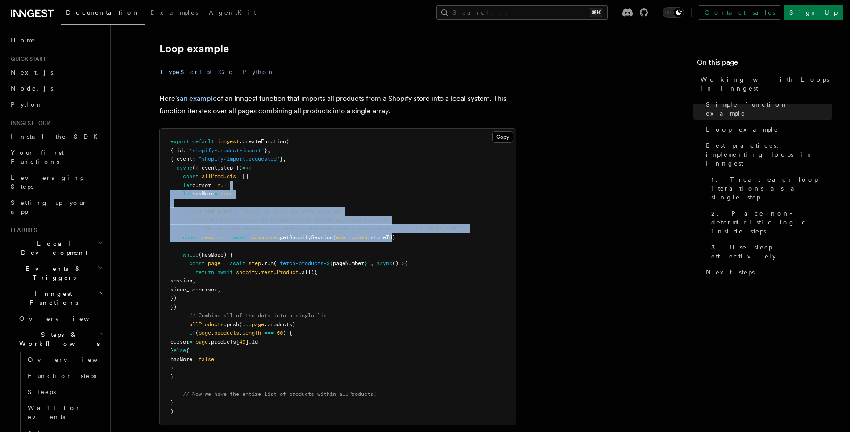
click at [427, 254] on pre "export default inngest .createFunction ( { id : "shopify-product-import" } , { …" at bounding box center [338, 277] width 356 height 296
drag, startPoint x: 502, startPoint y: 263, endPoint x: 447, endPoint y: 213, distance: 74.3
click at [456, 224] on pre "export default inngest .createFunction ( { id : "shopify-product-import" } , { …" at bounding box center [338, 277] width 356 height 296
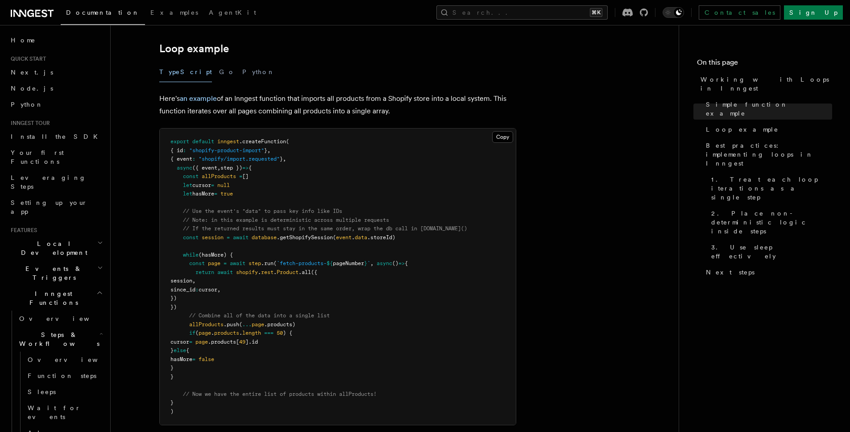
click at [447, 213] on pre "export default inngest .createFunction ( { id : "shopify-product-import" } , { …" at bounding box center [338, 277] width 356 height 296
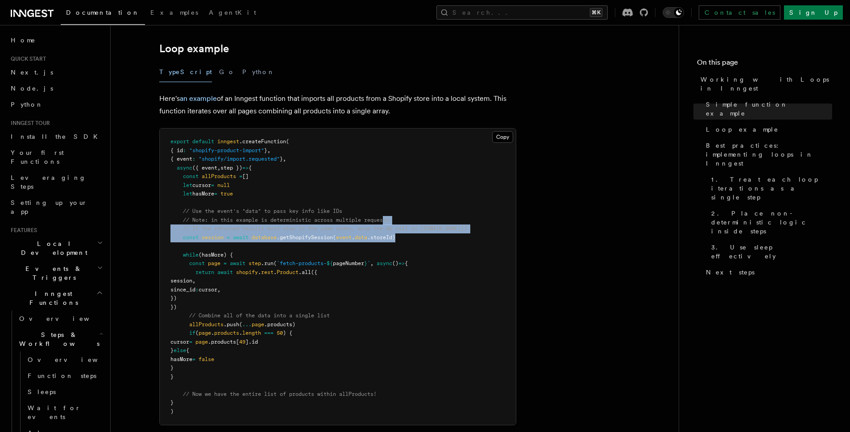
drag, startPoint x: 400, startPoint y: 235, endPoint x: 372, endPoint y: 199, distance: 45.5
click at [380, 210] on pre "export default inngest .createFunction ( { id : "shopify-product-import" } , { …" at bounding box center [338, 277] width 356 height 296
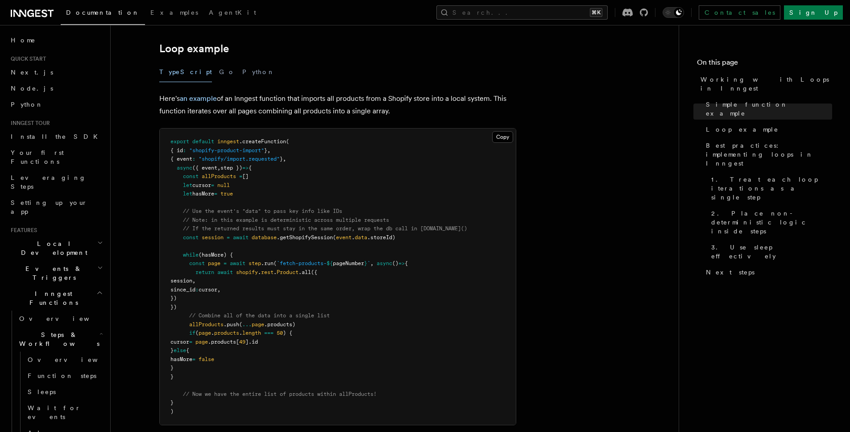
click at [369, 194] on pre "export default inngest .createFunction ( { id : "shopify-product-import" } , { …" at bounding box center [338, 277] width 356 height 296
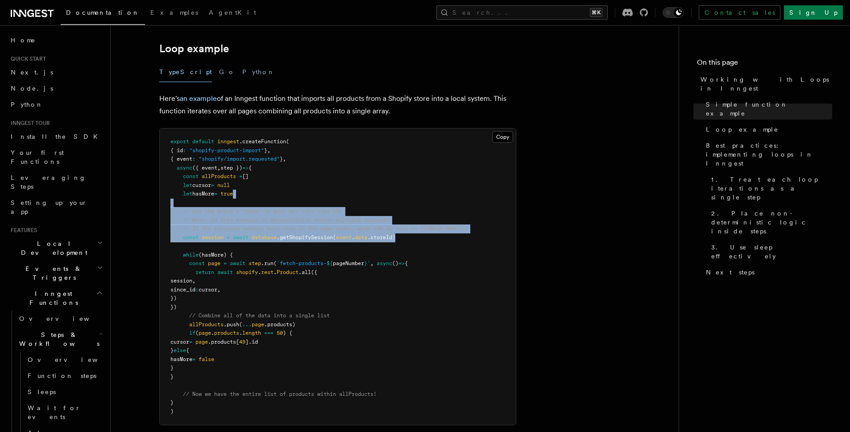
drag, startPoint x: 387, startPoint y: 220, endPoint x: 461, endPoint y: 267, distance: 87.7
click at [423, 248] on pre "export default inngest .createFunction ( { id : "shopify-product-import" } , { …" at bounding box center [338, 277] width 356 height 296
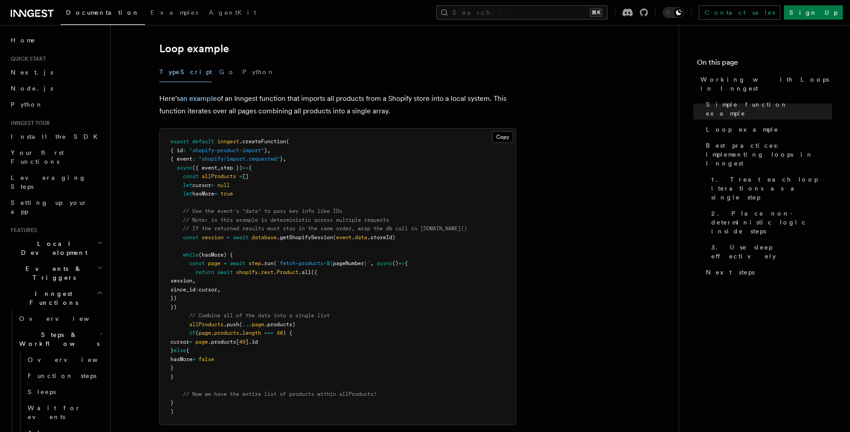
click at [463, 268] on pre "export default inngest .createFunction ( { id : "shopify-product-import" } , { …" at bounding box center [338, 277] width 356 height 296
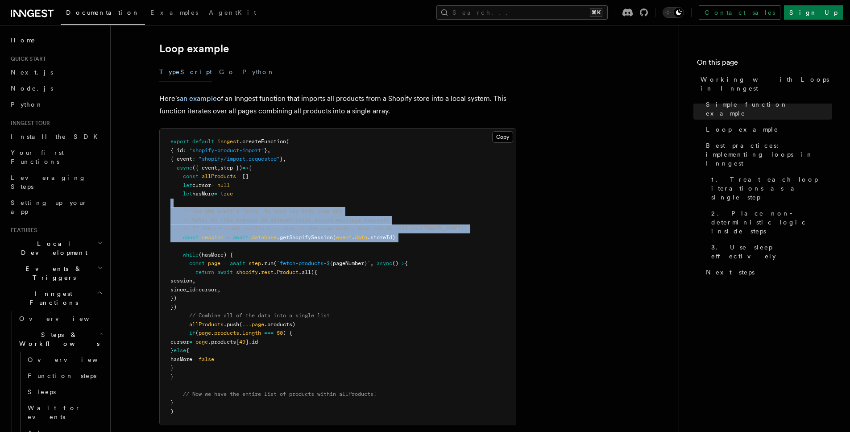
drag, startPoint x: 453, startPoint y: 244, endPoint x: 398, endPoint y: 194, distance: 74.3
click at [400, 196] on pre "export default inngest .createFunction ( { id : "shopify-product-import" } , { …" at bounding box center [338, 277] width 356 height 296
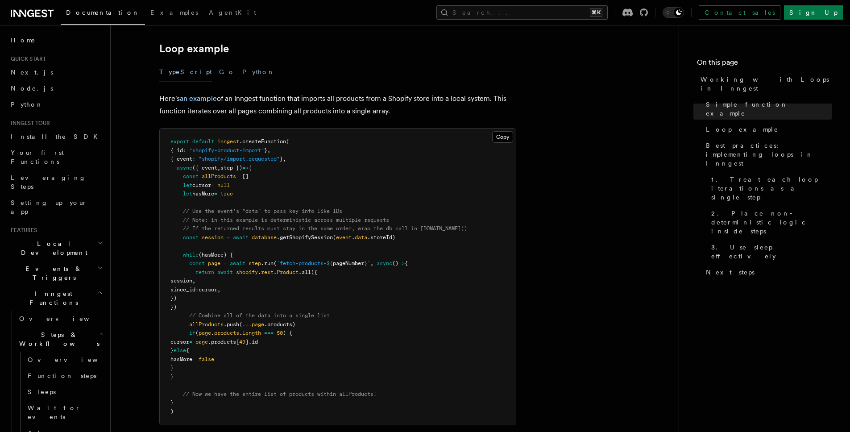
click at [391, 186] on pre "export default inngest .createFunction ( { id : "shopify-product-import" } , { …" at bounding box center [338, 277] width 356 height 296
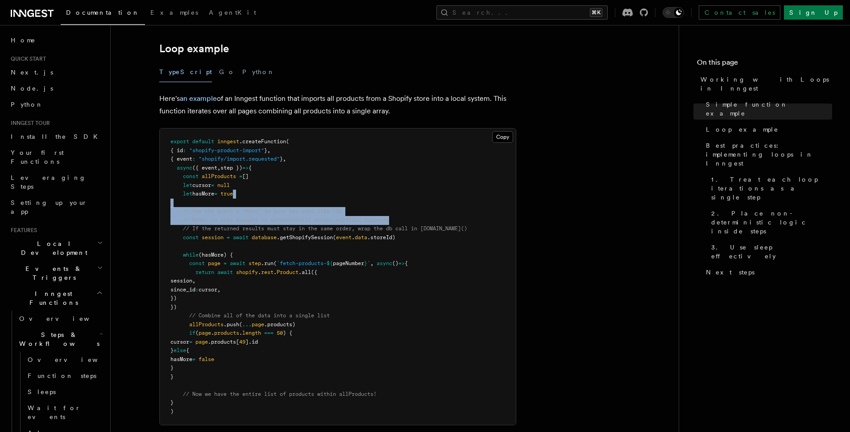
click at [423, 233] on pre "export default inngest .createFunction ( { id : "shopify-product-import" } , { …" at bounding box center [338, 277] width 356 height 296
drag, startPoint x: 473, startPoint y: 256, endPoint x: 429, endPoint y: 175, distance: 91.5
click at [436, 193] on pre "export default inngest .createFunction ( { id : "shopify-product-import" } , { …" at bounding box center [338, 277] width 356 height 296
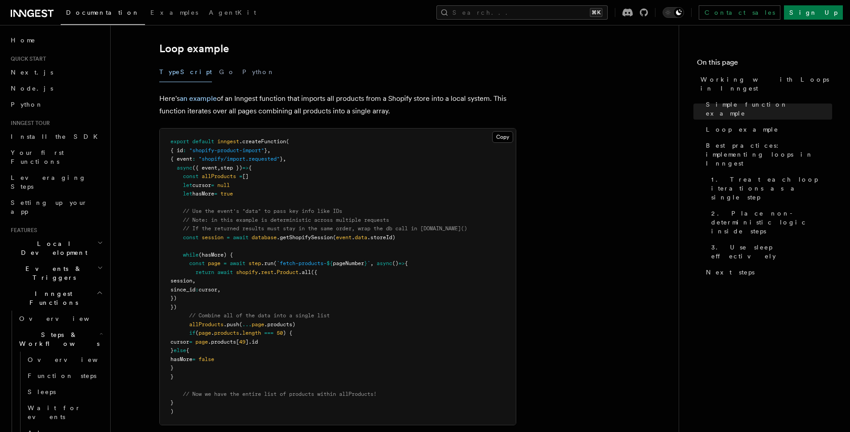
click at [429, 175] on pre "export default inngest .createFunction ( { id : "shopify-product-import" } , { …" at bounding box center [338, 277] width 356 height 296
drag, startPoint x: 414, startPoint y: 240, endPoint x: 379, endPoint y: 192, distance: 59.8
click at [392, 219] on pre "export default inngest .createFunction ( { id : "shopify-product-import" } , { …" at bounding box center [338, 277] width 356 height 296
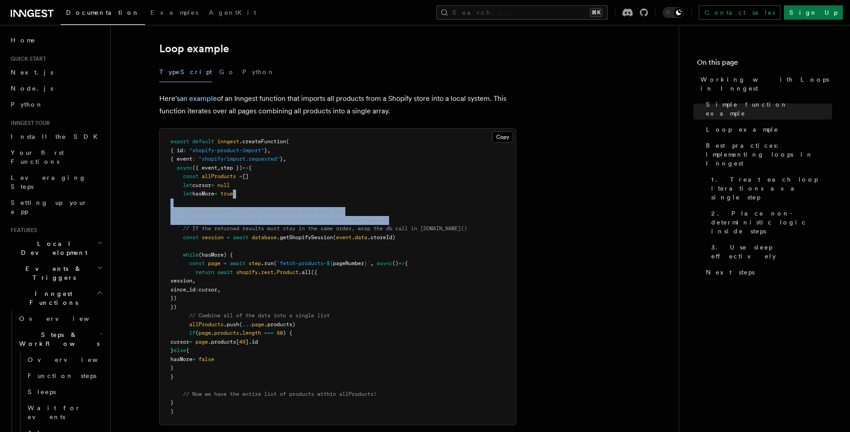
drag, startPoint x: 379, startPoint y: 192, endPoint x: 427, endPoint y: 242, distance: 69.5
click at [422, 237] on pre "export default inngest .createFunction ( { id : "shopify-product-import" } , { …" at bounding box center [338, 277] width 356 height 296
drag, startPoint x: 440, startPoint y: 246, endPoint x: 405, endPoint y: 182, distance: 72.3
click at [417, 204] on pre "export default inngest .createFunction ( { id : "shopify-product-import" } , { …" at bounding box center [338, 277] width 356 height 296
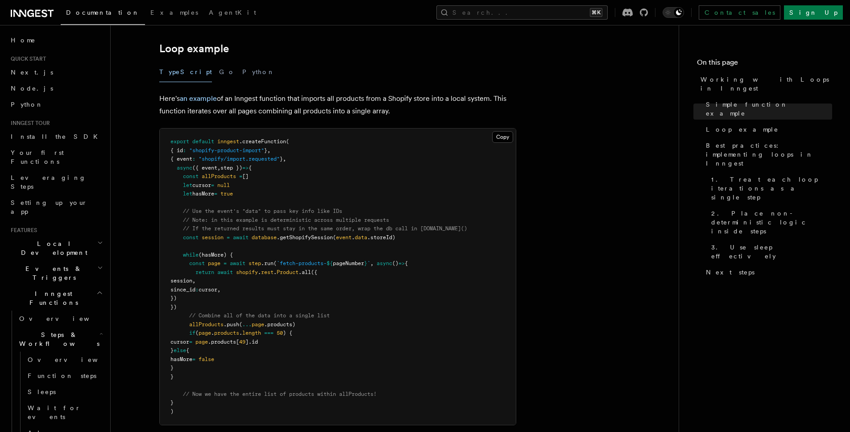
click at [404, 182] on pre "export default inngest .createFunction ( { id : "shopify-product-import" } , { …" at bounding box center [338, 277] width 356 height 296
drag, startPoint x: 409, startPoint y: 255, endPoint x: 379, endPoint y: 201, distance: 61.7
click at [383, 212] on pre "export default inngest .createFunction ( { id : "shopify-product-import" } , { …" at bounding box center [338, 277] width 356 height 296
click at [379, 199] on pre "export default inngest .createFunction ( { id : "shopify-product-import" } , { …" at bounding box center [338, 277] width 356 height 296
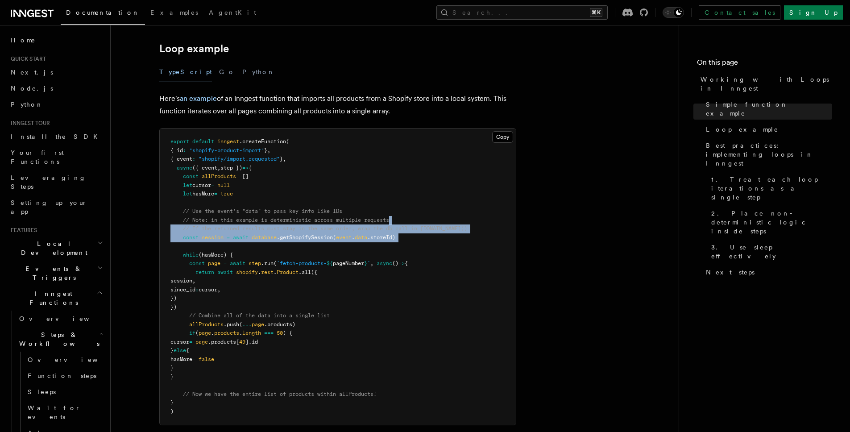
click at [404, 199] on pre "export default inngest .createFunction ( { id : "shopify-product-import" } , { …" at bounding box center [338, 277] width 356 height 296
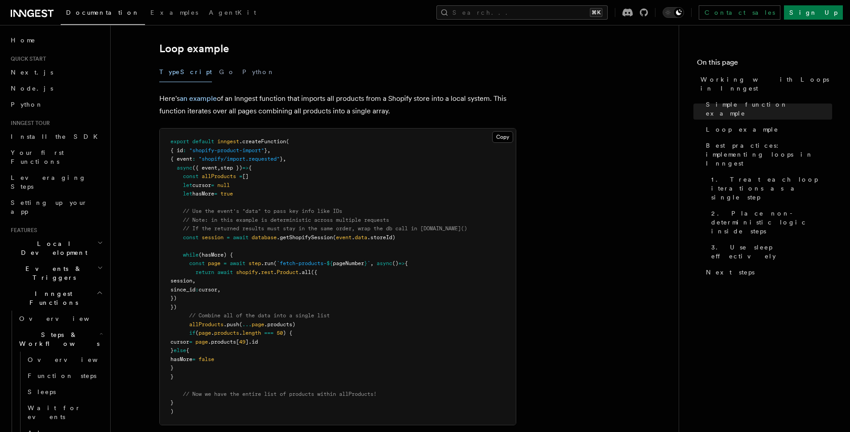
click at [396, 188] on pre "export default inngest .createFunction ( { id : "shopify-product-import" } , { …" at bounding box center [338, 277] width 356 height 296
drag, startPoint x: 351, startPoint y: 270, endPoint x: 371, endPoint y: 310, distance: 44.3
click at [362, 295] on pre "export default inngest .createFunction ( { id : "shopify-product-import" } , { …" at bounding box center [338, 277] width 356 height 296
drag, startPoint x: 381, startPoint y: 319, endPoint x: 398, endPoint y: 303, distance: 23.7
click at [380, 318] on pre "export default inngest .createFunction ( { id : "shopify-product-import" } , { …" at bounding box center [338, 277] width 356 height 296
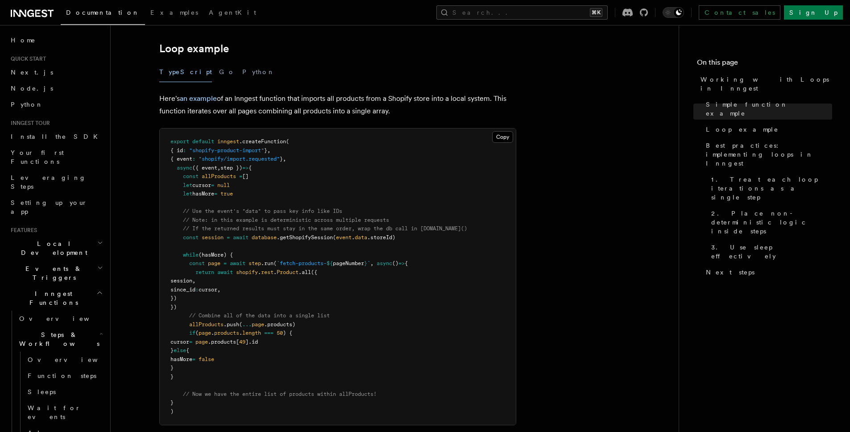
drag, startPoint x: 405, startPoint y: 288, endPoint x: 376, endPoint y: 179, distance: 113.7
click at [383, 201] on pre "export default inngest .createFunction ( { id : "shopify-product-import" } , { …" at bounding box center [338, 277] width 356 height 296
click at [376, 179] on pre "export default inngest .createFunction ( { id : "shopify-product-import" } , { …" at bounding box center [338, 277] width 356 height 296
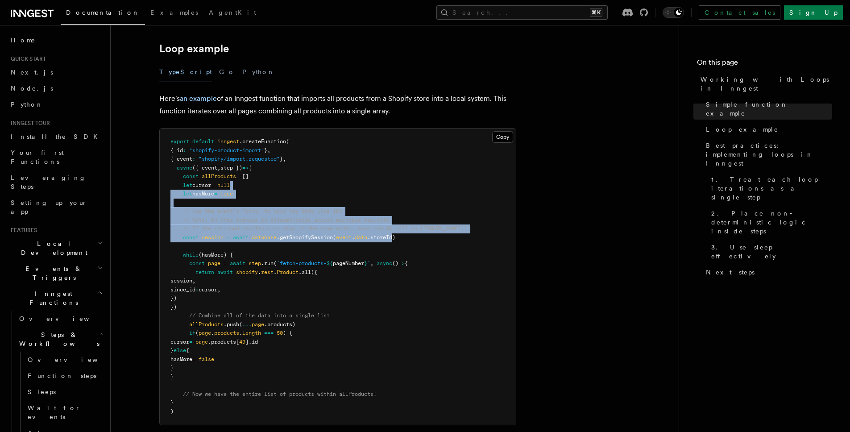
drag, startPoint x: 399, startPoint y: 237, endPoint x: 430, endPoint y: 331, distance: 98.8
click at [426, 324] on pre "export default inngest .createFunction ( { id : "shopify-product-import" } , { …" at bounding box center [338, 277] width 356 height 296
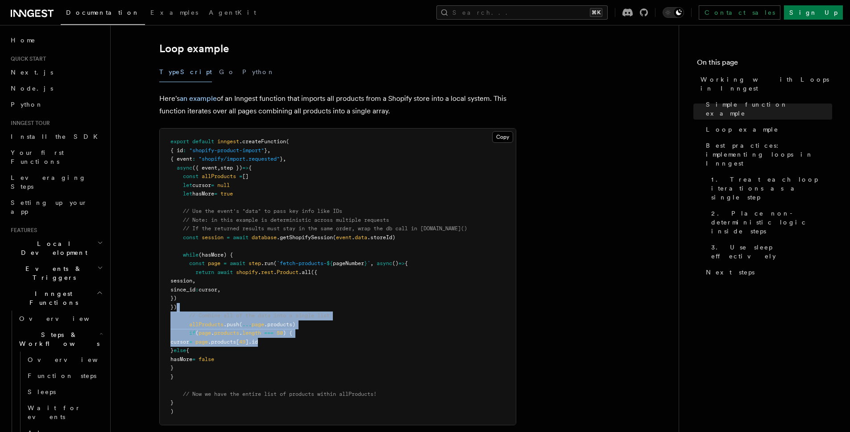
click at [426, 276] on pre "export default inngest .createFunction ( { id : "shopify-product-import" } , { …" at bounding box center [338, 277] width 356 height 296
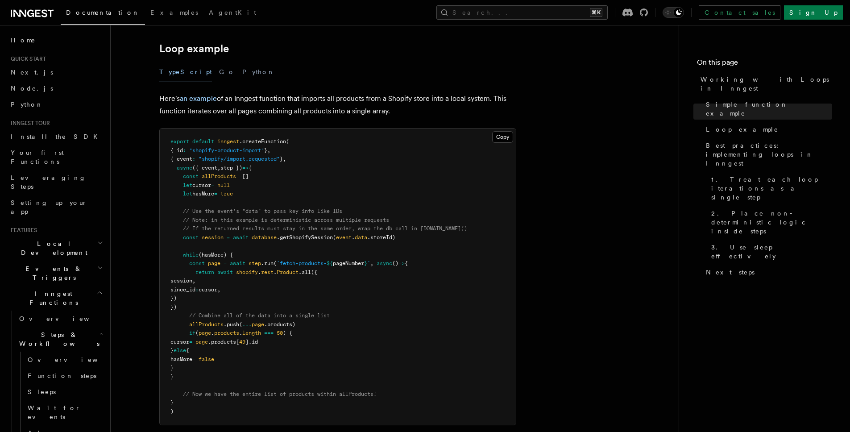
click at [436, 170] on pre "export default inngest .createFunction ( { id : "shopify-product-import" } , { …" at bounding box center [338, 277] width 356 height 296
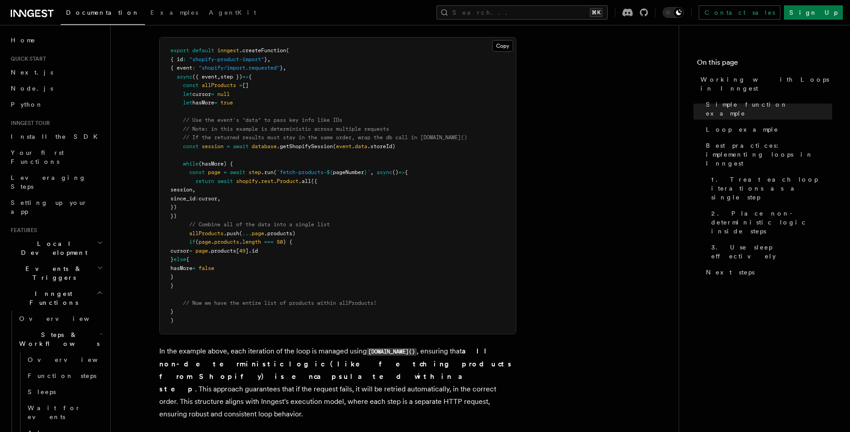
scroll to position [931, 0]
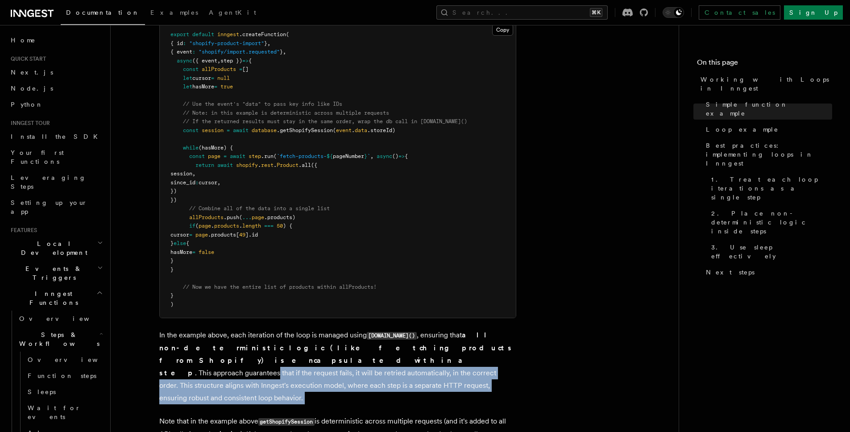
drag, startPoint x: 227, startPoint y: 390, endPoint x: 171, endPoint y: 343, distance: 73.3
click at [171, 343] on article "Features Inngest Functions Steps & Workflows Working with Loops in Inngest In I…" at bounding box center [395, 77] width 540 height 1936
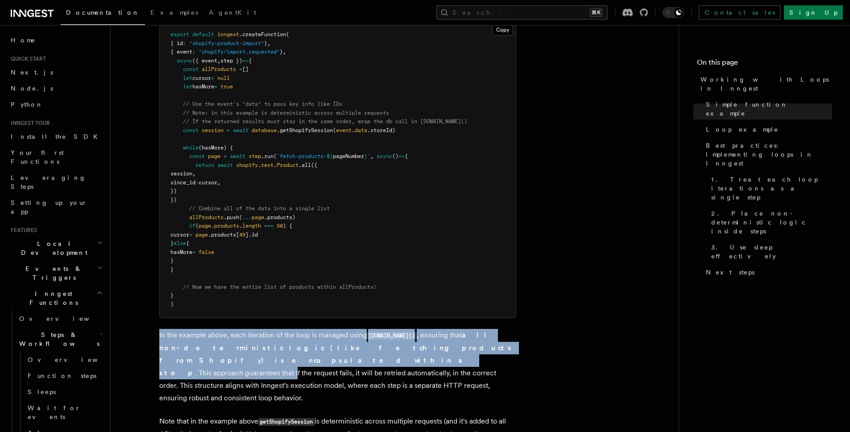
drag, startPoint x: 167, startPoint y: 332, endPoint x: 284, endPoint y: 396, distance: 134.2
click at [248, 379] on article "Features Inngest Functions Steps & Workflows Working with Loops in Inngest In I…" at bounding box center [395, 77] width 540 height 1936
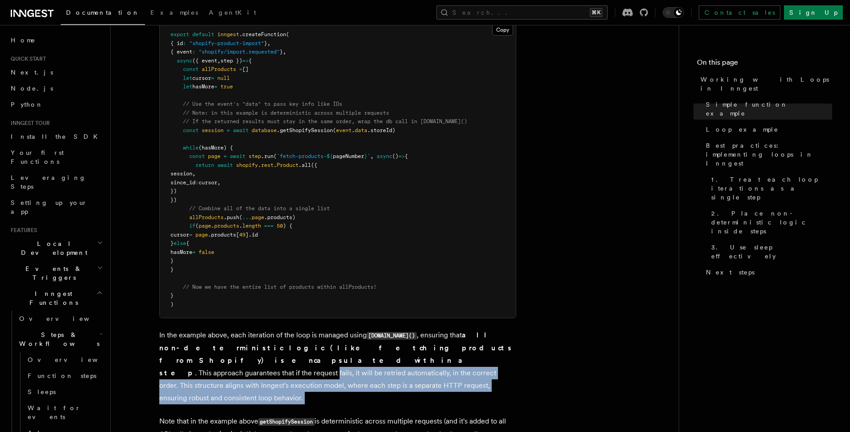
drag, startPoint x: 273, startPoint y: 381, endPoint x: 163, endPoint y: 304, distance: 133.7
click at [193, 321] on article "Features Inngest Functions Steps & Workflows Working with Loops in Inngest In I…" at bounding box center [395, 77] width 540 height 1936
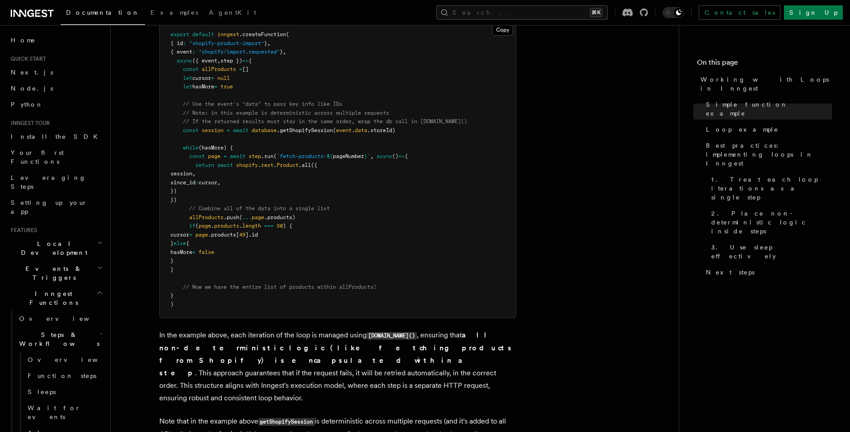
drag, startPoint x: 163, startPoint y: 304, endPoint x: 167, endPoint y: 308, distance: 4.7
click at [163, 304] on pre "export default inngest .createFunction ( { id : "shopify-product-import" } , { …" at bounding box center [338, 169] width 356 height 296
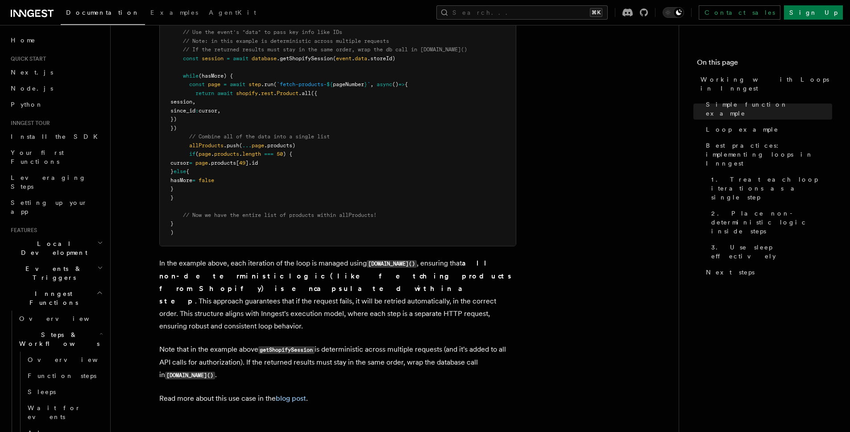
scroll to position [1091, 0]
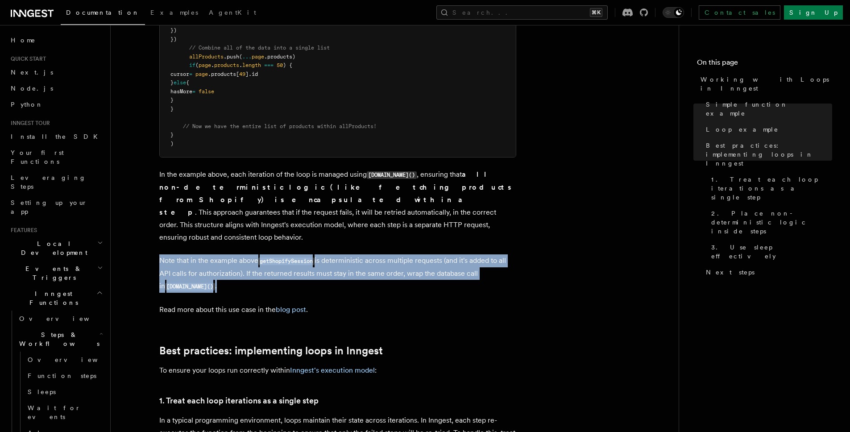
drag, startPoint x: 313, startPoint y: 257, endPoint x: 275, endPoint y: 211, distance: 59.6
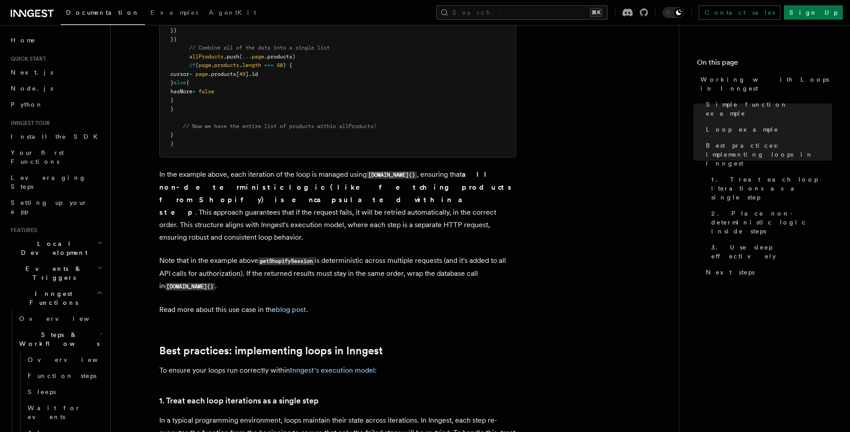
click at [267, 198] on p "In the example above, each iteration of the loop is managed using step.run() , …" at bounding box center [337, 205] width 357 height 75
drag, startPoint x: 389, startPoint y: 291, endPoint x: 375, endPoint y: 256, distance: 37.7
click at [369, 220] on p "In the example above, each iteration of the loop is managed using step.run() , …" at bounding box center [337, 205] width 357 height 75
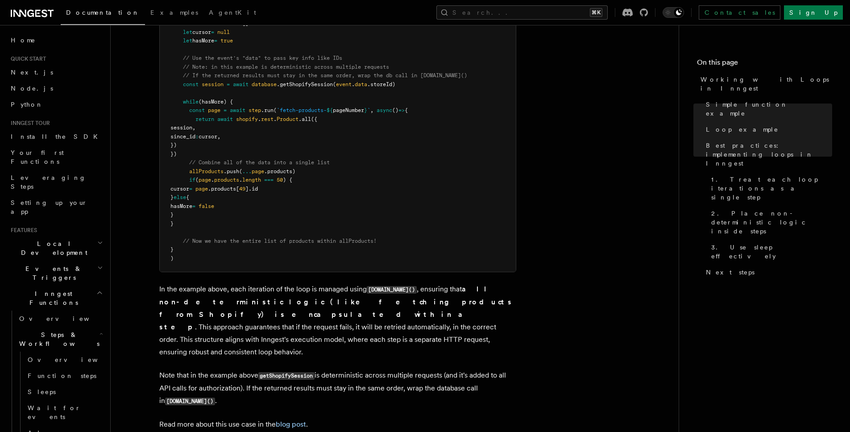
scroll to position [938, 0]
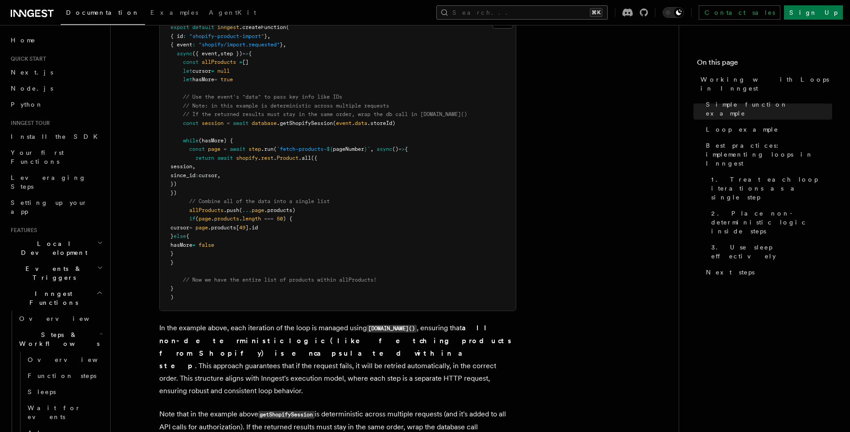
click at [569, 9] on button "Search... ⌘K" at bounding box center [522, 12] width 171 height 14
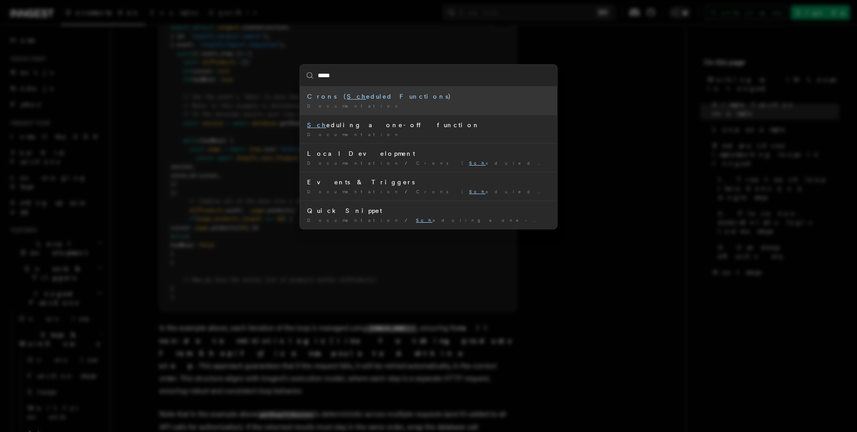
type input "******"
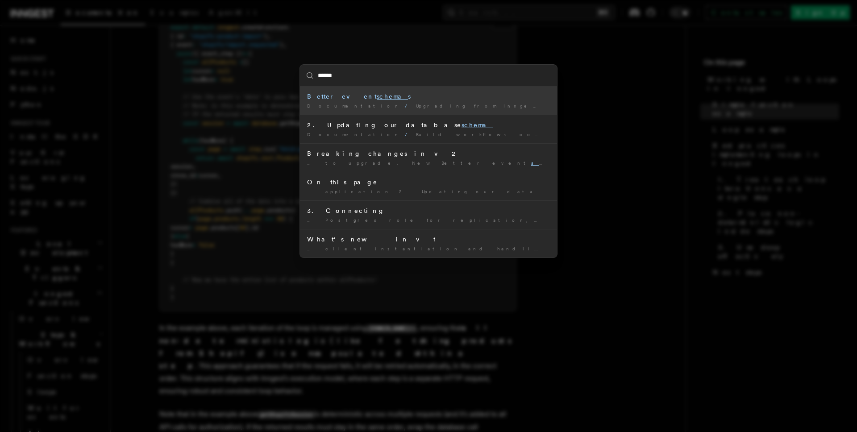
click at [336, 90] on li "Better event schema s Documentation / Upgrading from Inngest SDK v1 to v2 /" at bounding box center [428, 101] width 257 height 28
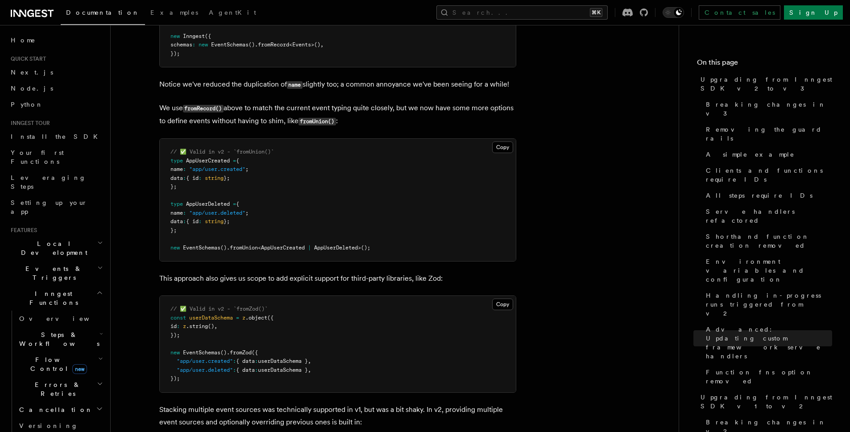
scroll to position [5503, 0]
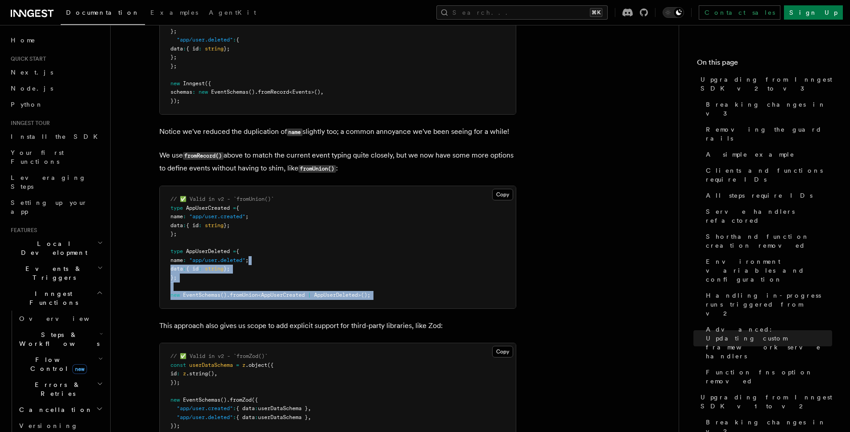
drag, startPoint x: 380, startPoint y: 275, endPoint x: 267, endPoint y: 152, distance: 167.4
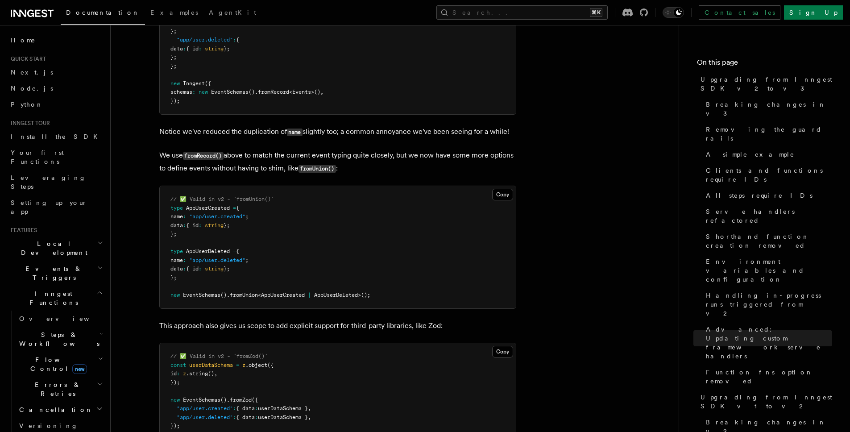
click at [267, 186] on pre "// ✅ Valid in v2 - `fromUnion()` type AppUserCreated = { name : "app/user.creat…" at bounding box center [338, 247] width 356 height 122
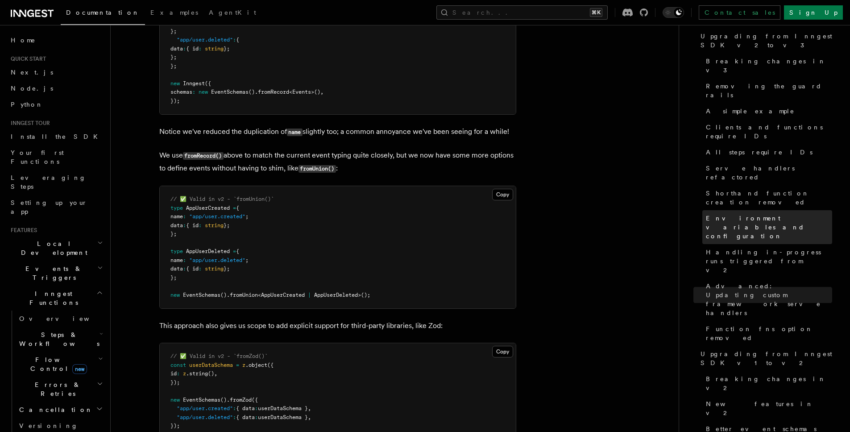
scroll to position [54, 0]
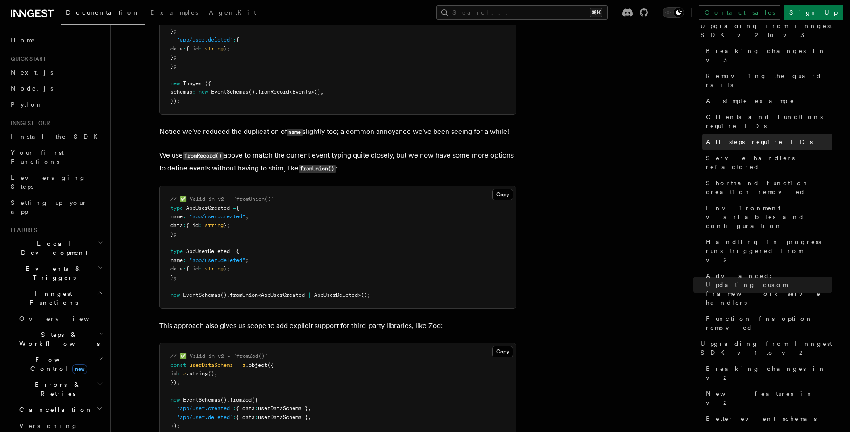
click at [747, 134] on link "All steps require IDs" at bounding box center [768, 142] width 130 height 16
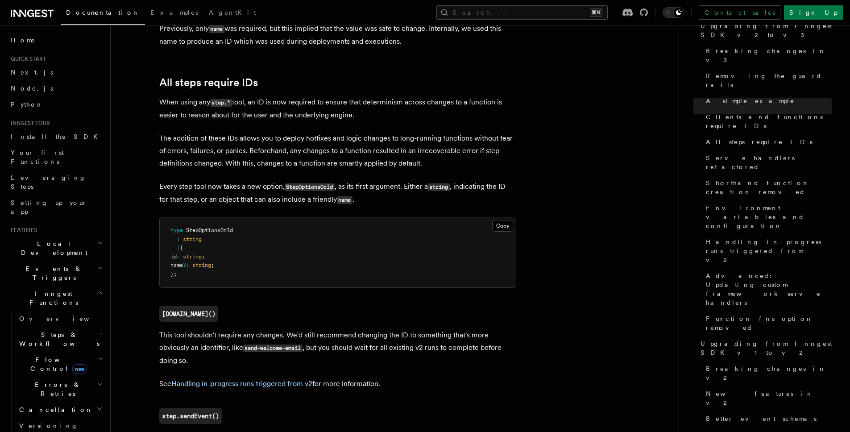
scroll to position [1689, 0]
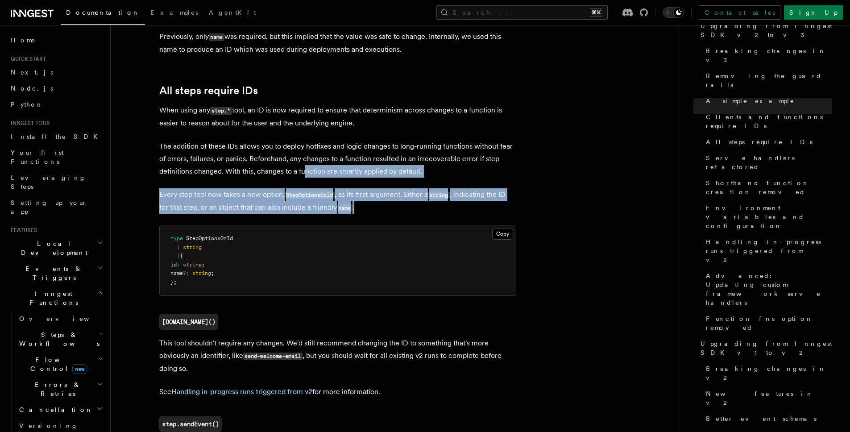
drag, startPoint x: 446, startPoint y: 162, endPoint x: 273, endPoint y: 100, distance: 183.3
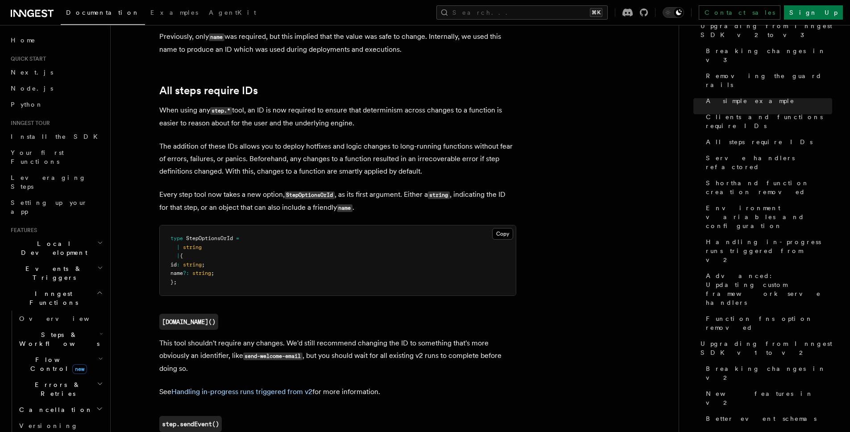
drag, startPoint x: 289, startPoint y: 60, endPoint x: 361, endPoint y: 102, distance: 83.0
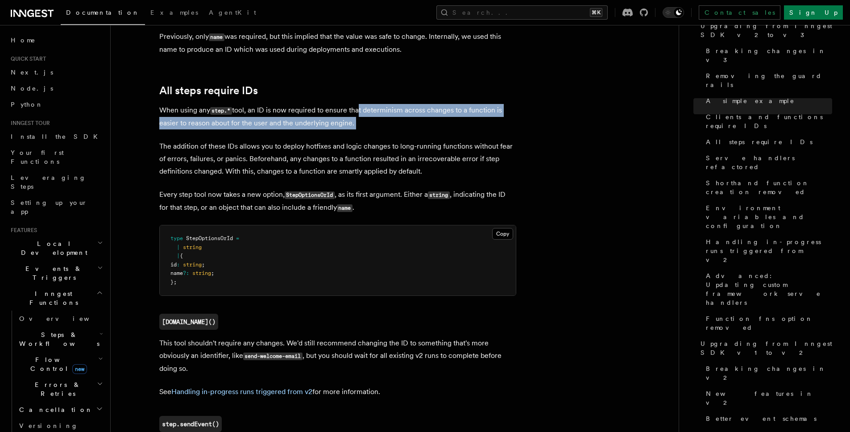
drag, startPoint x: 373, startPoint y: 94, endPoint x: 356, endPoint y: 64, distance: 34.8
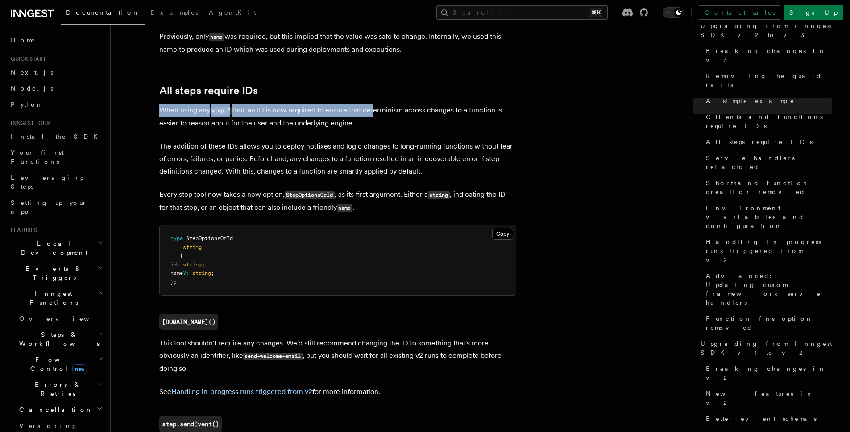
drag, startPoint x: 354, startPoint y: 58, endPoint x: 387, endPoint y: 84, distance: 42.3
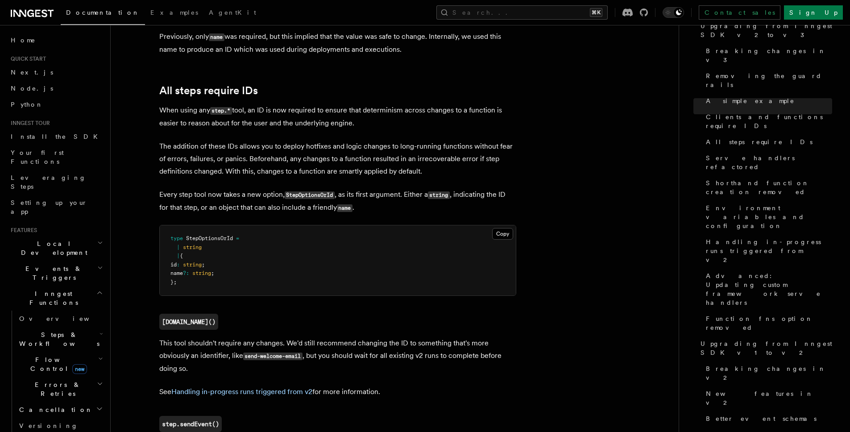
click at [373, 104] on p "When using any step.* tool, an ID is now required to ensure that determinism ac…" at bounding box center [337, 116] width 357 height 25
drag, startPoint x: 368, startPoint y: 58, endPoint x: 414, endPoint y: 95, distance: 59.1
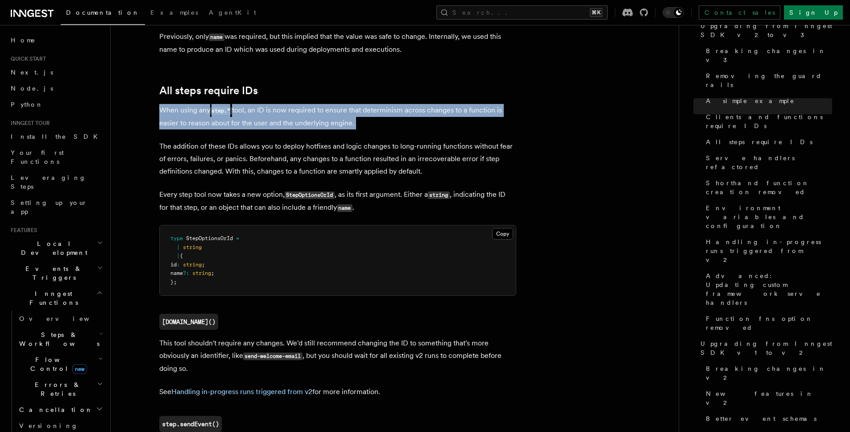
drag, startPoint x: 412, startPoint y: 87, endPoint x: 374, endPoint y: 48, distance: 55.2
drag, startPoint x: 372, startPoint y: 46, endPoint x: 413, endPoint y: 91, distance: 61.3
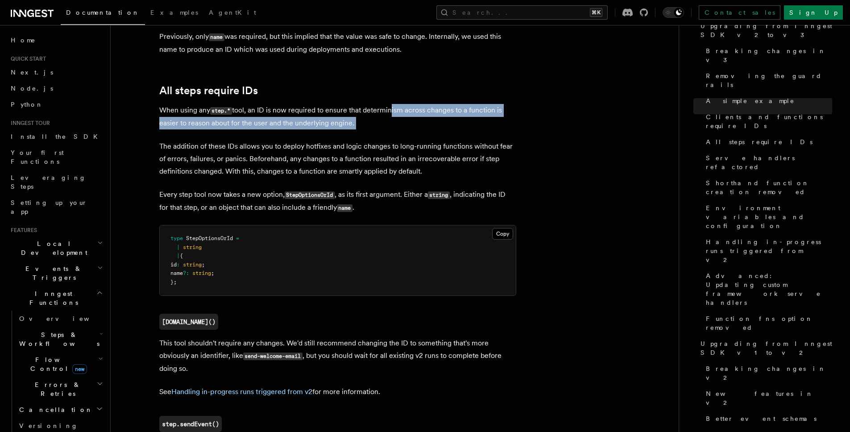
drag, startPoint x: 418, startPoint y: 95, endPoint x: 375, endPoint y: 51, distance: 62.2
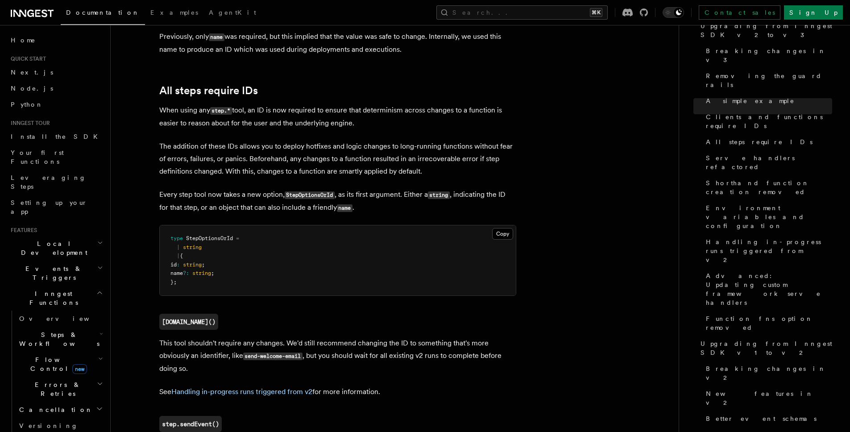
click at [374, 84] on h2 "All steps require IDs" at bounding box center [337, 90] width 357 height 12
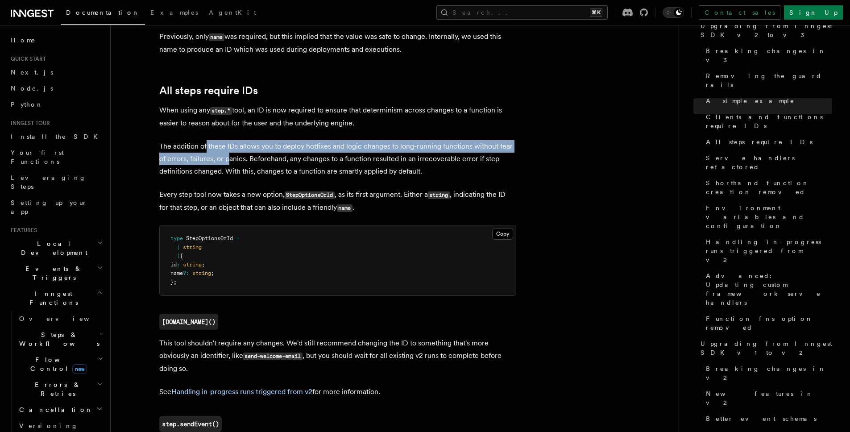
drag, startPoint x: 211, startPoint y: 104, endPoint x: 326, endPoint y: 168, distance: 131.9
click at [254, 140] on p "The addition of these IDs allows you to deploy hotfixes and logic changes to lo…" at bounding box center [337, 158] width 357 height 37
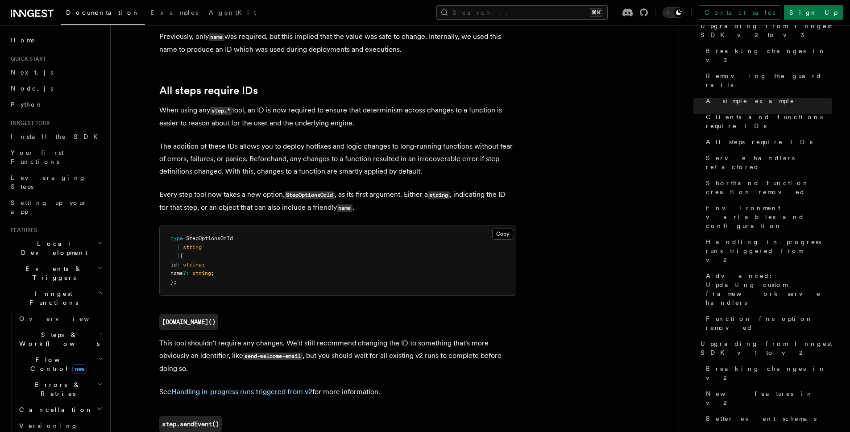
click at [371, 225] on pre "type StepOptionsOrId = | string | { id : string ; name ?: string ; };" at bounding box center [338, 260] width 356 height 70
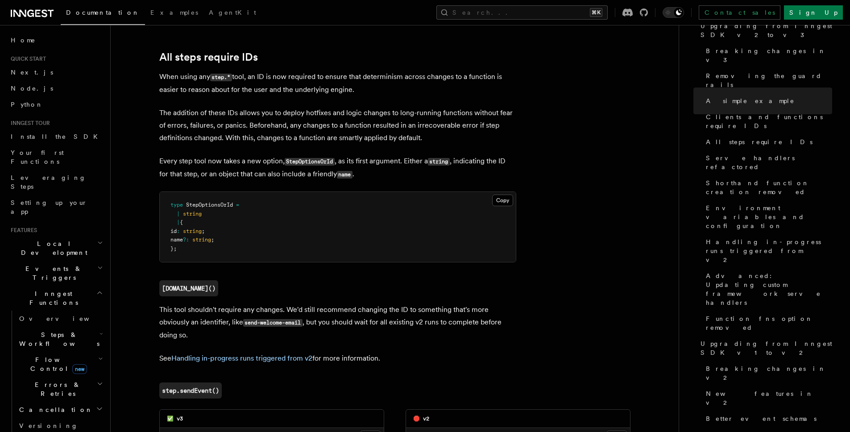
scroll to position [1723, 0]
drag, startPoint x: 355, startPoint y: 46, endPoint x: 125, endPoint y: 54, distance: 230.5
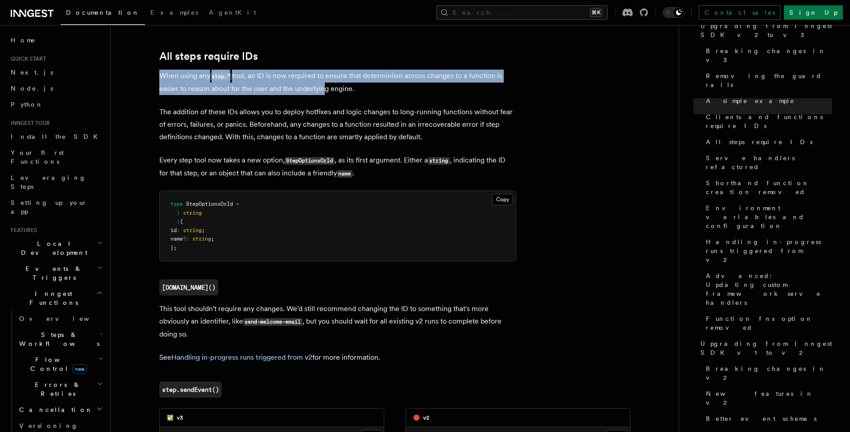
drag, startPoint x: 175, startPoint y: 37, endPoint x: 369, endPoint y: 52, distance: 194.7
drag, startPoint x: 424, startPoint y: 54, endPoint x: 114, endPoint y: 37, distance: 310.3
click at [192, 70] on p "When using any step.* tool, an ID is now required to ensure that determinism ac…" at bounding box center [337, 82] width 357 height 25
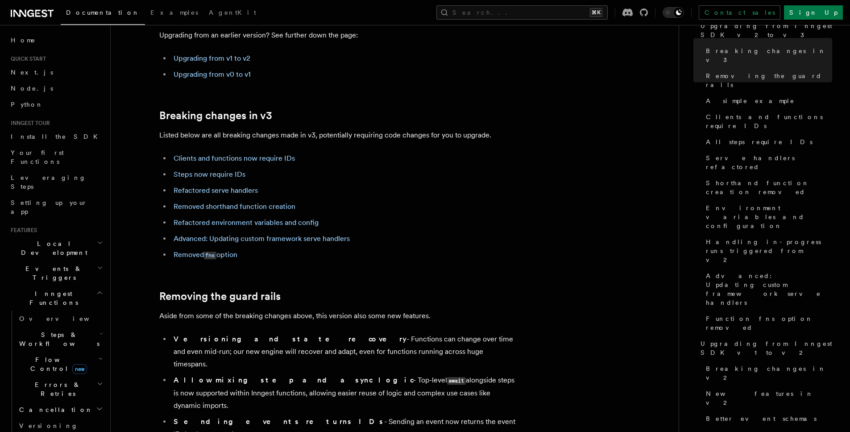
scroll to position [0, 0]
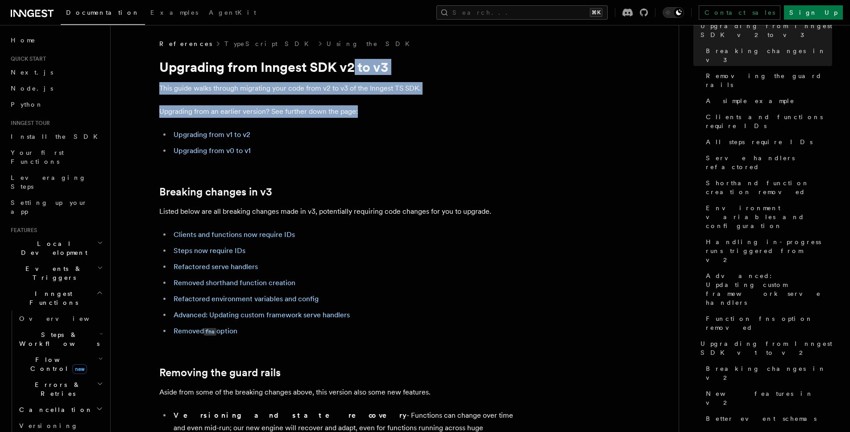
drag, startPoint x: 439, startPoint y: 124, endPoint x: 357, endPoint y: 54, distance: 108.0
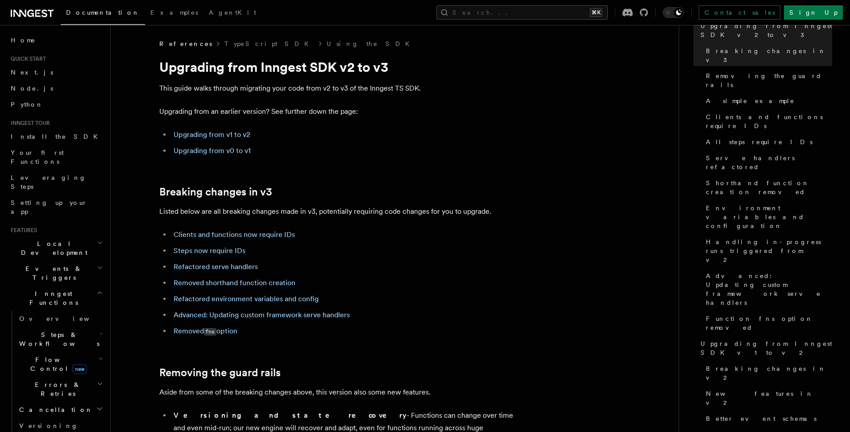
click at [494, 82] on p "This guide walks through migrating your code from v2 to v3 of the Inngest TS SD…" at bounding box center [337, 88] width 357 height 12
click at [327, 46] on link "Using the SDK" at bounding box center [371, 43] width 88 height 9
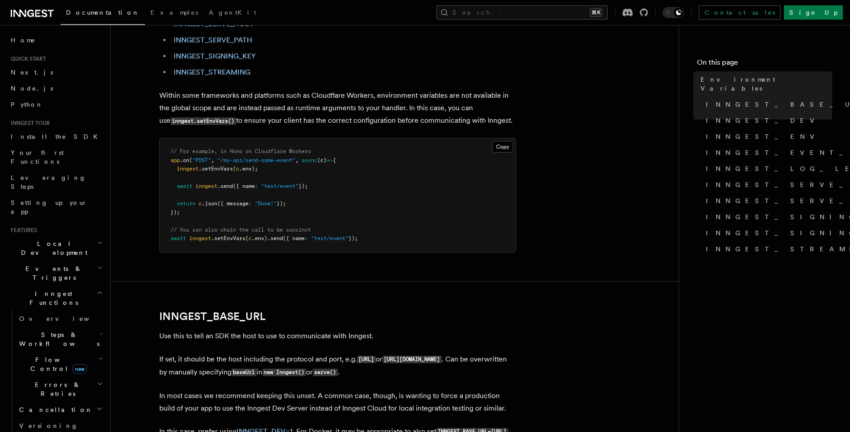
scroll to position [200, 0]
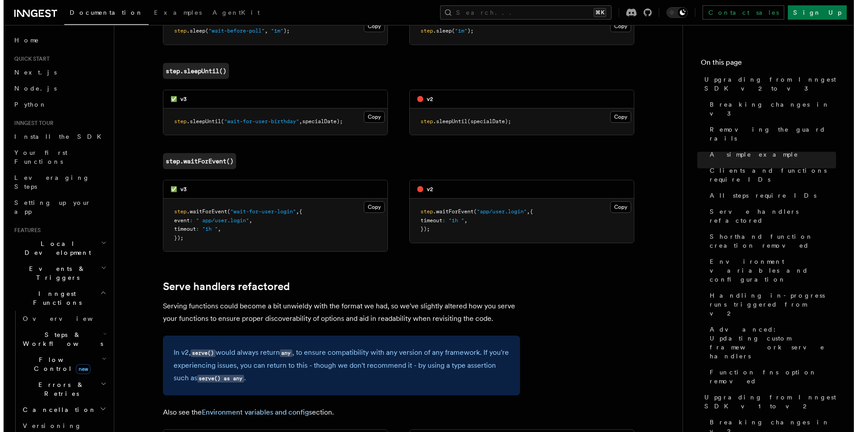
scroll to position [2272, 0]
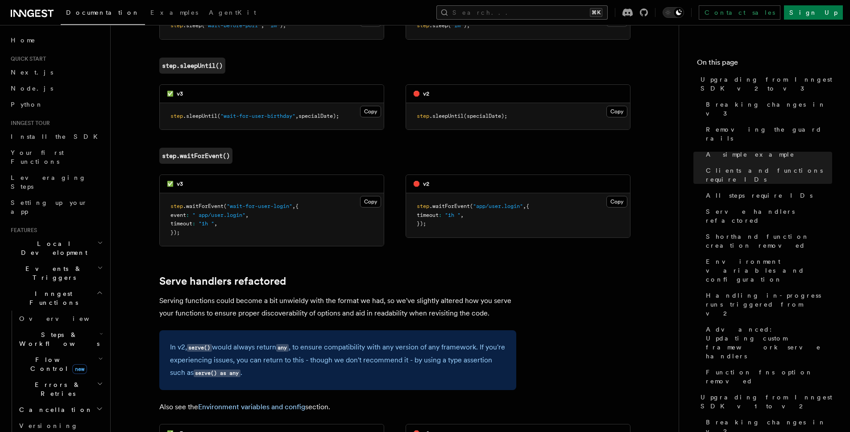
click at [555, 12] on button "Search... ⌘K" at bounding box center [522, 12] width 171 height 14
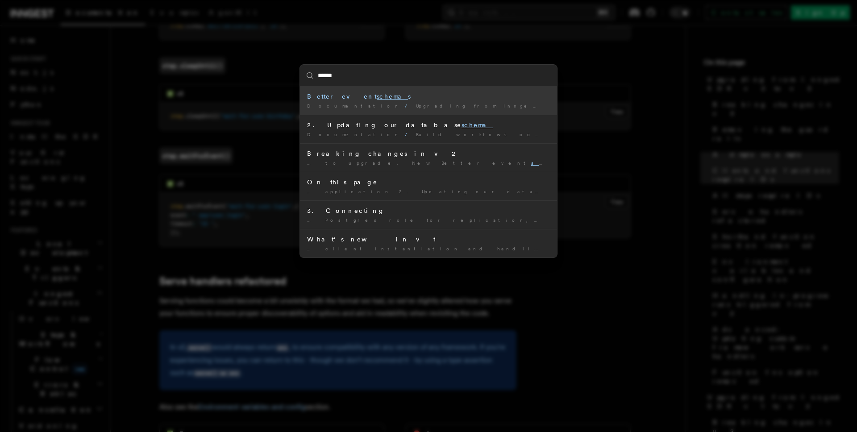
type input "*******"
click at [380, 94] on div "Better event schemas" at bounding box center [428, 96] width 243 height 9
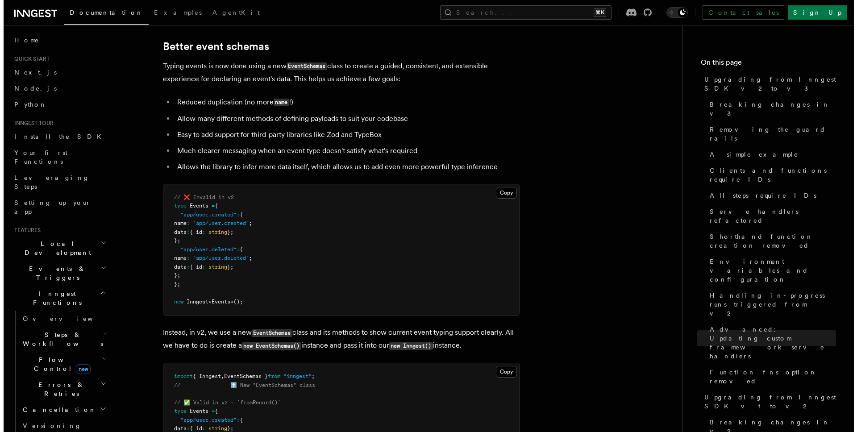
scroll to position [5161, 0]
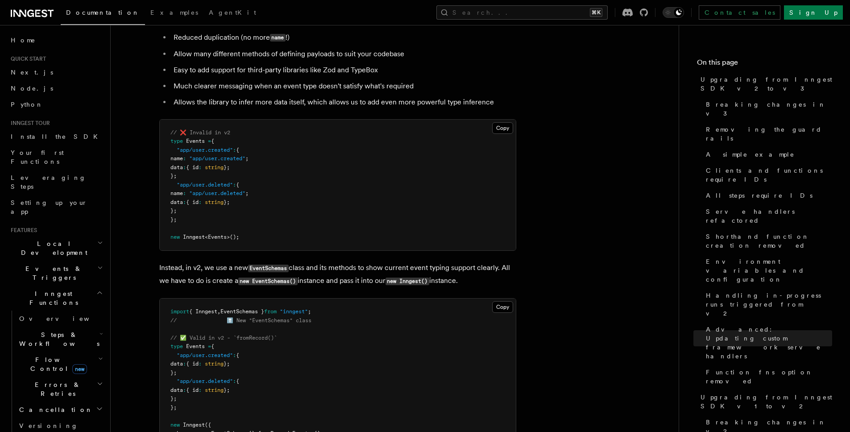
click at [270, 265] on code "EventSchemas" at bounding box center [268, 269] width 41 height 8
copy code "EventSchemas"
click at [550, 6] on button "Search... ⌘K" at bounding box center [522, 12] width 171 height 14
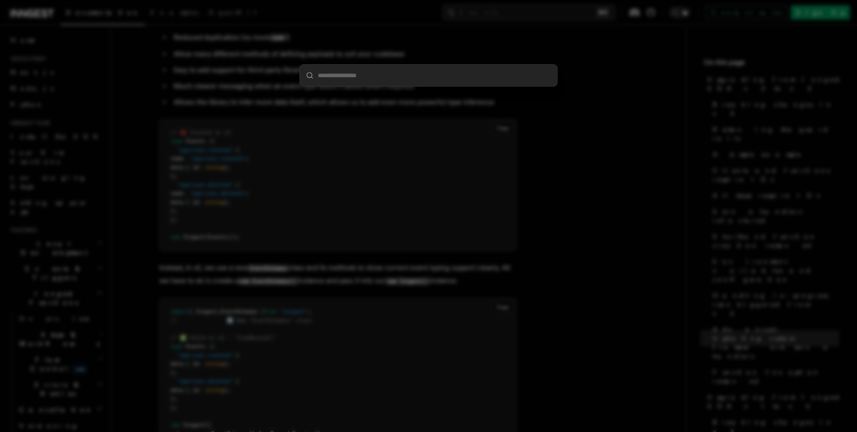
type input "**********"
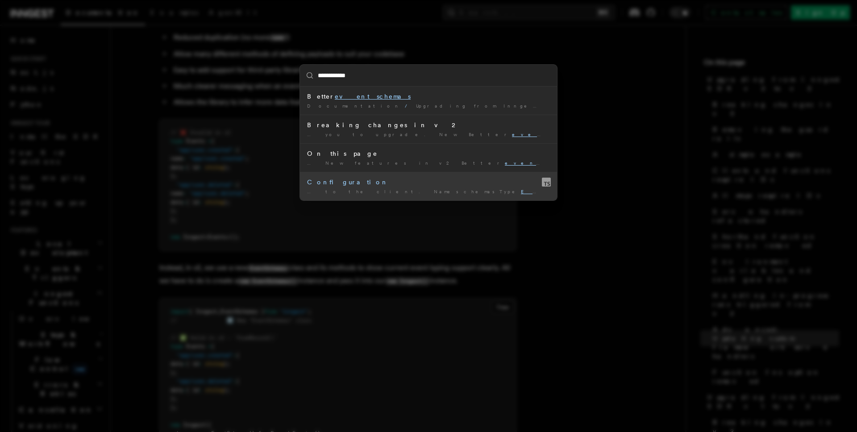
click at [362, 178] on div "Configuration" at bounding box center [428, 182] width 243 height 9
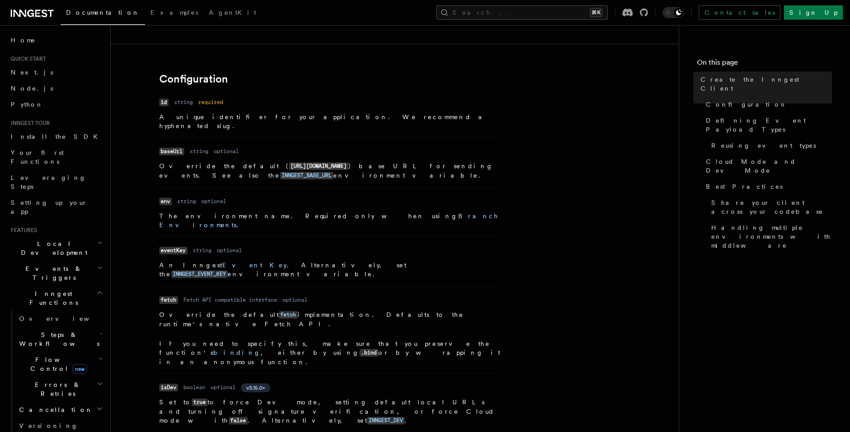
scroll to position [228, 0]
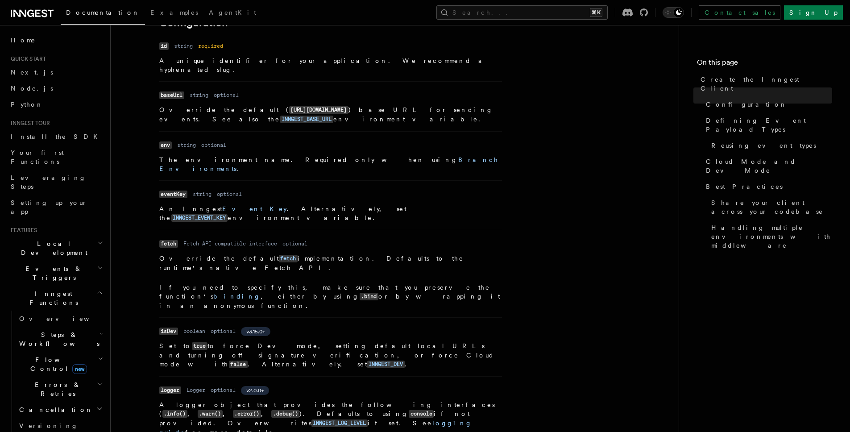
click at [248, 204] on p "An Inngest Event Key . Alternatively, set the INNGEST_EVENT_KEY environment var…" at bounding box center [330, 213] width 343 height 18
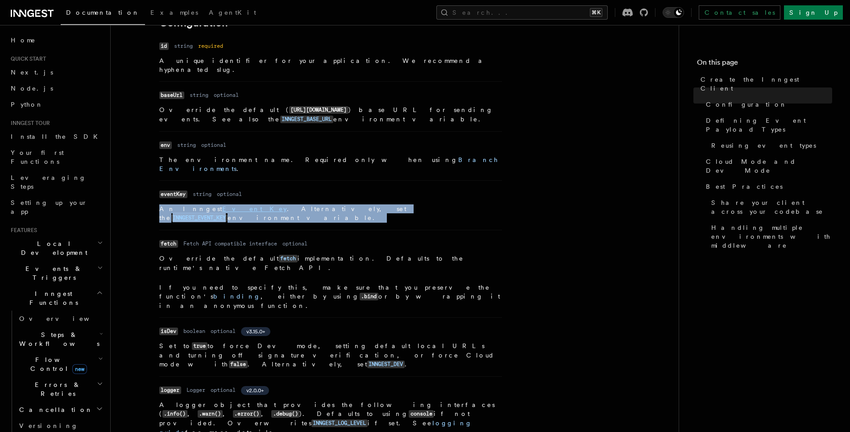
click at [248, 204] on p "An Inngest Event Key . Alternatively, set the INNGEST_EVENT_KEY environment var…" at bounding box center [330, 213] width 343 height 18
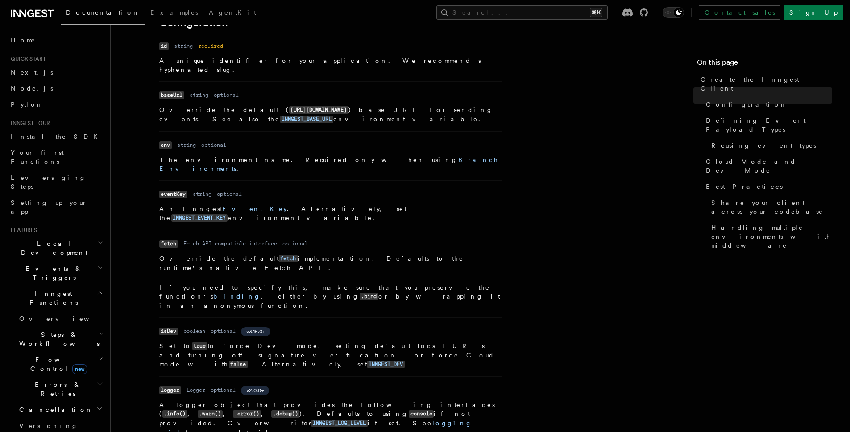
click at [192, 283] on p "If you need to specify this, make sure that you preserve the function's binding…" at bounding box center [330, 296] width 343 height 27
drag, startPoint x: 257, startPoint y: 263, endPoint x: 171, endPoint y: 233, distance: 91.5
click at [174, 254] on dd "Override the default fetch implementation. Defaults to the runtime's native Fet…" at bounding box center [330, 282] width 343 height 56
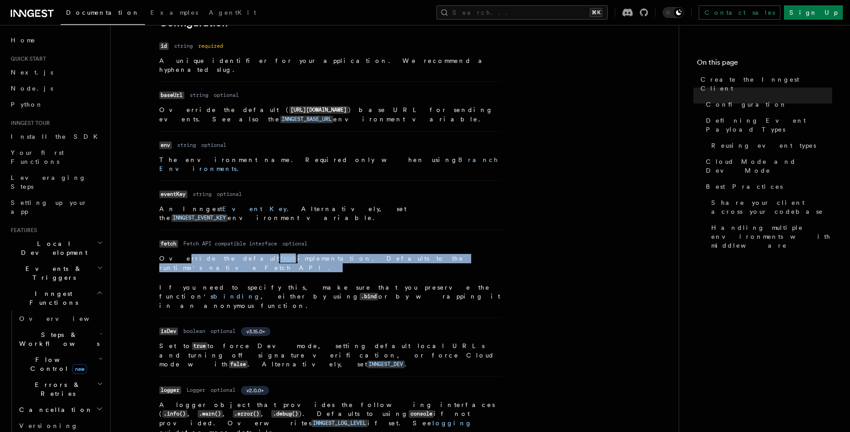
drag, startPoint x: 171, startPoint y: 233, endPoint x: 232, endPoint y: 242, distance: 61.9
click at [222, 254] on dd "Override the default fetch implementation. Defaults to the runtime's native Fet…" at bounding box center [330, 282] width 343 height 56
click at [222, 205] on link "Event Key" at bounding box center [254, 208] width 65 height 7
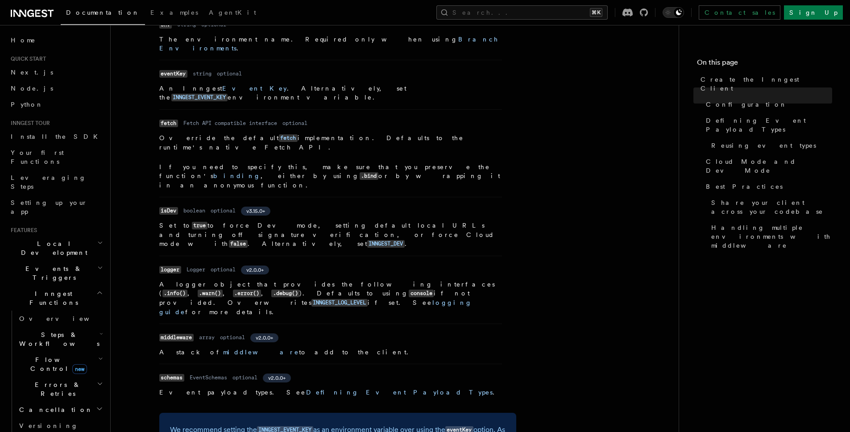
scroll to position [352, 0]
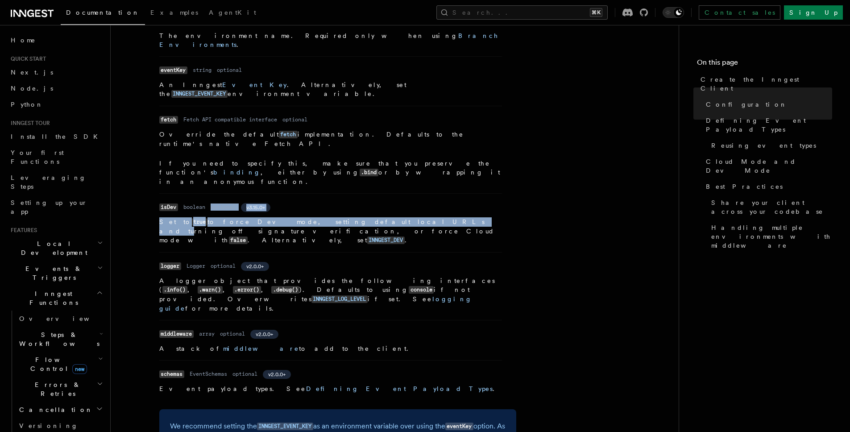
drag, startPoint x: 330, startPoint y: 175, endPoint x: 189, endPoint y: 168, distance: 141.2
click at [189, 201] on dl "Name isDev Type boolean Required optional Version v3.15.0+ Description Set to t…" at bounding box center [330, 223] width 343 height 44
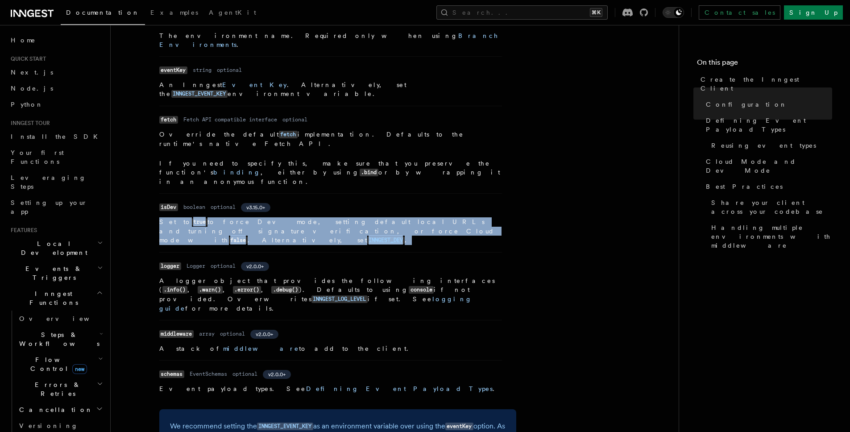
drag, startPoint x: 359, startPoint y: 162, endPoint x: 361, endPoint y: 190, distance: 28.6
click at [361, 201] on dl "Name isDev Type boolean Required optional Version v3.15.0+ Description Set to t…" at bounding box center [330, 223] width 343 height 44
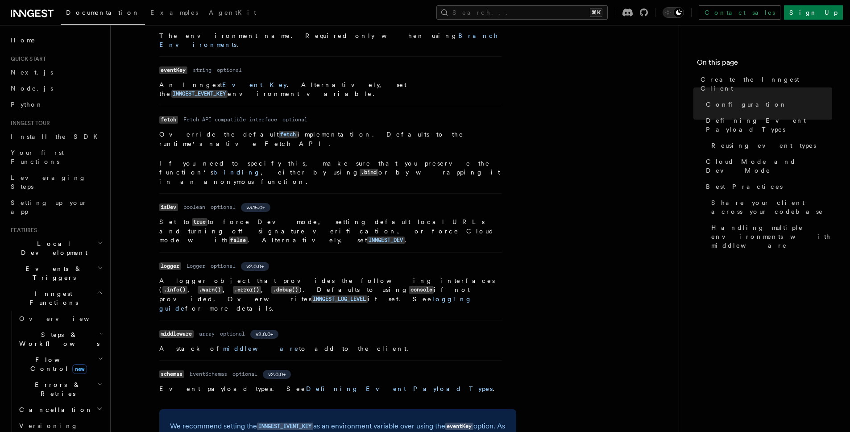
click at [353, 193] on li "Name isDev Type boolean Required optional Version v3.15.0+ Description Set to t…" at bounding box center [330, 222] width 343 height 59
drag, startPoint x: 348, startPoint y: 158, endPoint x: 373, endPoint y: 199, distance: 47.3
click at [360, 201] on dl "Name isDev Type boolean Required optional Version v3.15.0+ Description Set to t…" at bounding box center [330, 223] width 343 height 44
drag, startPoint x: 375, startPoint y: 199, endPoint x: 383, endPoint y: 197, distance: 8.1
click at [375, 198] on ul "Name id Type string Required required Description A unique identifier for your …" at bounding box center [330, 155] width 343 height 478
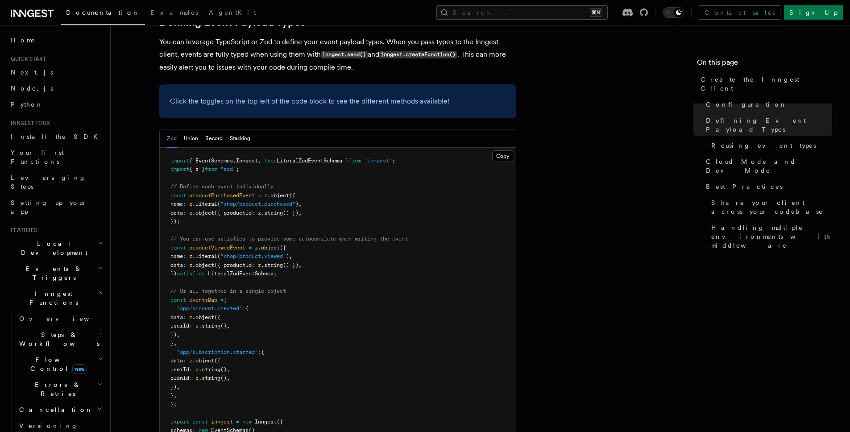
scroll to position [757, 0]
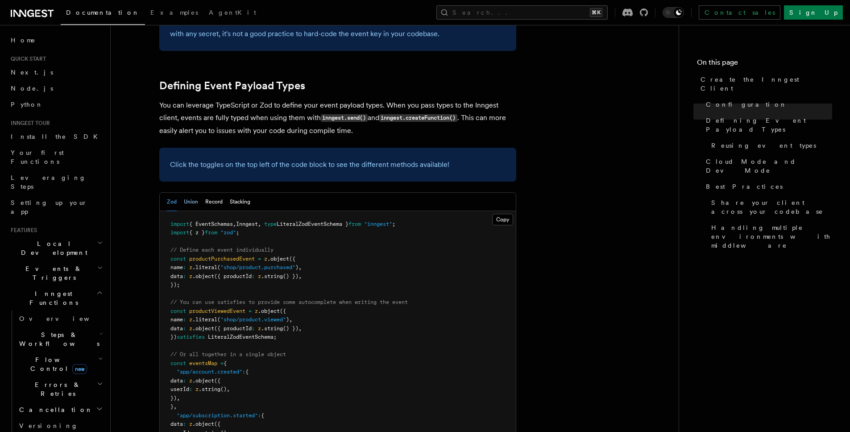
click at [187, 193] on button "Union" at bounding box center [191, 202] width 14 height 18
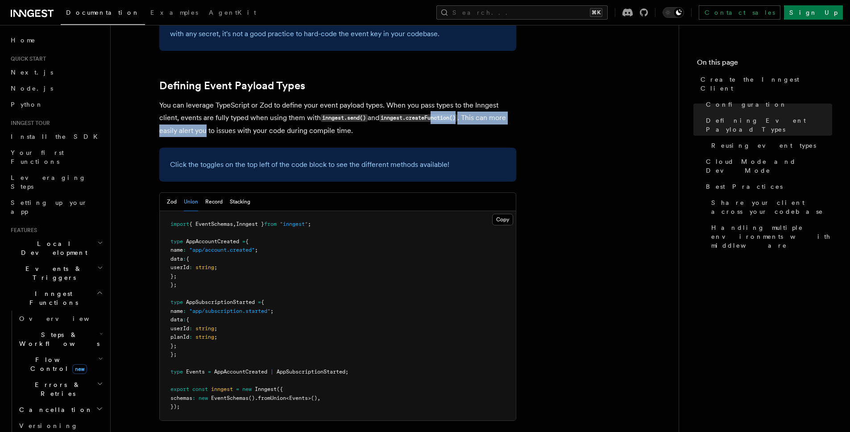
drag, startPoint x: 437, startPoint y: 47, endPoint x: 200, endPoint y: 61, distance: 237.9
click at [200, 99] on p "You can leverage TypeScript or Zod to define your event payload types. When you…" at bounding box center [337, 118] width 357 height 38
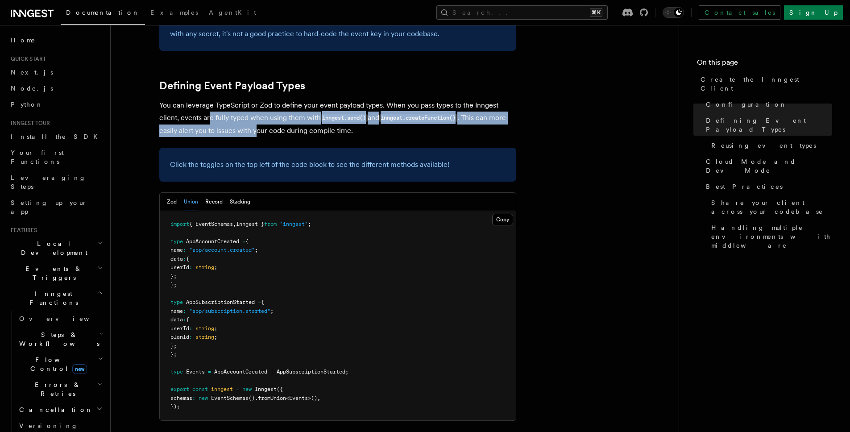
drag, startPoint x: 209, startPoint y: 46, endPoint x: 320, endPoint y: 70, distance: 113.3
click at [289, 99] on p "You can leverage TypeScript or Zod to define your event payload types. When you…" at bounding box center [337, 118] width 357 height 38
drag, startPoint x: 122, startPoint y: 46, endPoint x: 84, endPoint y: 49, distance: 37.6
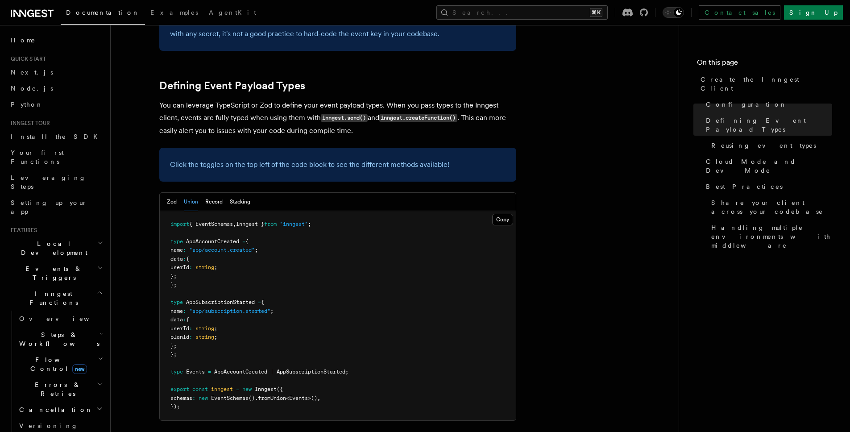
drag, startPoint x: 181, startPoint y: 45, endPoint x: 343, endPoint y: 60, distance: 163.2
click at [300, 99] on p "You can leverage TypeScript or Zod to define your event payload types. When you…" at bounding box center [337, 118] width 357 height 38
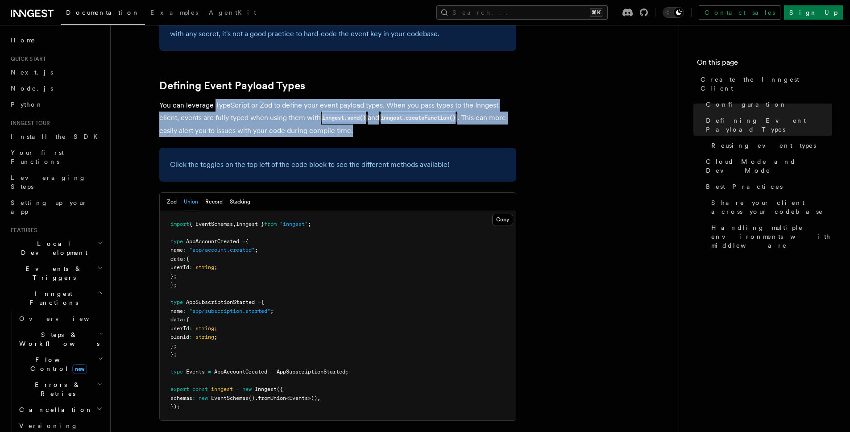
drag, startPoint x: 214, startPoint y: 33, endPoint x: 187, endPoint y: 31, distance: 27.4
click at [188, 99] on p "You can leverage TypeScript or Zod to define your event payload types. When you…" at bounding box center [337, 118] width 357 height 38
click at [204, 99] on p "You can leverage TypeScript or Zod to define your event payload types. When you…" at bounding box center [337, 118] width 357 height 38
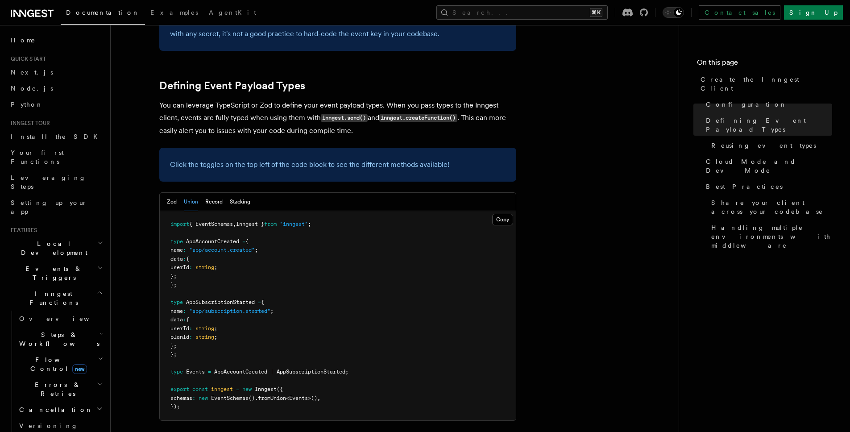
click at [314, 158] on p "Click the toggles on the top left of the code block to see the different method…" at bounding box center [338, 164] width 336 height 12
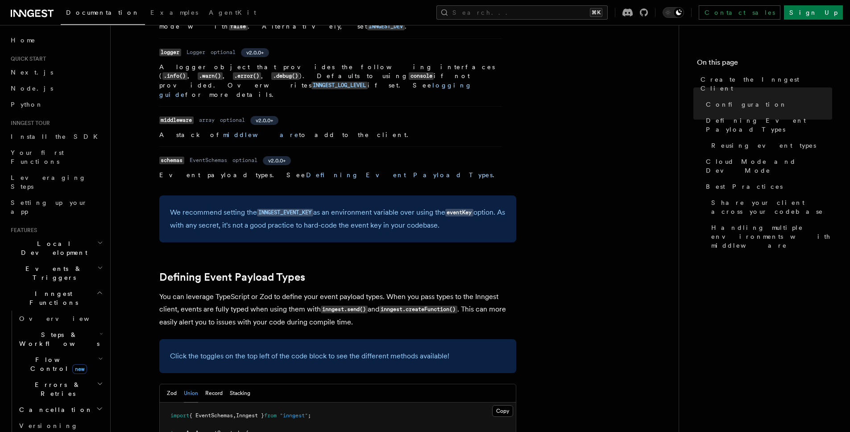
scroll to position [556, 0]
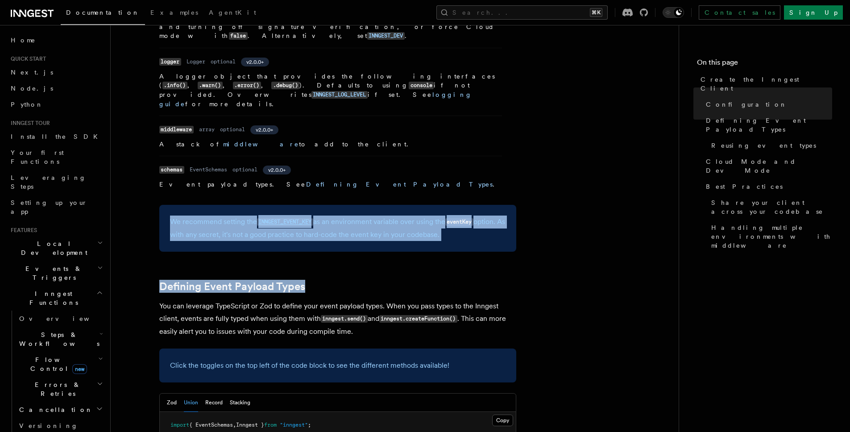
drag, startPoint x: 408, startPoint y: 215, endPoint x: 314, endPoint y: 115, distance: 137.1
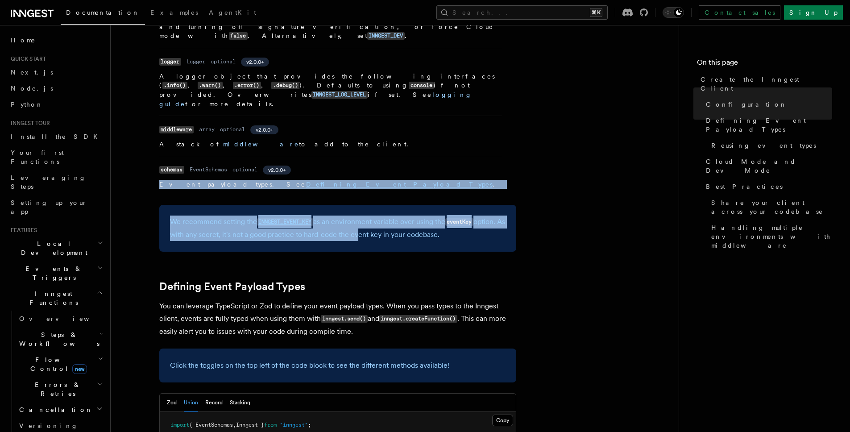
drag, startPoint x: 344, startPoint y: 119, endPoint x: 383, endPoint y: 182, distance: 73.6
drag, startPoint x: 371, startPoint y: 141, endPoint x: 362, endPoint y: 81, distance: 60.4
click at [306, 181] on link "Defining Event Payload Types" at bounding box center [399, 184] width 187 height 7
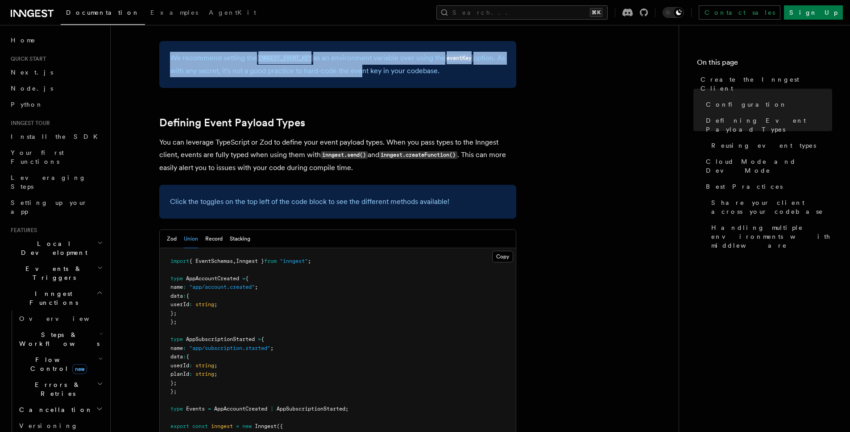
scroll to position [724, 0]
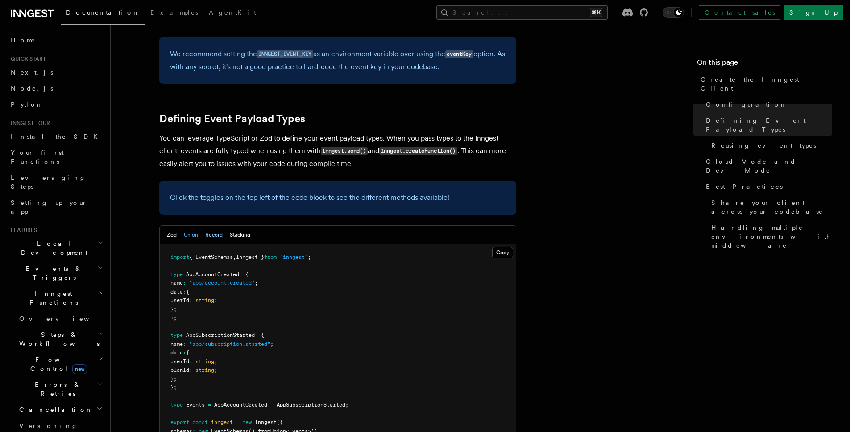
drag, startPoint x: 221, startPoint y: 175, endPoint x: 217, endPoint y: 166, distance: 9.8
click at [221, 244] on pre "import { EventSchemas , Inngest } from "inngest" ; type AppAccountCreated = { n…" at bounding box center [338, 348] width 356 height 209
click at [217, 226] on button "Record" at bounding box center [213, 235] width 17 height 18
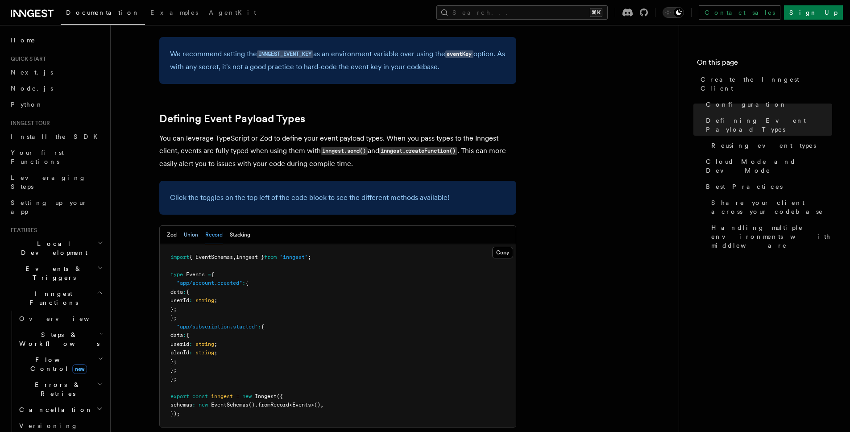
click at [188, 226] on button "Union" at bounding box center [191, 235] width 14 height 18
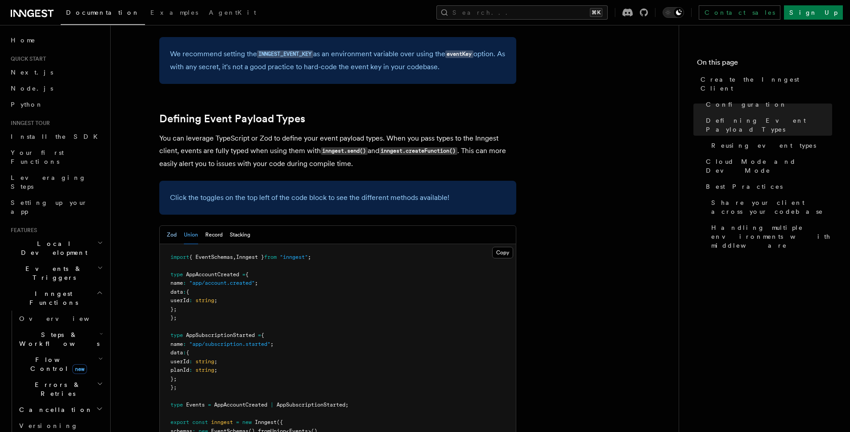
click at [168, 226] on button "Zod" at bounding box center [172, 235] width 10 height 18
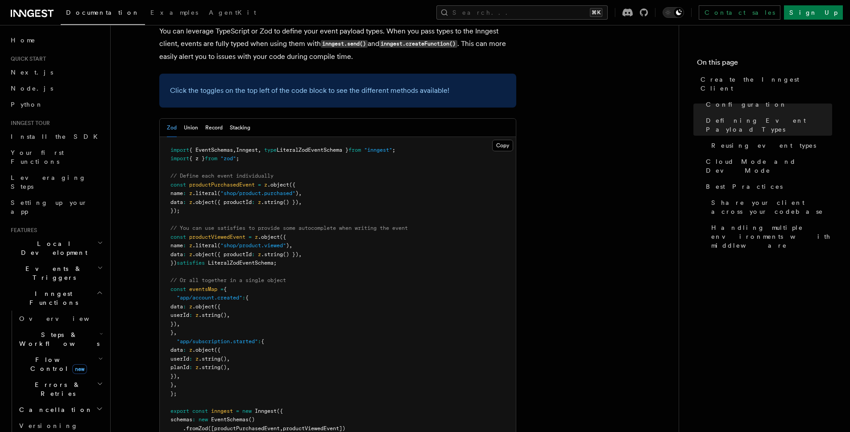
scroll to position [885, 0]
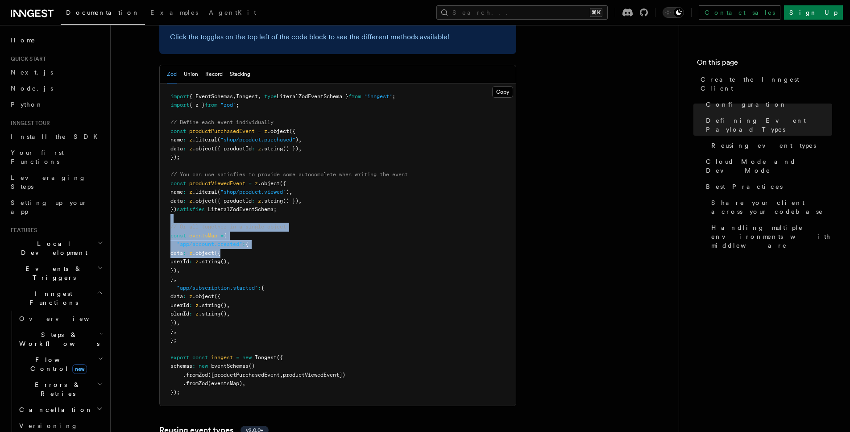
drag, startPoint x: 242, startPoint y: 152, endPoint x: 280, endPoint y: 247, distance: 102.1
click at [267, 222] on pre "import { EventSchemas , Inngest , type LiteralZodEventSchema } from "inngest" ;…" at bounding box center [338, 244] width 356 height 323
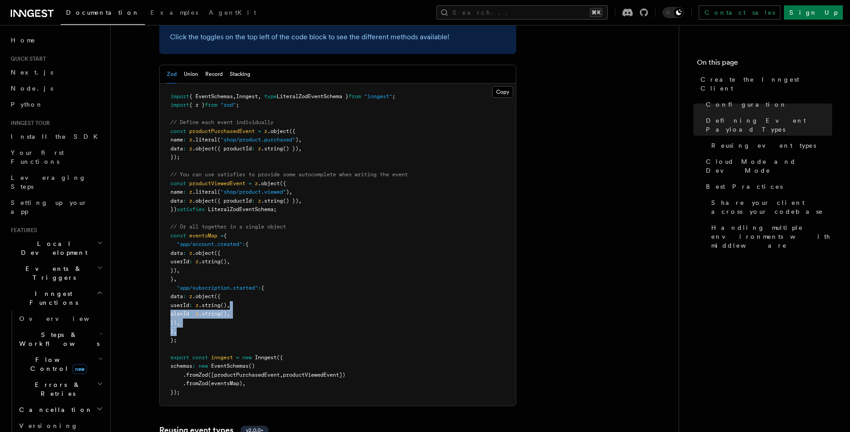
drag, startPoint x: 288, startPoint y: 262, endPoint x: 265, endPoint y: 175, distance: 90.1
click at [279, 238] on pre "import { EventSchemas , Inngest , type LiteralZodEventSchema } from "inngest" ;…" at bounding box center [338, 244] width 356 height 323
click at [265, 174] on pre "import { EventSchemas , Inngest , type LiteralZodEventSchema } from "inngest" ;…" at bounding box center [338, 244] width 356 height 323
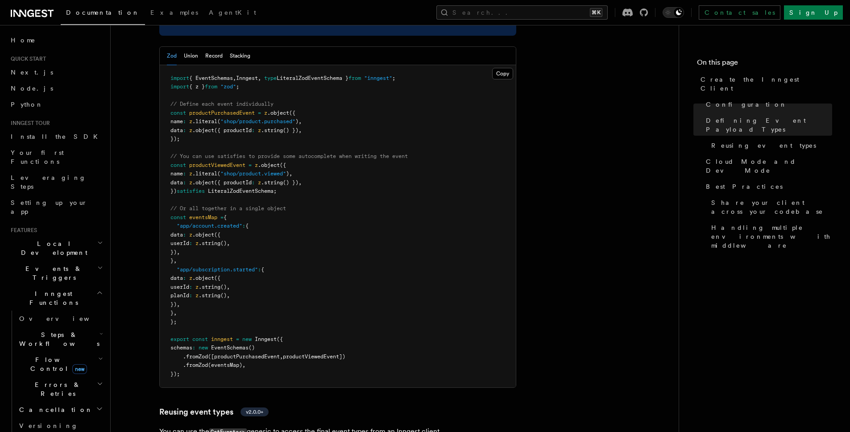
scroll to position [877, 0]
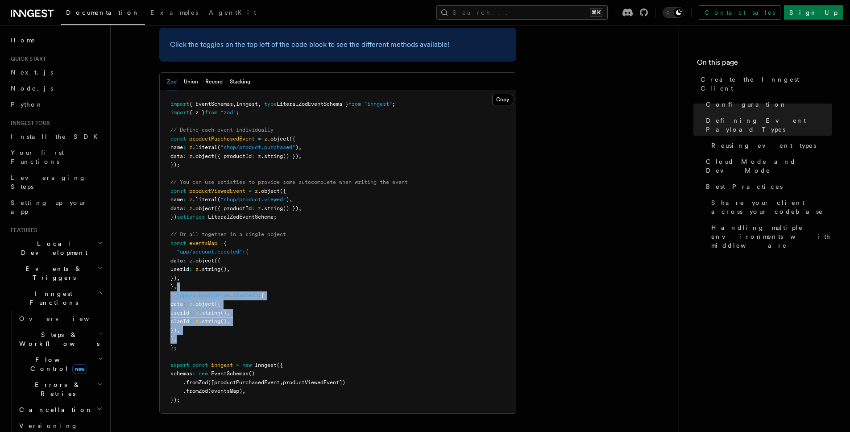
drag, startPoint x: 297, startPoint y: 251, endPoint x: 251, endPoint y: 186, distance: 79.5
click at [263, 206] on pre "import { EventSchemas , Inngest , type LiteralZodEventSchema } from "inngest" ;…" at bounding box center [338, 252] width 356 height 323
click at [244, 231] on span "// Or all together in a single object" at bounding box center [229, 234] width 116 height 6
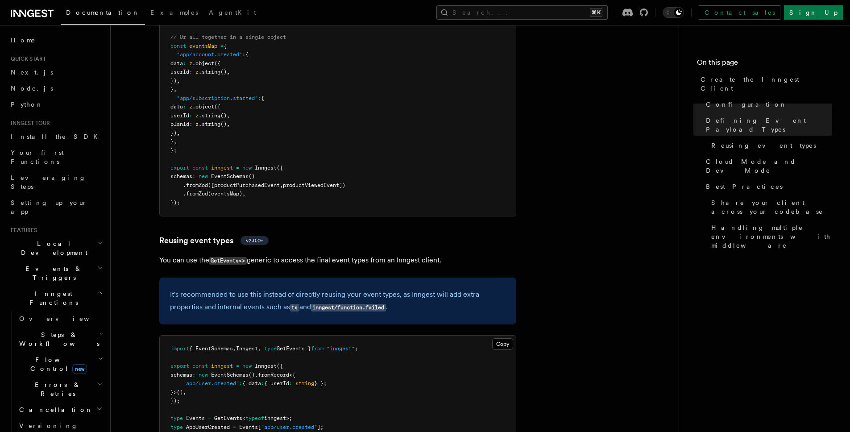
scroll to position [1091, 0]
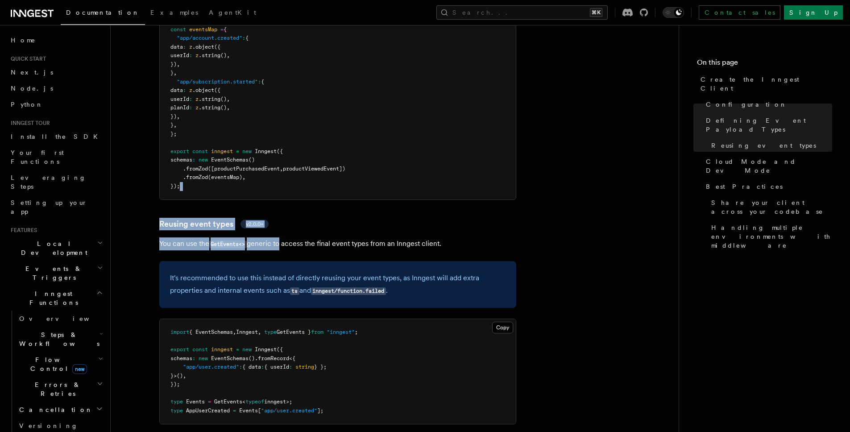
drag, startPoint x: 208, startPoint y: 116, endPoint x: 423, endPoint y: 214, distance: 235.7
click at [310, 193] on article "References TypeScript SDK Create the Inngest Client The Inngest client object i…" at bounding box center [395, 202] width 540 height 2509
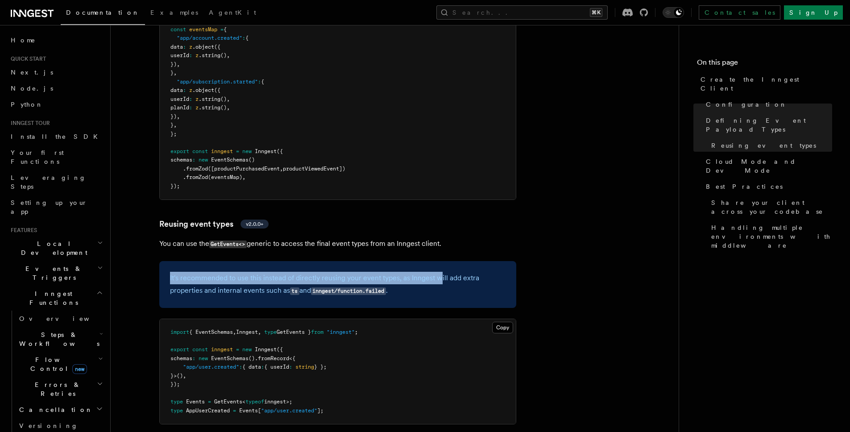
drag, startPoint x: 411, startPoint y: 152, endPoint x: 393, endPoint y: 116, distance: 40.3
click at [404, 137] on article "References TypeScript SDK Create the Inngest Client The Inngest client object i…" at bounding box center [395, 202] width 540 height 2509
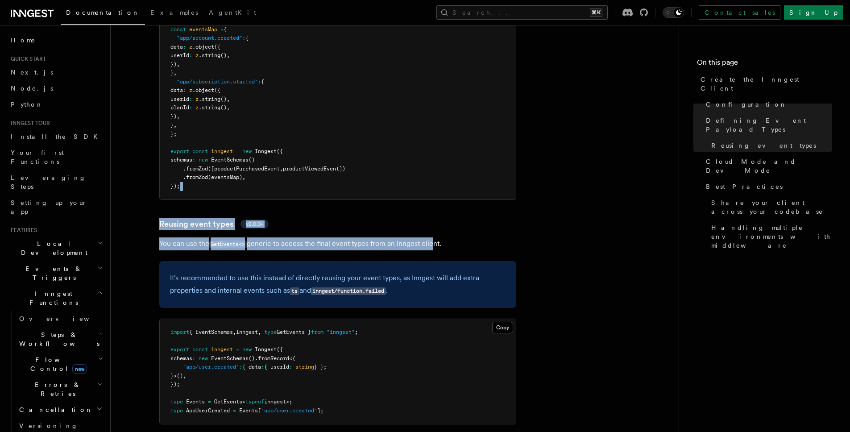
drag, startPoint x: 392, startPoint y: 113, endPoint x: 462, endPoint y: 209, distance: 119.1
click at [455, 202] on article "References TypeScript SDK Create the Inngest Client The Inngest client object i…" at bounding box center [395, 202] width 540 height 2509
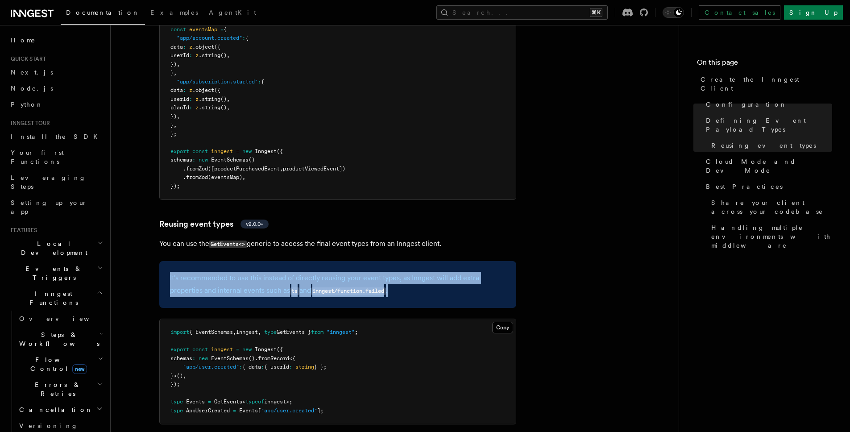
drag, startPoint x: 487, startPoint y: 210, endPoint x: 419, endPoint y: 110, distance: 120.8
click at [431, 124] on article "References TypeScript SDK Create the Inngest Client The Inngest client object i…" at bounding box center [395, 202] width 540 height 2509
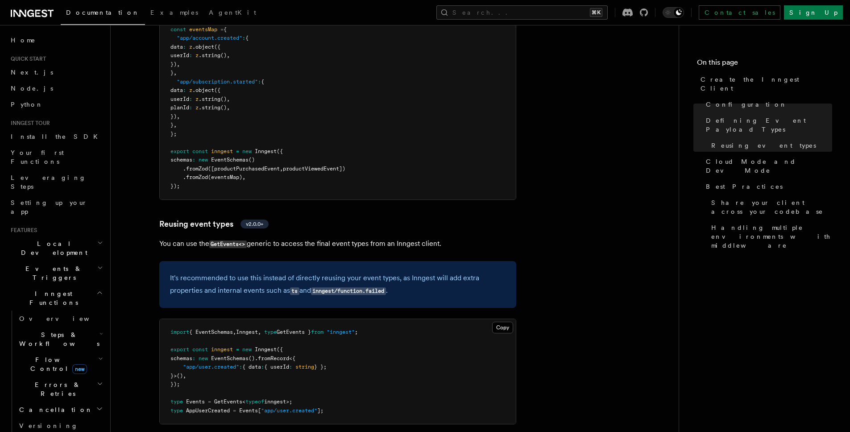
click at [419, 110] on pre "import { EventSchemas , Inngest , type LiteralZodEventSchema } from "inngest" ;…" at bounding box center [338, 38] width 356 height 323
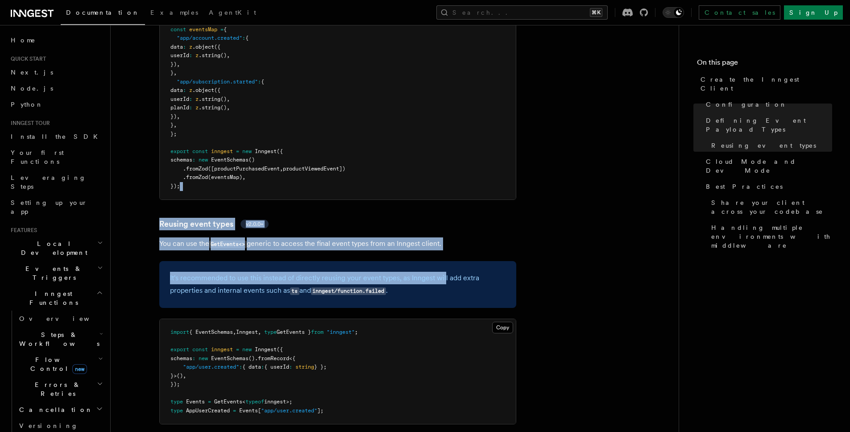
click at [445, 203] on article "References TypeScript SDK Create the Inngest Client The Inngest client object i…" at bounding box center [395, 202] width 540 height 2509
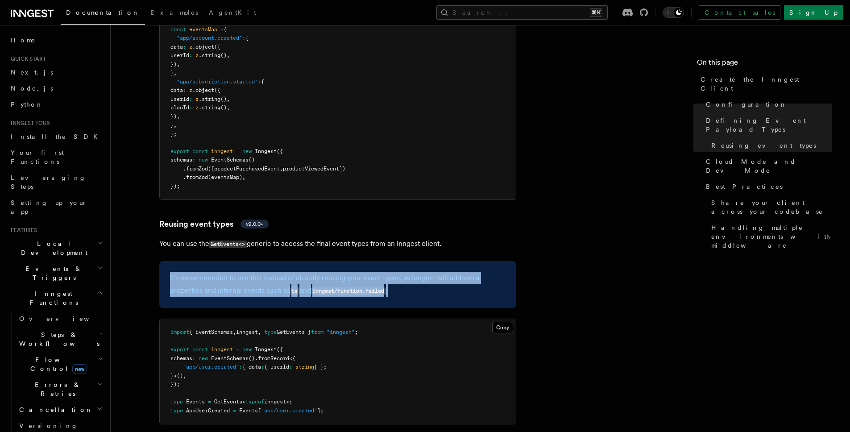
drag, startPoint x: 462, startPoint y: 228, endPoint x: 396, endPoint y: 126, distance: 121.3
click at [434, 174] on article "References TypeScript SDK Create the Inngest Client The Inngest client object i…" at bounding box center [395, 202] width 540 height 2509
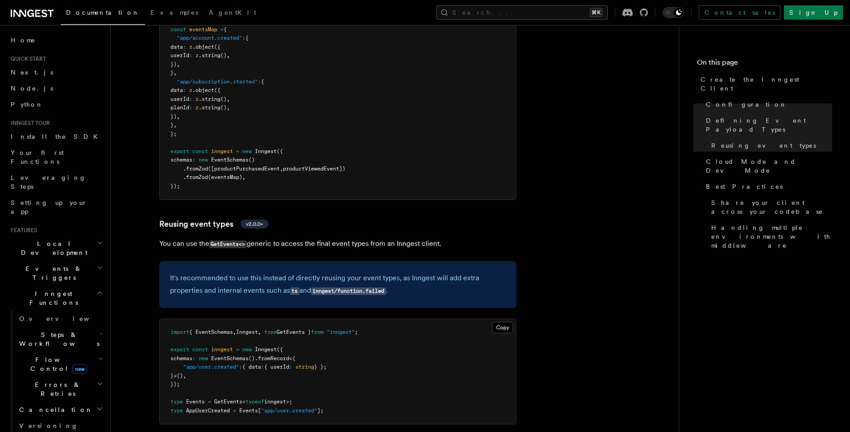
click at [396, 125] on pre "import { EventSchemas , Inngest , type LiteralZodEventSchema } from "inngest" ;…" at bounding box center [338, 38] width 356 height 323
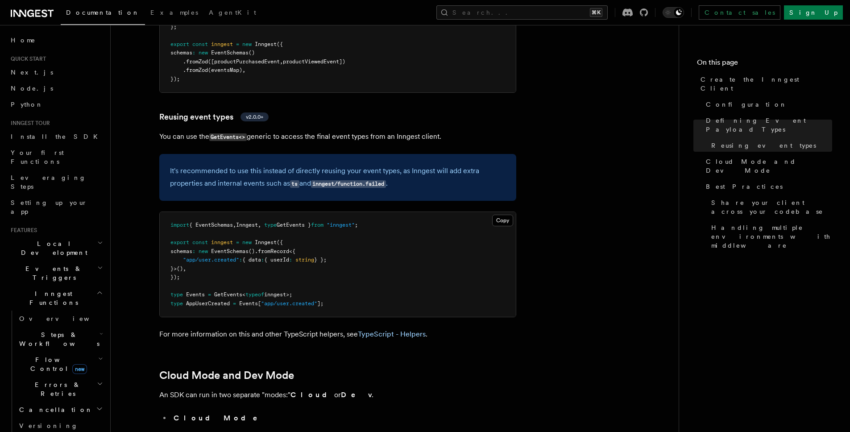
scroll to position [1252, 0]
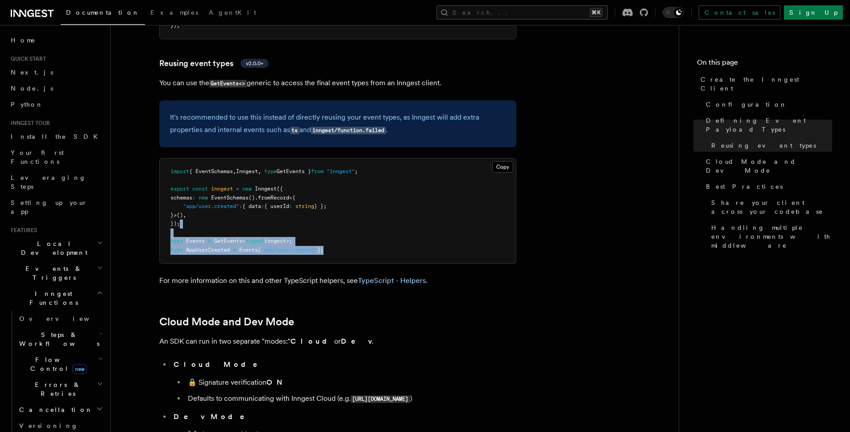
drag, startPoint x: 370, startPoint y: 188, endPoint x: 351, endPoint y: 153, distance: 39.5
click at [353, 158] on pre "import { EventSchemas , Inngest , type GetEvents } from "inngest" ; export cons…" at bounding box center [338, 210] width 356 height 105
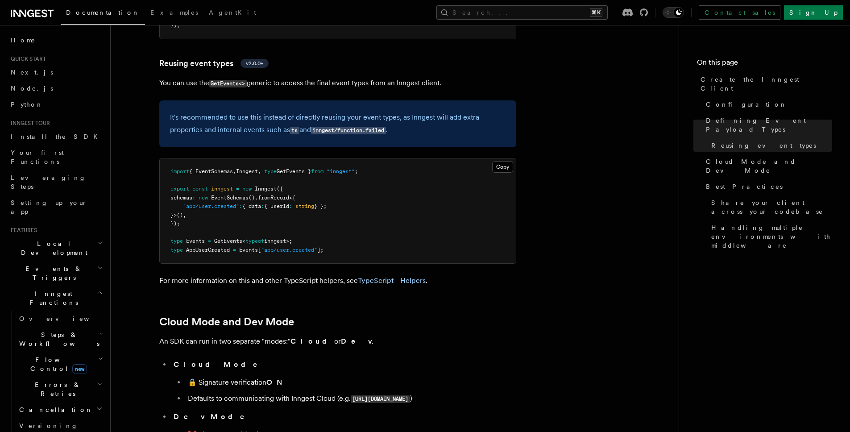
drag, startPoint x: 350, startPoint y: 152, endPoint x: 394, endPoint y: 198, distance: 63.5
click at [374, 181] on pre "import { EventSchemas , Inngest , type GetEvents } from "inngest" ; export cons…" at bounding box center [338, 210] width 356 height 105
drag, startPoint x: 385, startPoint y: 178, endPoint x: 379, endPoint y: 134, distance: 43.8
click at [381, 159] on article "References TypeScript SDK Create the Inngest Client The Inngest client object i…" at bounding box center [395, 42] width 540 height 2509
click at [378, 158] on pre "import { EventSchemas , Inngest , type GetEvents } from "inngest" ; export cons…" at bounding box center [338, 210] width 356 height 105
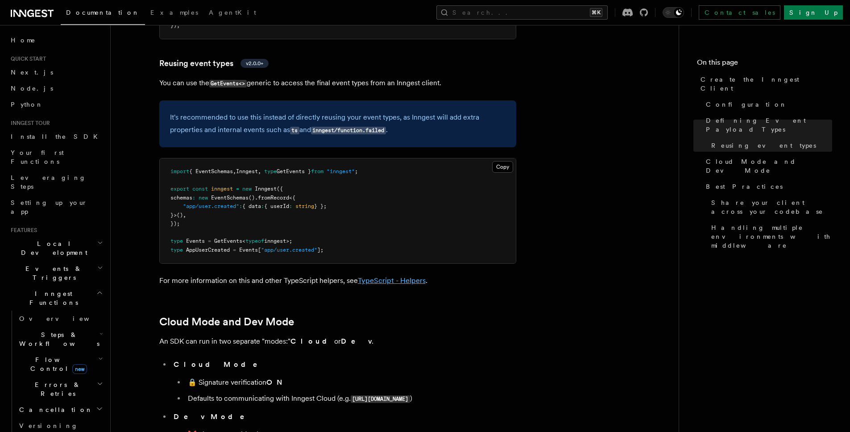
click at [379, 276] on link "TypeScript - Helpers" at bounding box center [392, 280] width 68 height 8
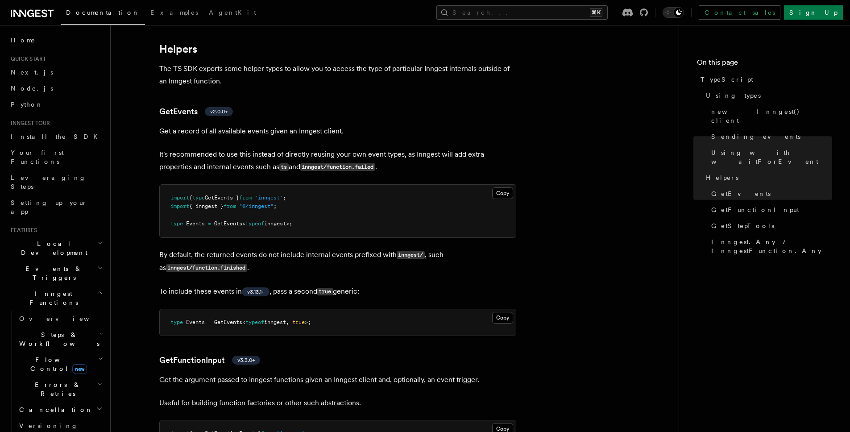
scroll to position [1603, 0]
drag, startPoint x: 321, startPoint y: 233, endPoint x: 276, endPoint y: 190, distance: 62.8
click at [292, 205] on pre "import { type GetEvents } from "inngest" ; import { inngest } from "@/inngest" …" at bounding box center [338, 209] width 356 height 53
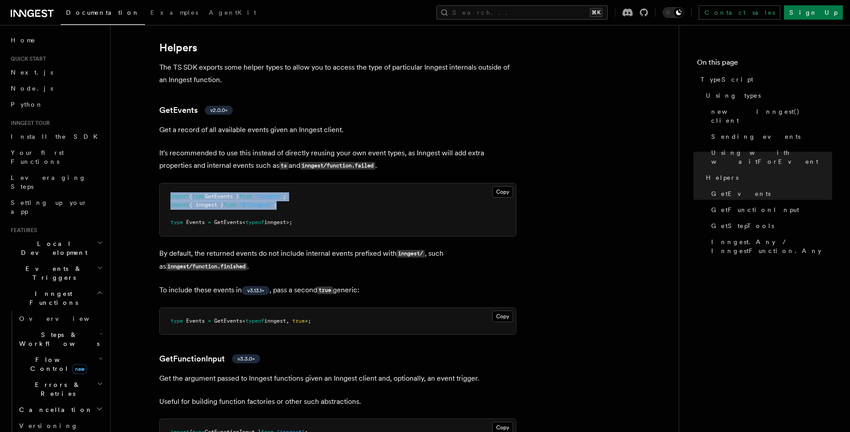
drag, startPoint x: 264, startPoint y: 177, endPoint x: 360, endPoint y: 226, distance: 107.8
click at [375, 227] on pre "import { type GetEvents } from "inngest" ; import { inngest } from "@/inngest" …" at bounding box center [338, 209] width 356 height 53
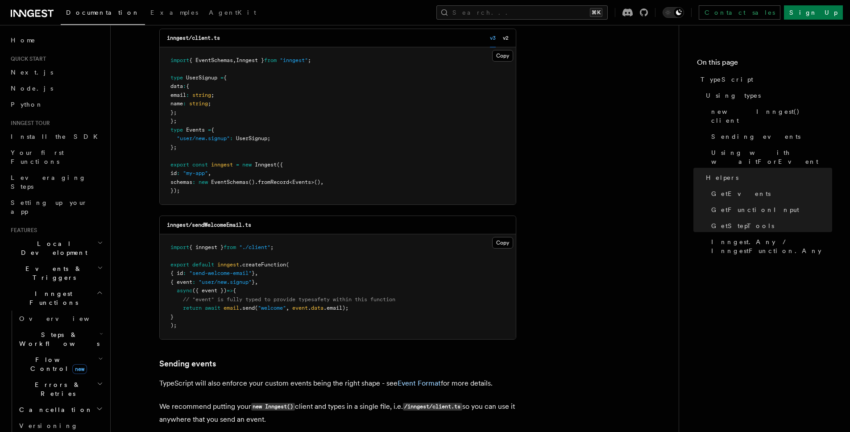
scroll to position [0, 0]
